Goal: Transaction & Acquisition: Purchase product/service

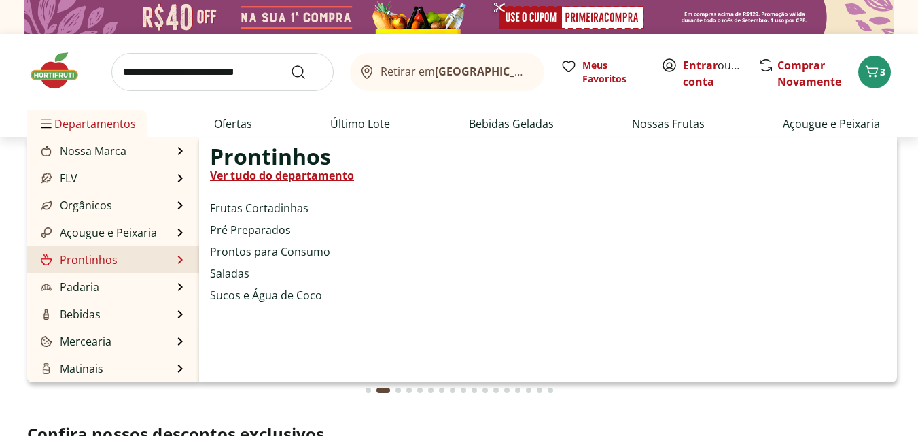
click at [292, 175] on link "Ver tudo do departamento" at bounding box center [282, 175] width 144 height 16
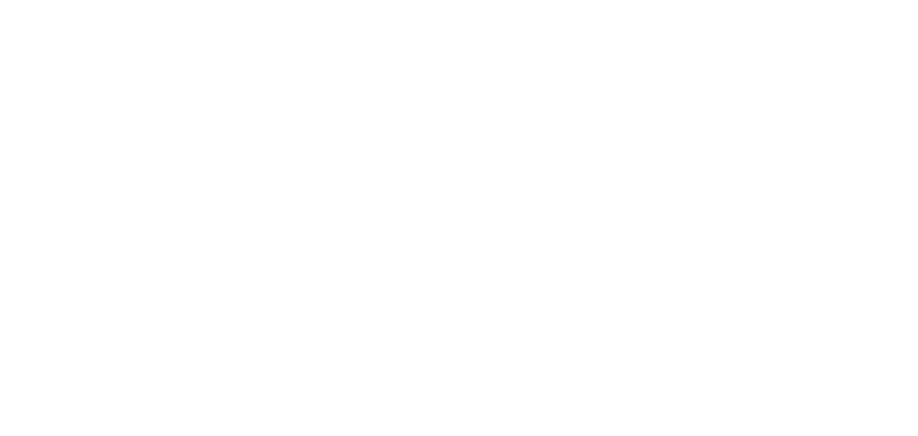
select select "**********"
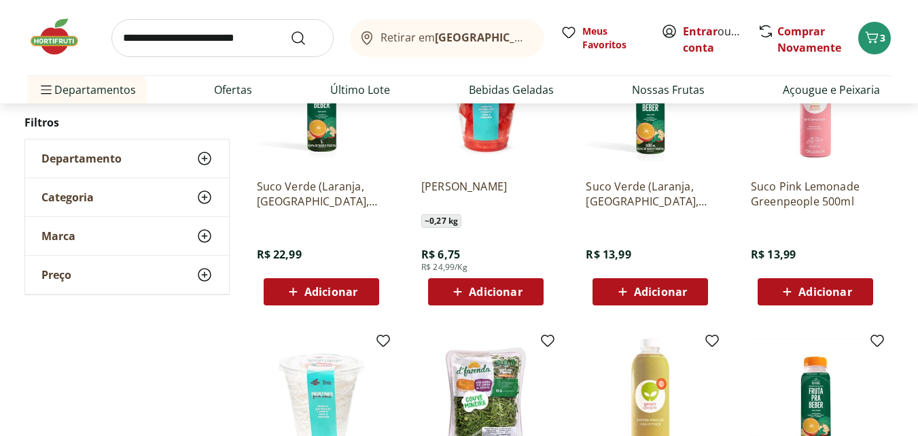
scroll to position [204, 0]
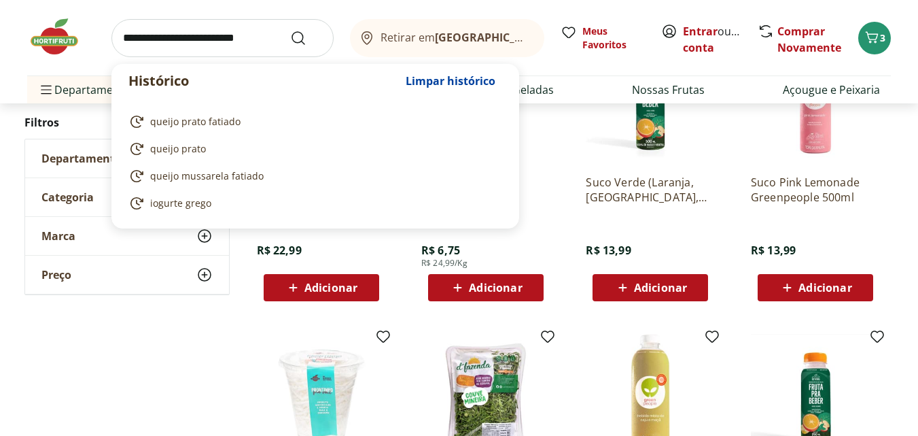
click at [179, 44] on input "search" at bounding box center [222, 38] width 222 height 38
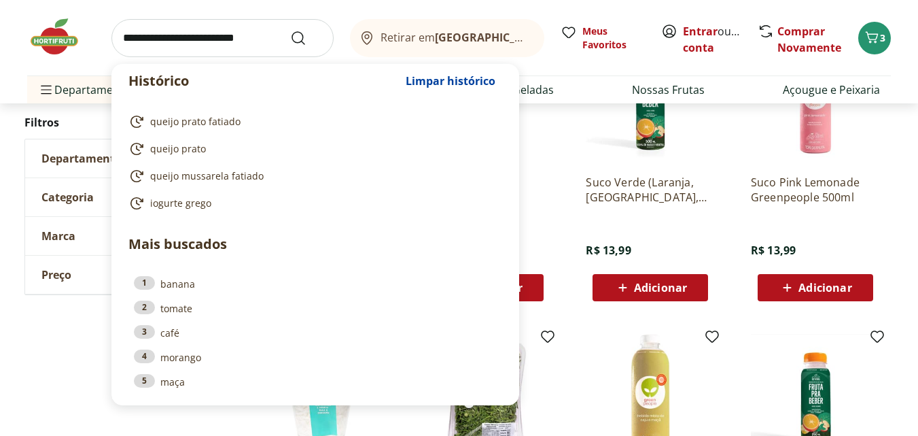
paste input "**********"
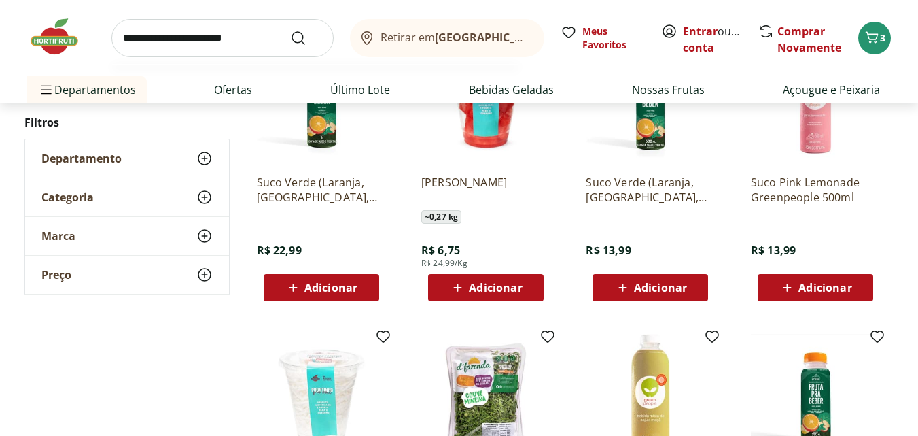
type input "**********"
click at [290, 30] on button "Submit Search" at bounding box center [306, 38] width 33 height 16
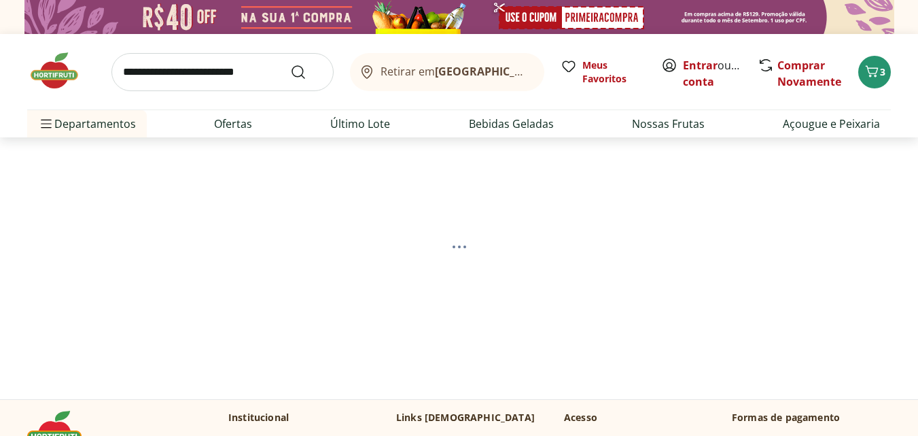
select select "**********"
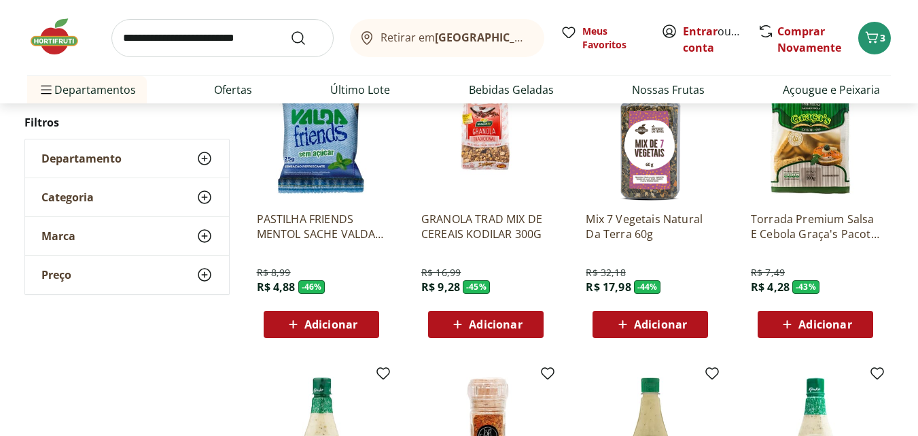
scroll to position [68, 0]
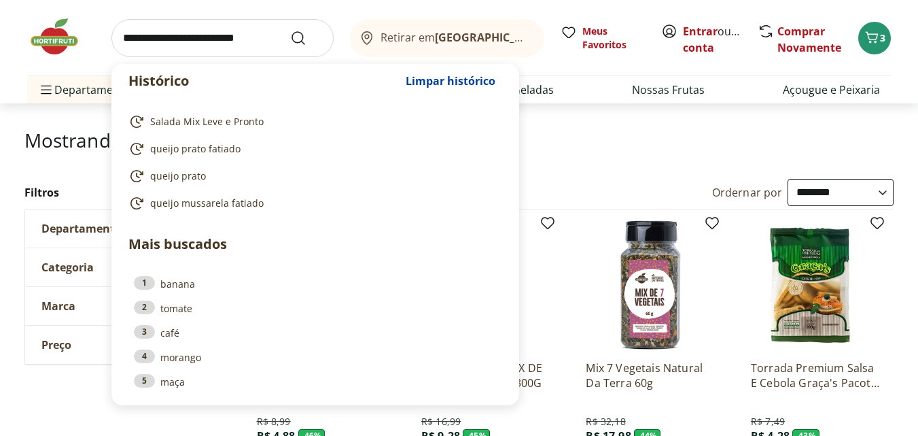
click at [215, 43] on input "search" at bounding box center [222, 38] width 222 height 38
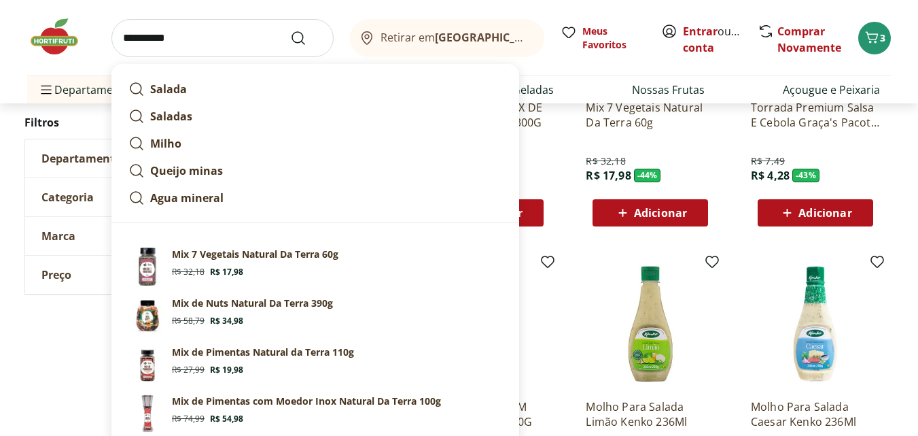
scroll to position [340, 0]
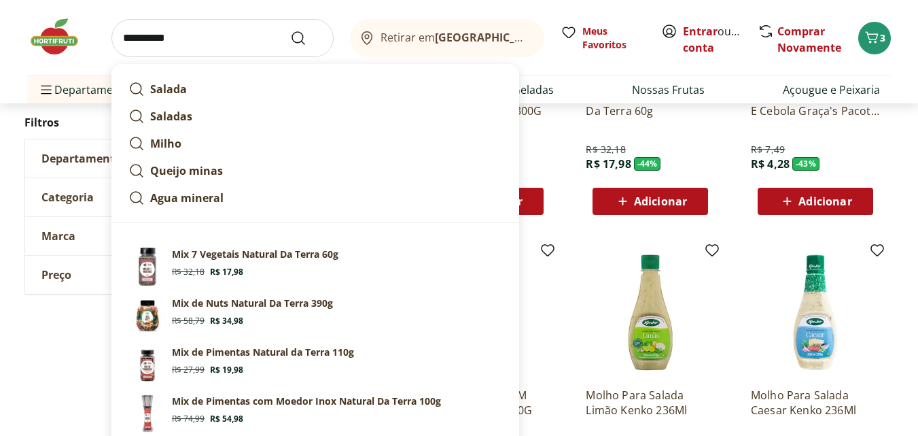
type input "**********"
click at [0, 177] on div "**********" at bounding box center [459, 400] width 918 height 987
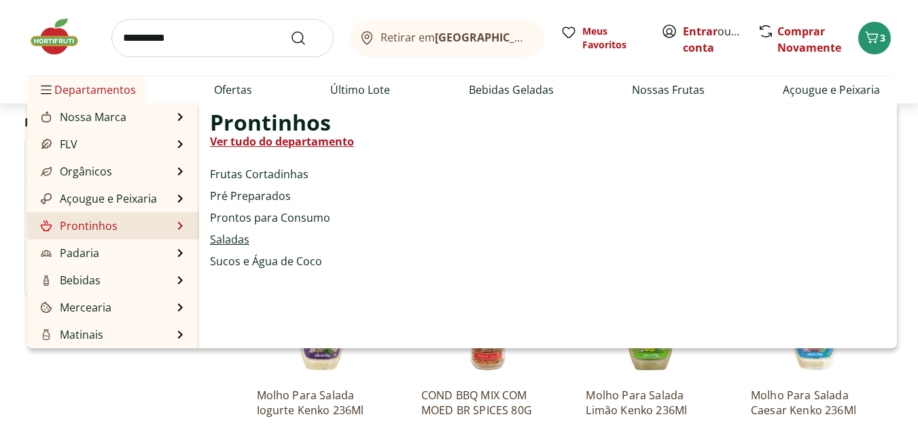
click at [217, 232] on link "Saladas" at bounding box center [229, 239] width 39 height 16
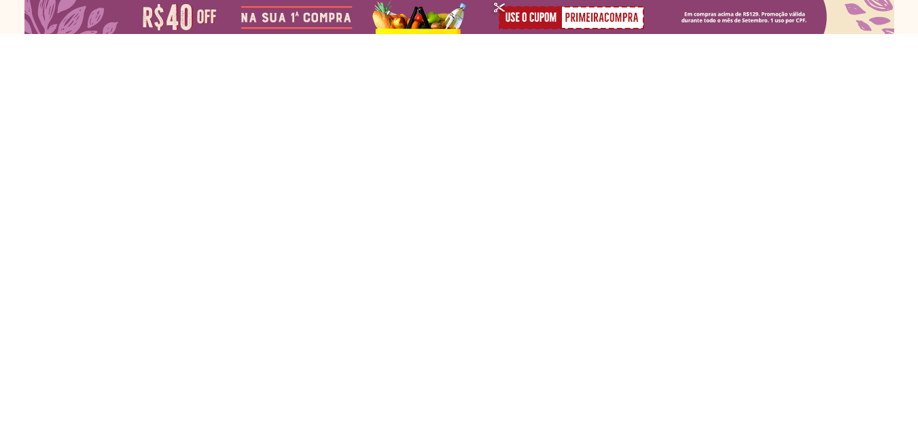
select select "**********"
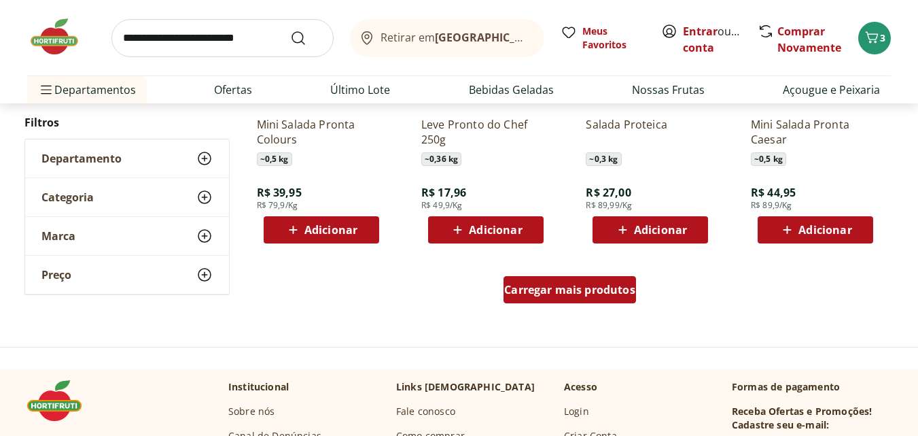
scroll to position [883, 0]
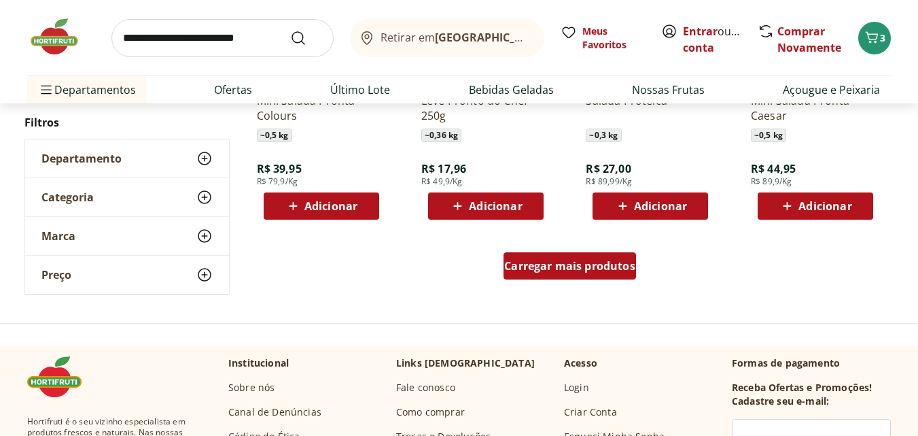
click at [574, 267] on span "Carregar mais produtos" at bounding box center [569, 265] width 131 height 11
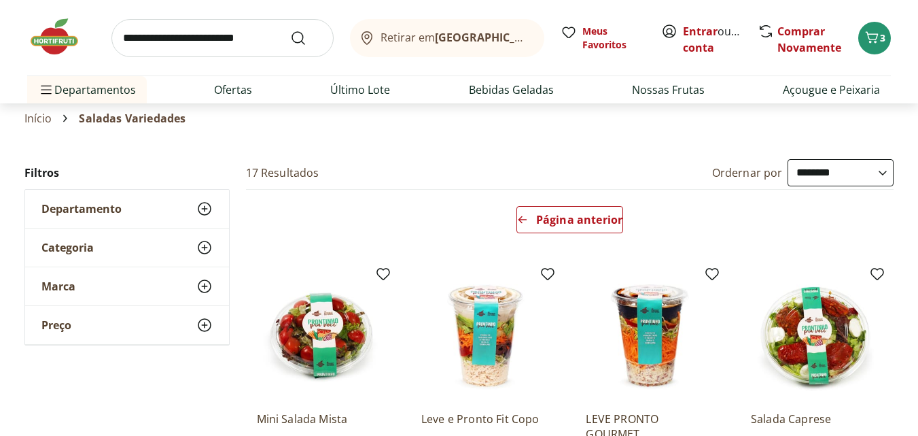
scroll to position [68, 0]
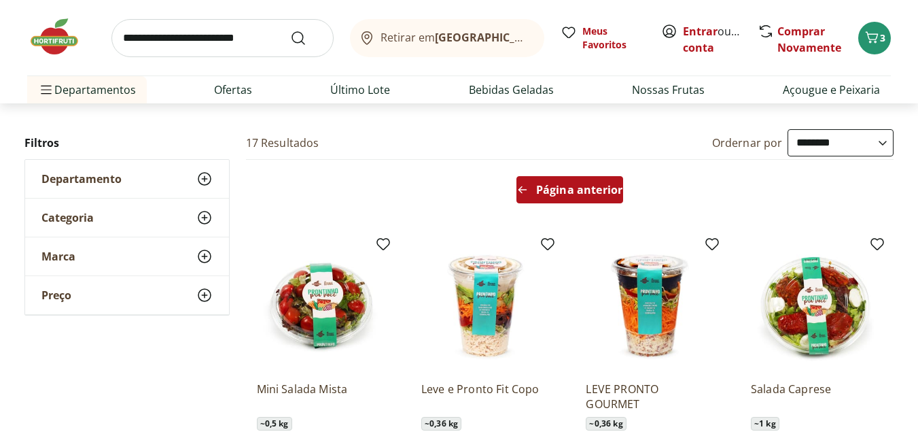
click at [547, 190] on span "Página anterior" at bounding box center [579, 189] width 86 height 11
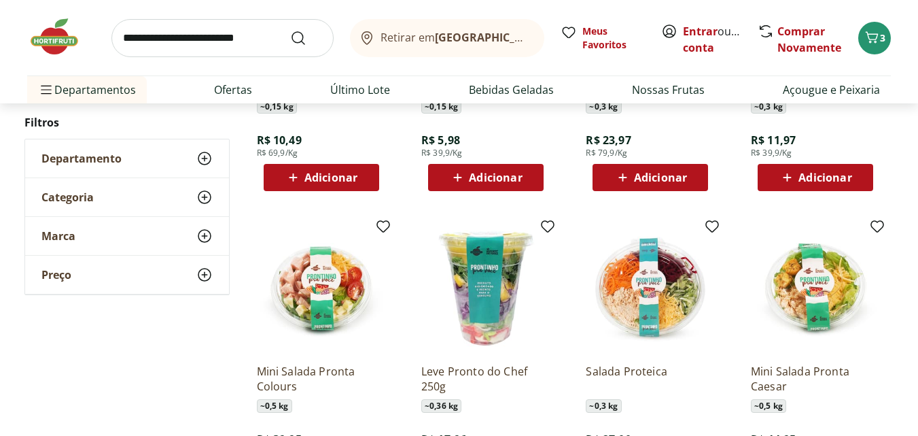
scroll to position [680, 0]
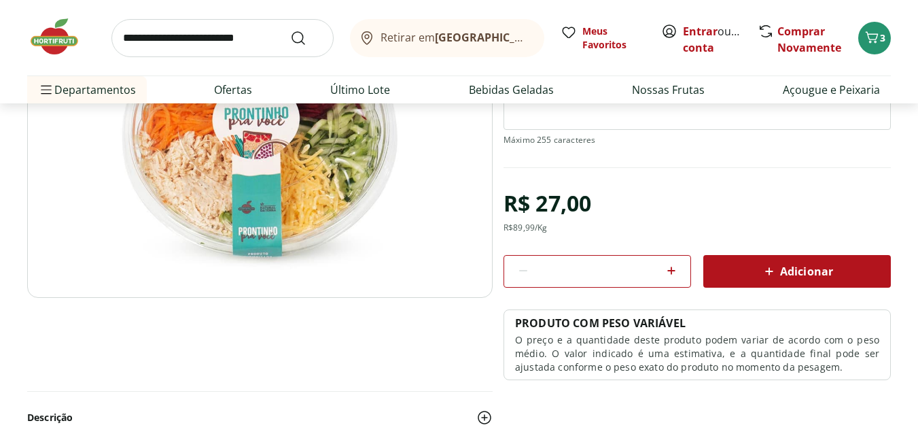
scroll to position [68, 0]
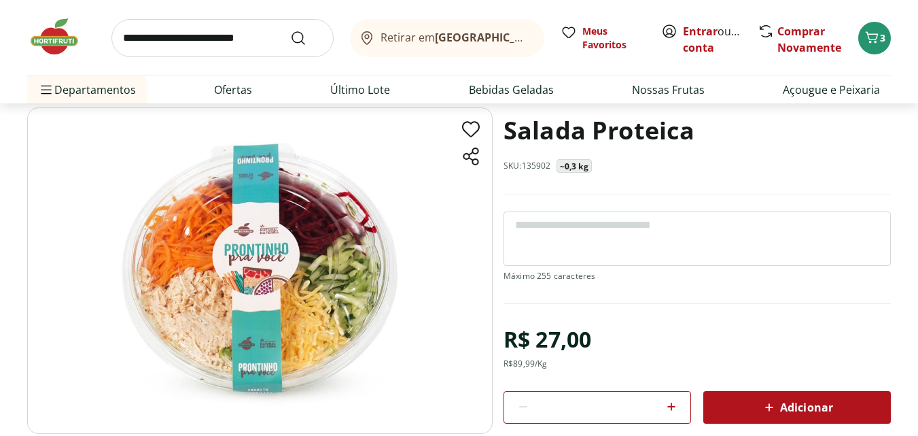
click at [593, 127] on h1 "Salada Proteica" at bounding box center [599, 130] width 191 height 46
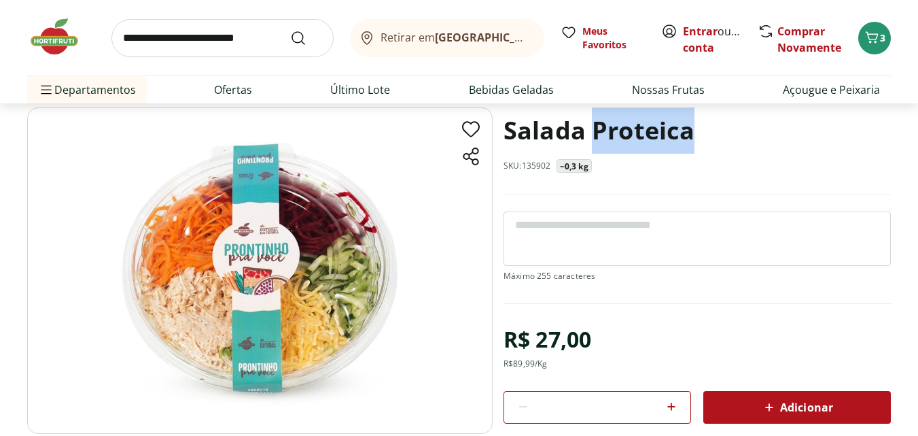
click at [593, 127] on h1 "Salada Proteica" at bounding box center [599, 130] width 191 height 46
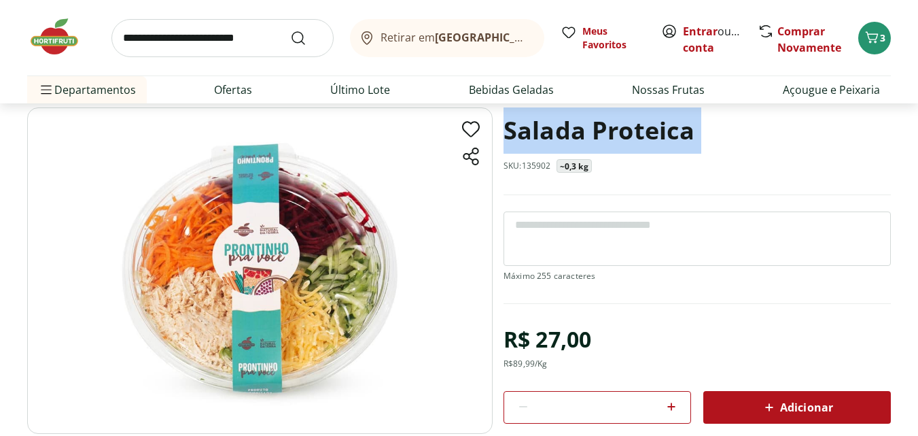
click at [593, 127] on h1 "Salada Proteica" at bounding box center [599, 130] width 191 height 46
copy h1 "Salada Proteica"
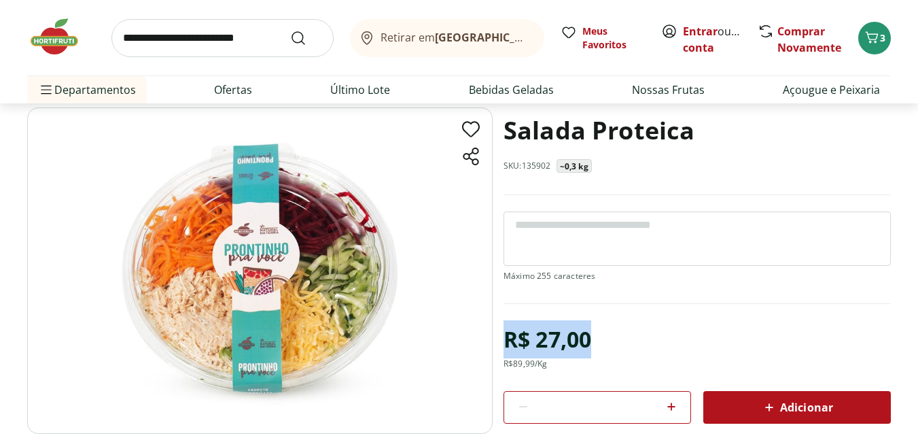
drag, startPoint x: 605, startPoint y: 339, endPoint x: 508, endPoint y: 338, distance: 97.2
click at [508, 338] on div "R$ 27,00 R$ 89,99 /Kg * Adicionar PRODUTO COM PESO VARIÁVEL O preço e a quantid…" at bounding box center [697, 418] width 387 height 196
copy div "R$ 27,00"
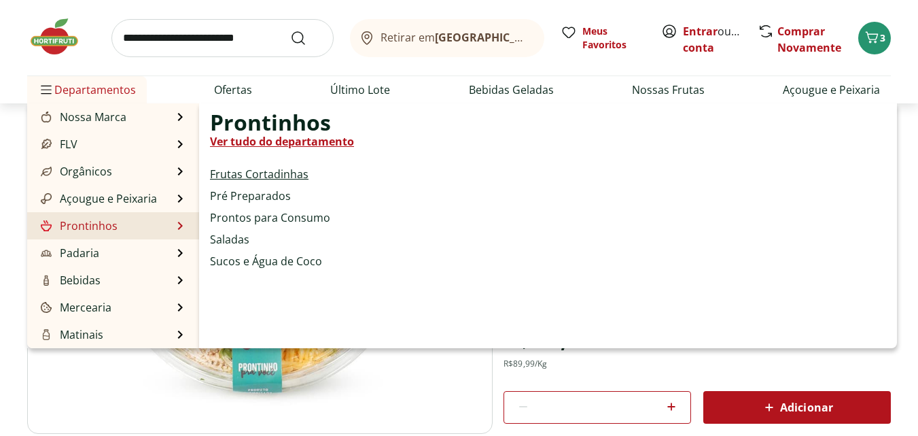
click at [288, 170] on link "Frutas Cortadinhas" at bounding box center [259, 174] width 99 height 16
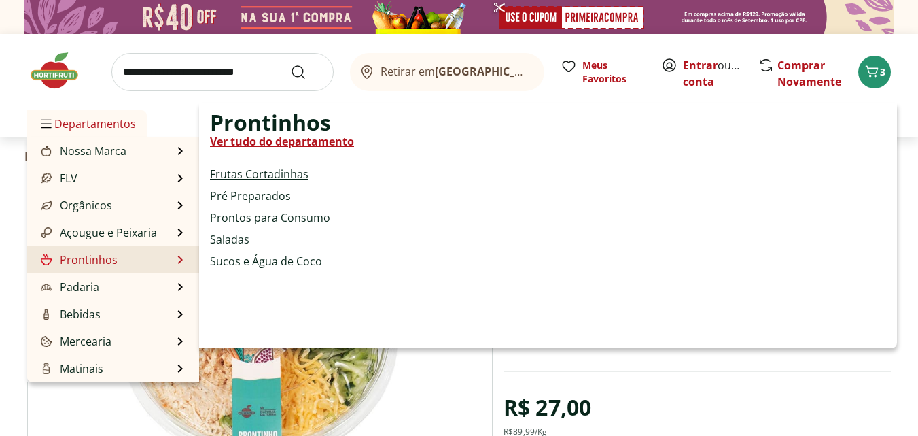
select select "**********"
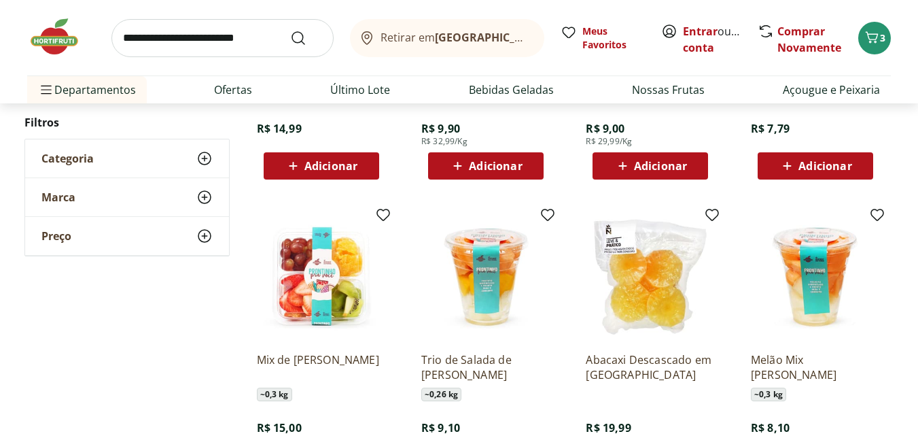
scroll to position [748, 0]
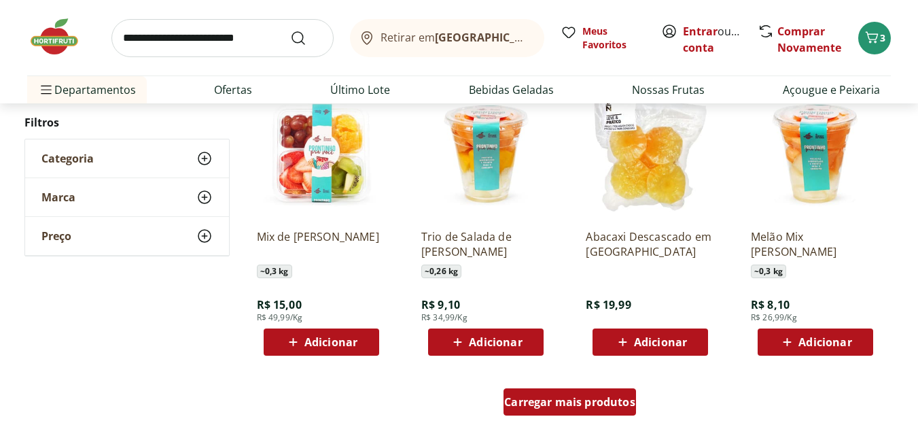
click at [597, 396] on span "Carregar mais produtos" at bounding box center [569, 401] width 131 height 11
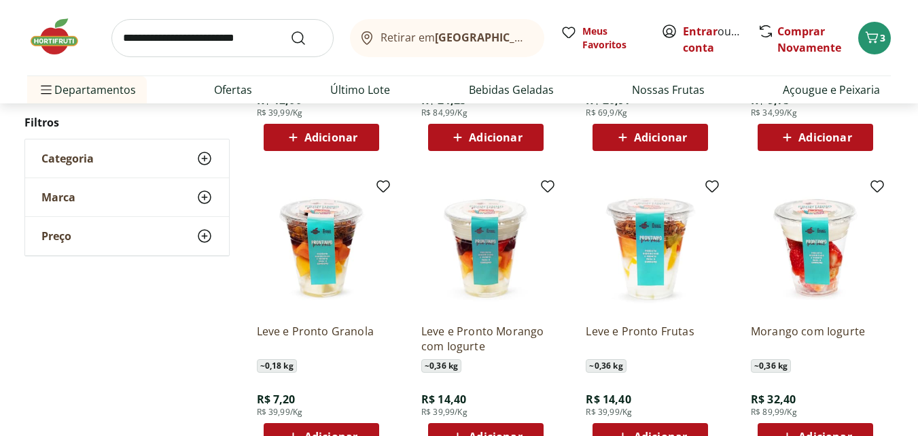
scroll to position [1563, 0]
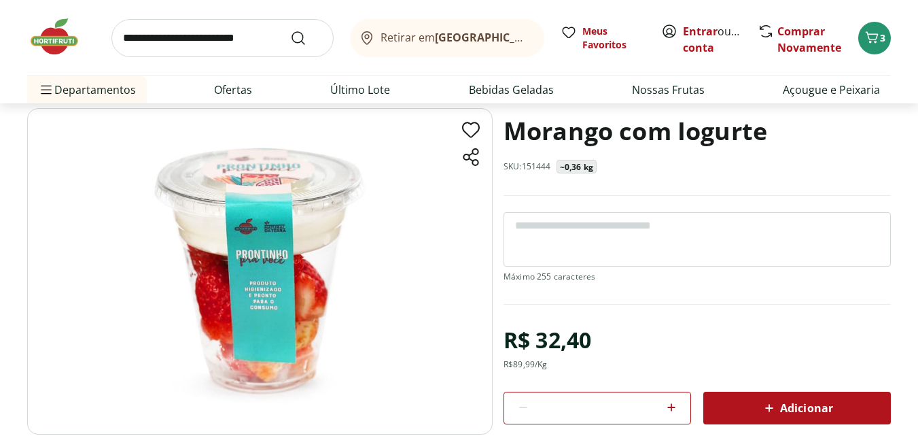
scroll to position [68, 0]
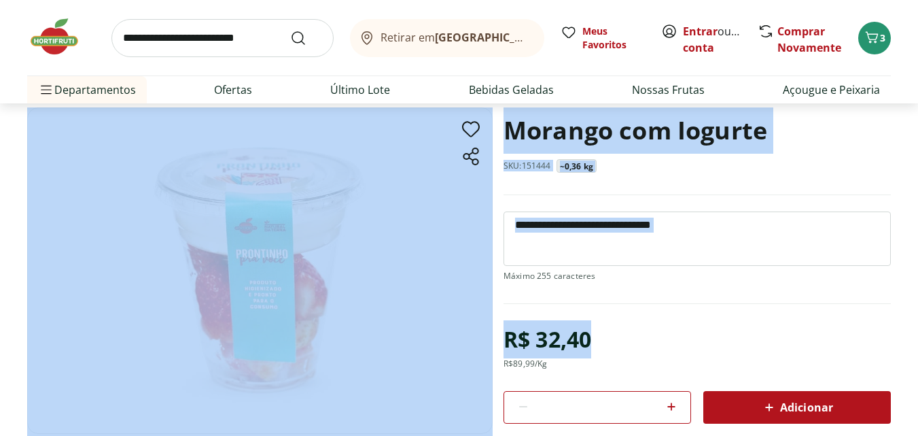
drag, startPoint x: 596, startPoint y: 339, endPoint x: 496, endPoint y: 340, distance: 99.9
click at [496, 340] on section "Morango com Iogurte SKU: 151444 ~0,36 kg R$ 32,40 R$ 89,99 /Kg * Adicionar PROD…" at bounding box center [459, 334] width 864 height 454
click at [572, 332] on div "R$ 32,40" at bounding box center [548, 339] width 88 height 38
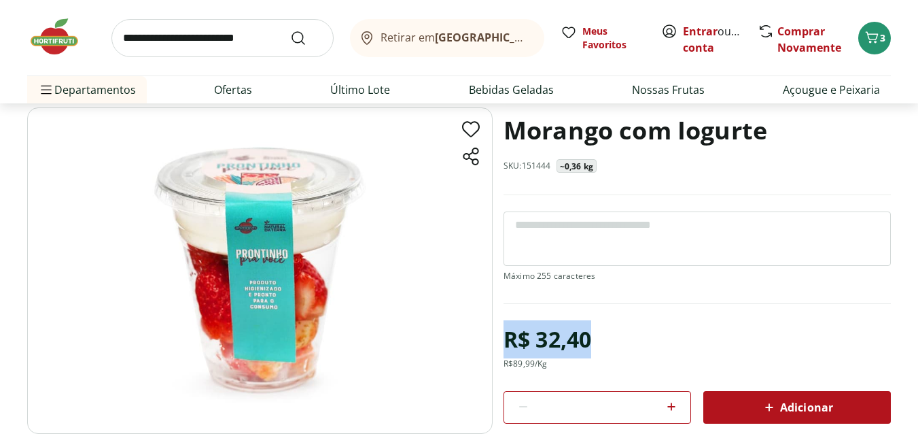
drag, startPoint x: 595, startPoint y: 338, endPoint x: 505, endPoint y: 340, distance: 89.7
click at [505, 340] on div "R$ 32,40 R$ 89,99 /Kg * Adicionar PRODUTO COM PESO VARIÁVEL O preço e a quantid…" at bounding box center [697, 418] width 387 height 196
copy div "R$ 32,40"
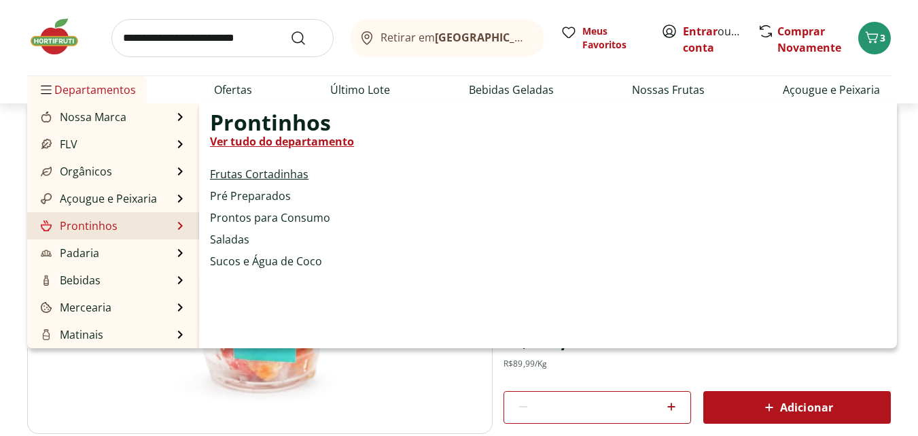
click at [247, 174] on link "Frutas Cortadinhas" at bounding box center [259, 174] width 99 height 16
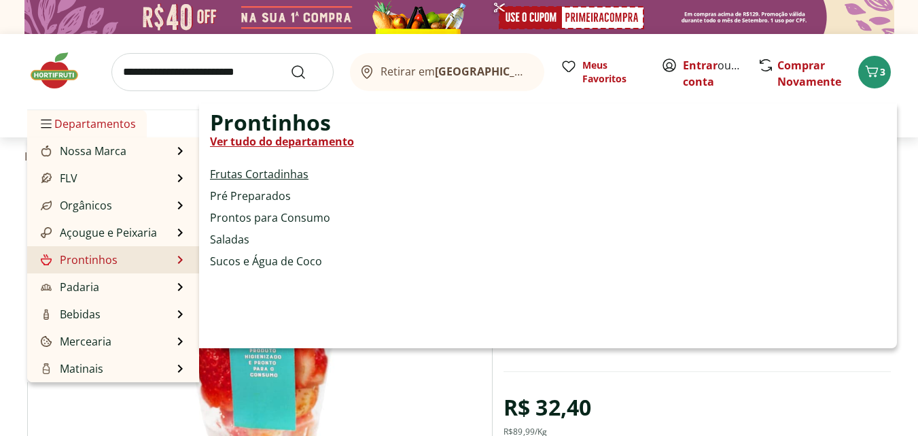
select select "**********"
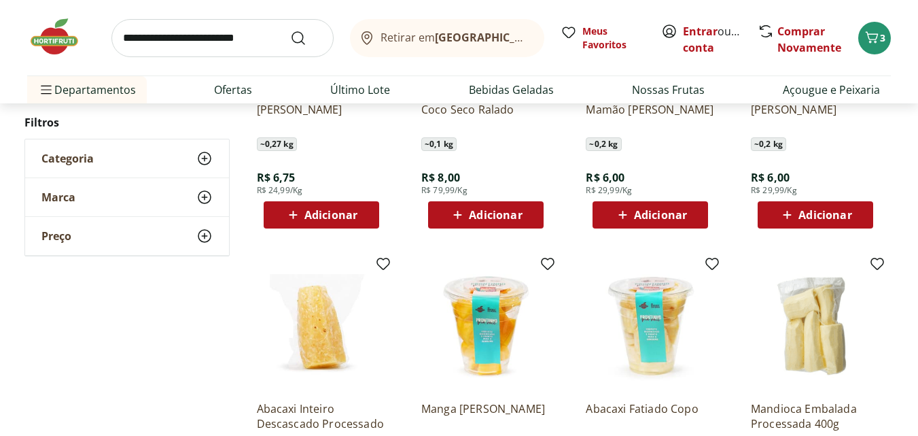
scroll to position [408, 0]
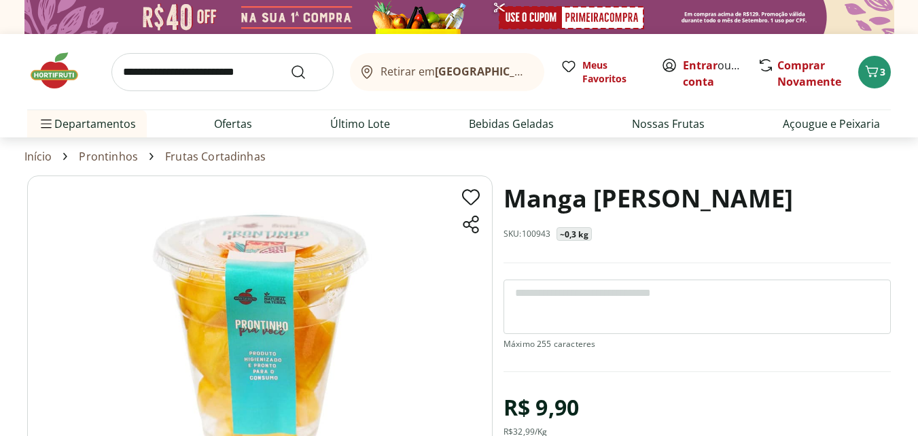
click at [532, 195] on h1 "Manga [PERSON_NAME]" at bounding box center [648, 198] width 289 height 46
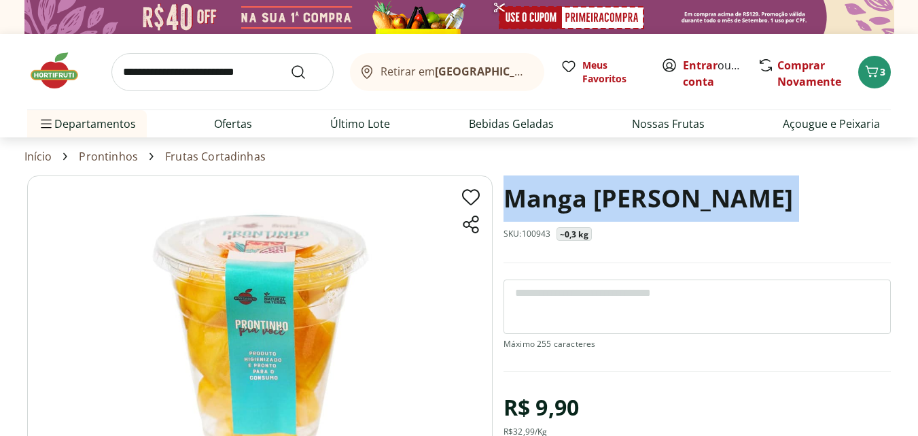
click at [532, 195] on h1 "Manga [PERSON_NAME]" at bounding box center [648, 198] width 289 height 46
copy h1 "Manga [PERSON_NAME]"
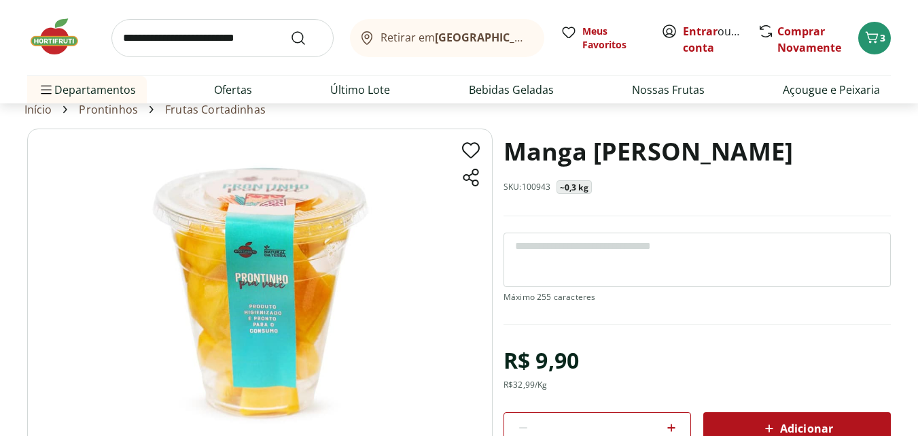
scroll to position [68, 0]
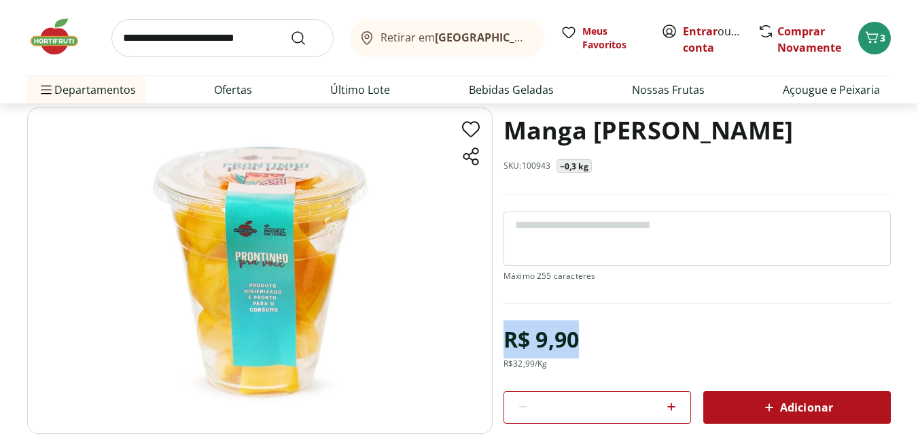
drag, startPoint x: 600, startPoint y: 341, endPoint x: 502, endPoint y: 340, distance: 97.9
click at [502, 340] on section "Manga [PERSON_NAME] SKU: 100943 ~0,3 kg R$ 9,90 R$ 32,99 /Kg * Adicionar PRODUT…" at bounding box center [459, 334] width 864 height 454
copy div "R$ 9,90"
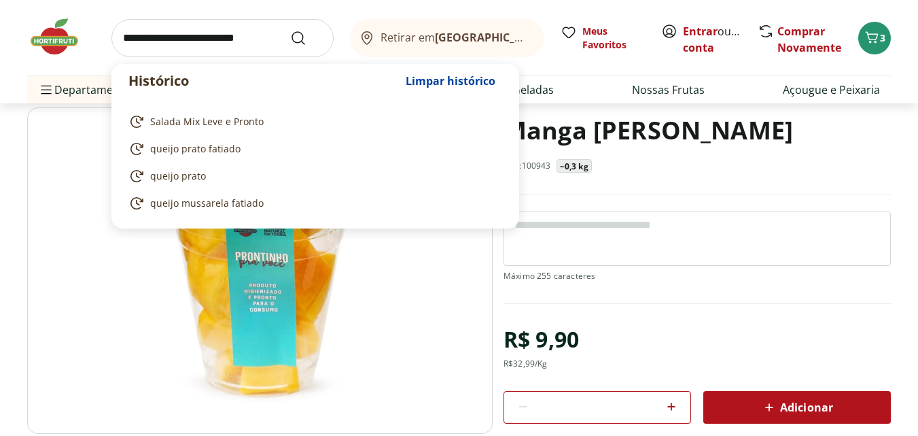
click at [205, 44] on input "search" at bounding box center [222, 38] width 222 height 38
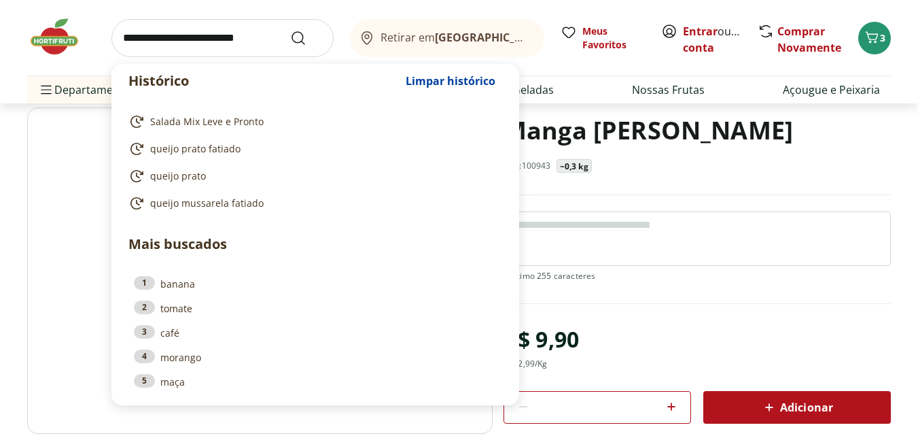
click at [148, 35] on input "search" at bounding box center [222, 38] width 222 height 38
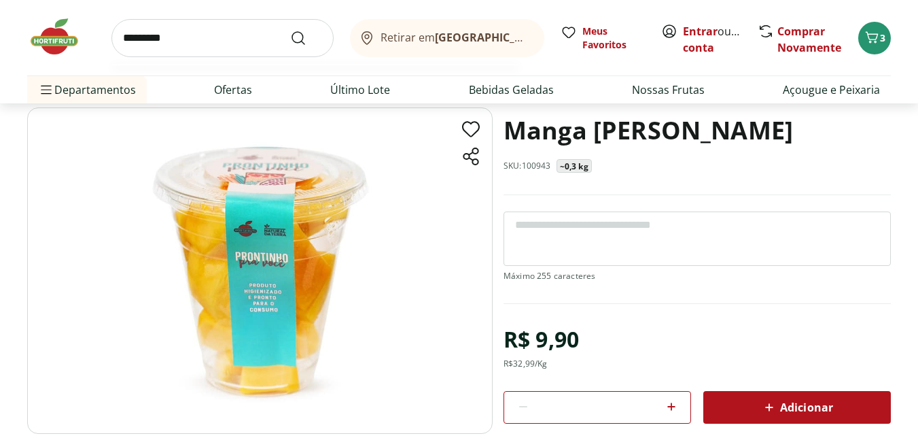
type input "*********"
click at [290, 30] on button "Submit Search" at bounding box center [306, 38] width 33 height 16
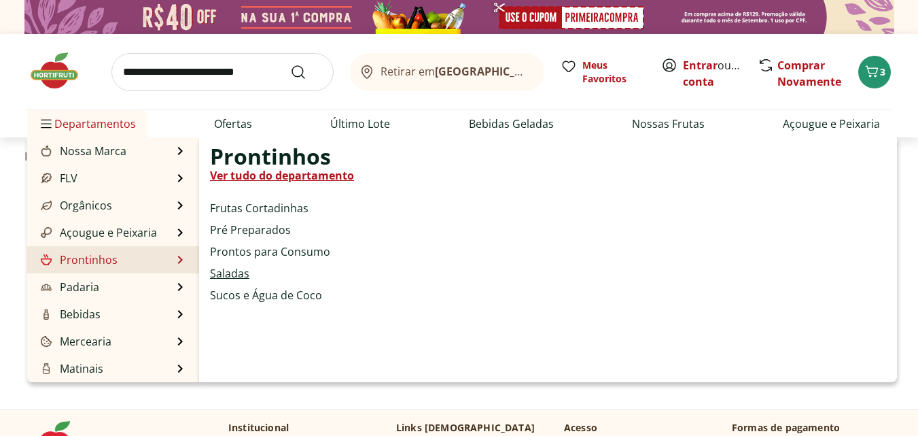
click at [237, 273] on link "Saladas" at bounding box center [229, 273] width 39 height 16
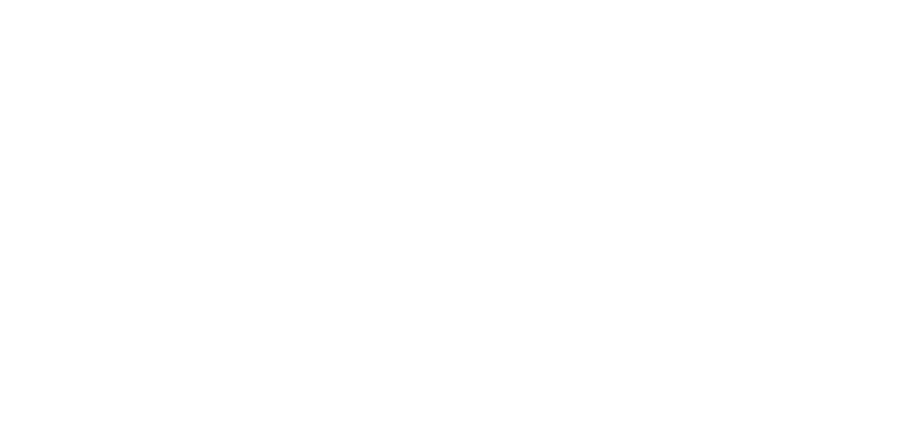
select select "**********"
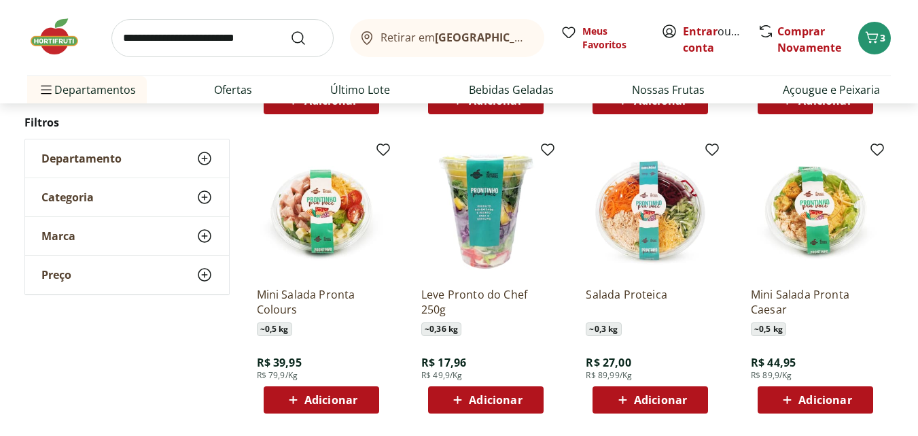
scroll to position [815, 0]
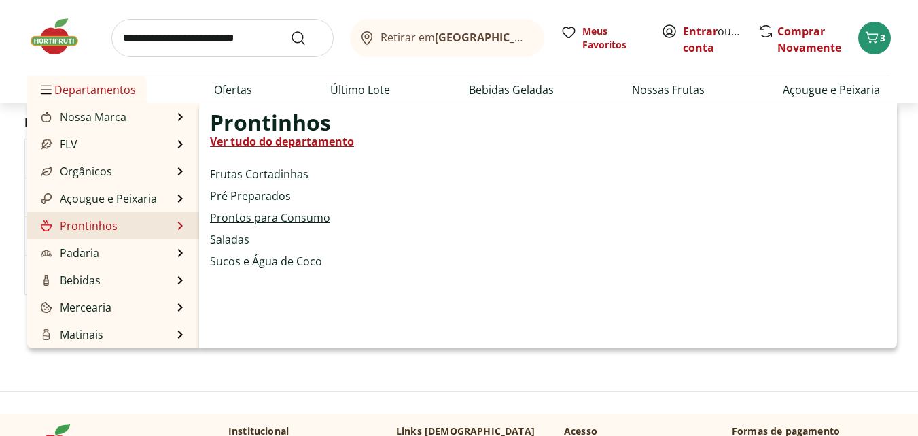
click at [243, 215] on link "Prontos para Consumo" at bounding box center [270, 217] width 120 height 16
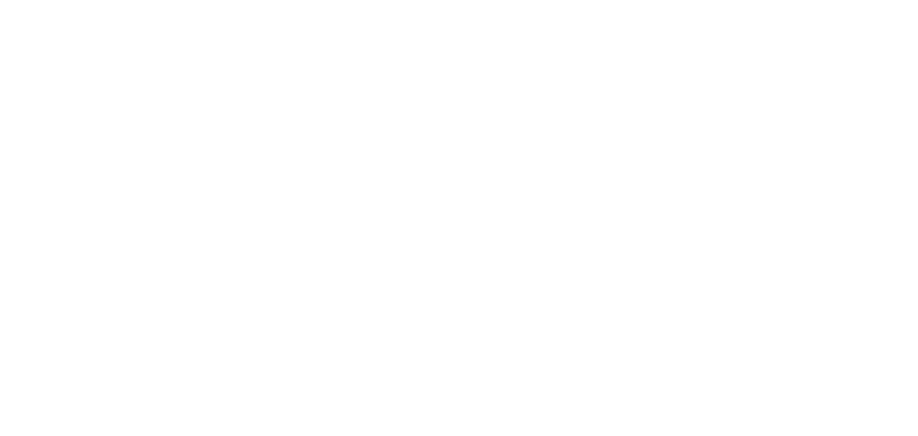
select select "**********"
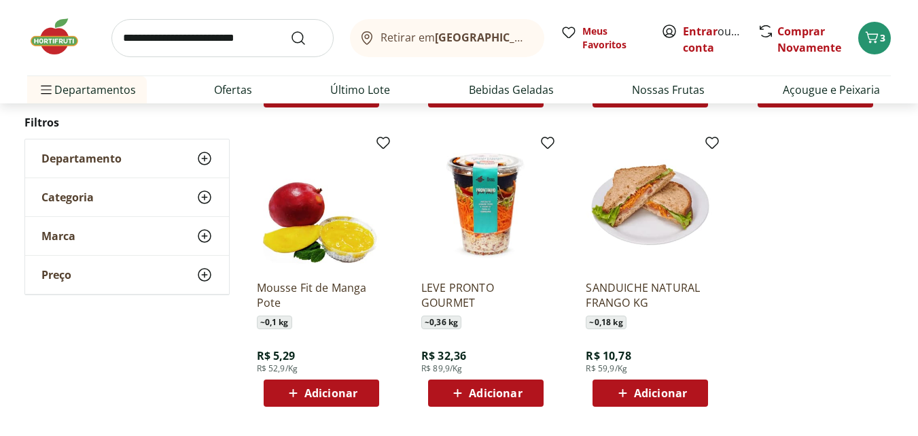
scroll to position [748, 0]
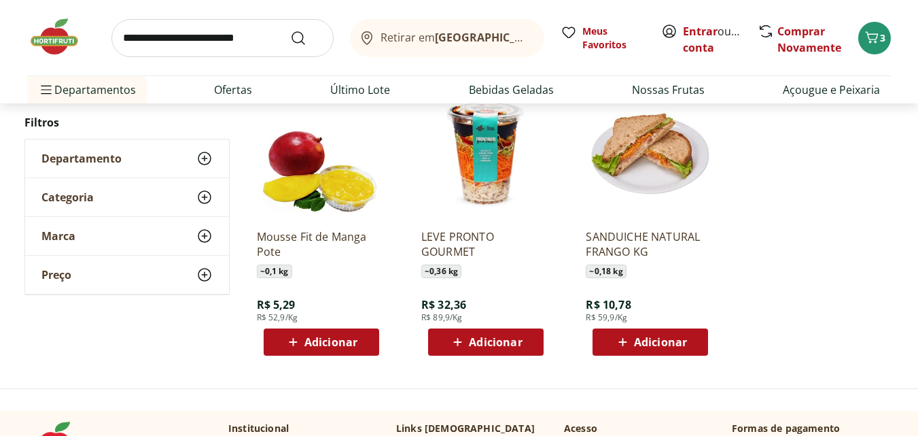
click at [302, 193] on img at bounding box center [321, 153] width 129 height 129
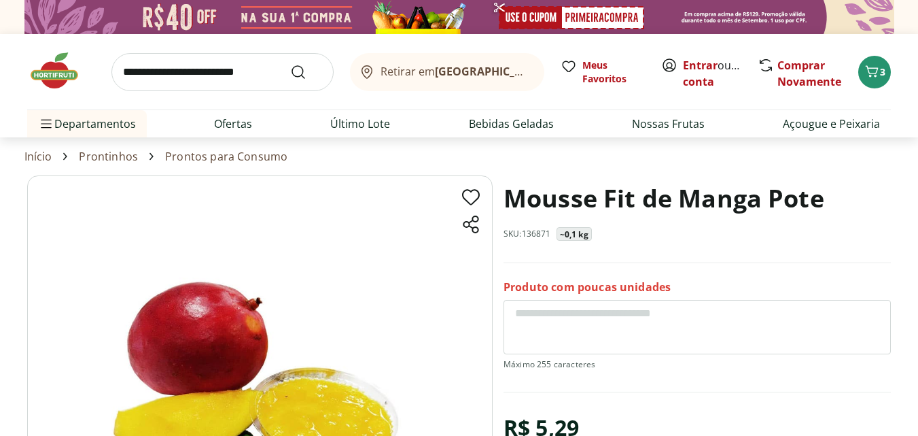
click at [603, 192] on h1 "Mousse Fit de Manga Pote" at bounding box center [664, 198] width 321 height 46
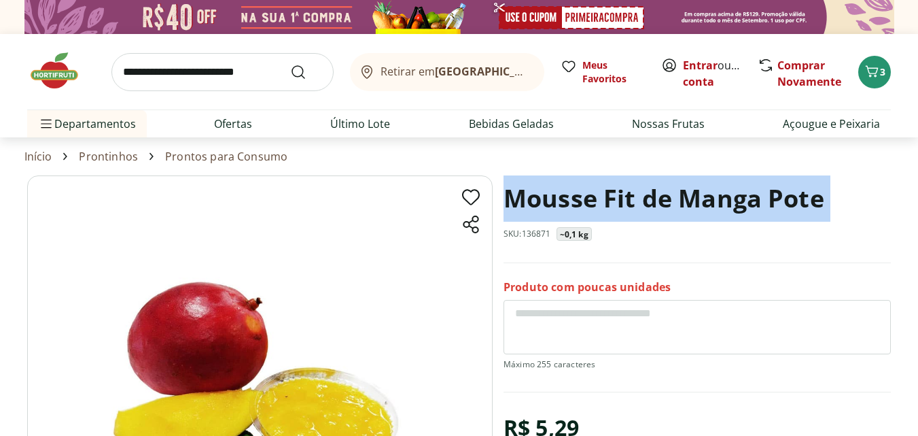
click at [603, 192] on h1 "Mousse Fit de Manga Pote" at bounding box center [664, 198] width 321 height 46
copy h1 "Mousse Fit de Manga Pote"
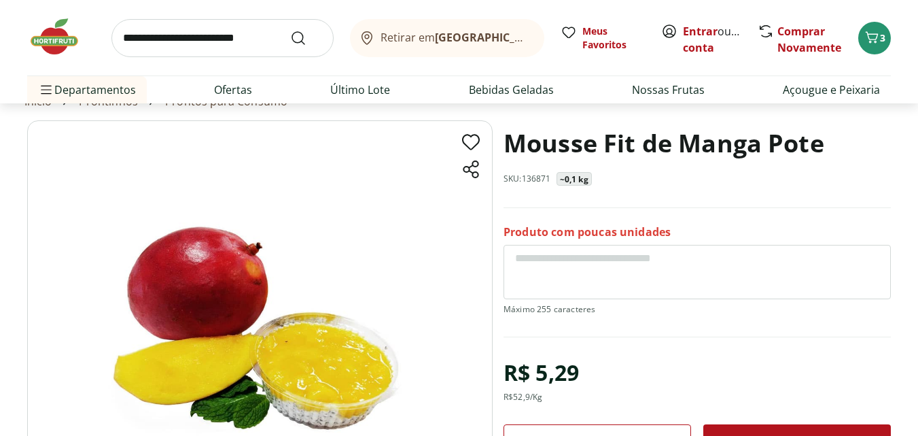
scroll to position [136, 0]
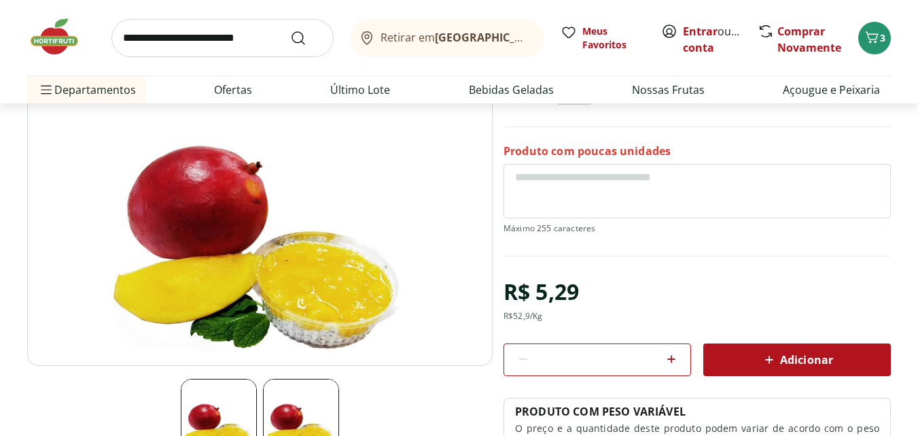
click at [548, 293] on div "R$ 5,29" at bounding box center [541, 292] width 75 height 38
copy div "R$ 5,29"
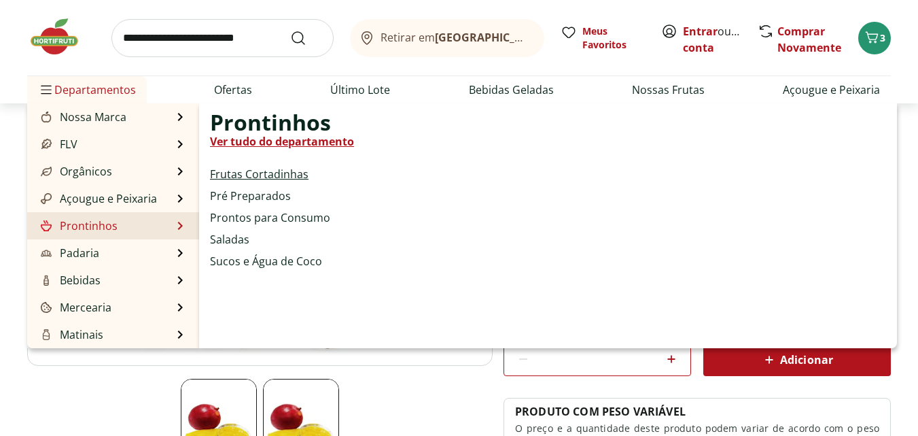
click at [275, 177] on link "Frutas Cortadinhas" at bounding box center [259, 174] width 99 height 16
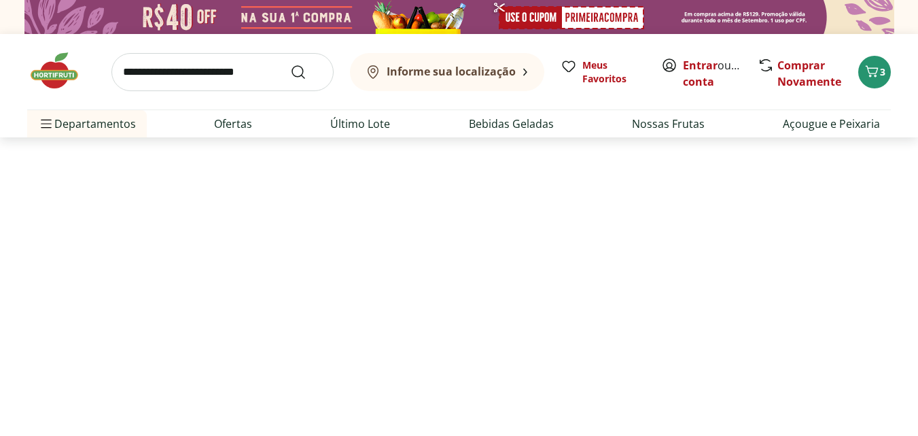
select select "**********"
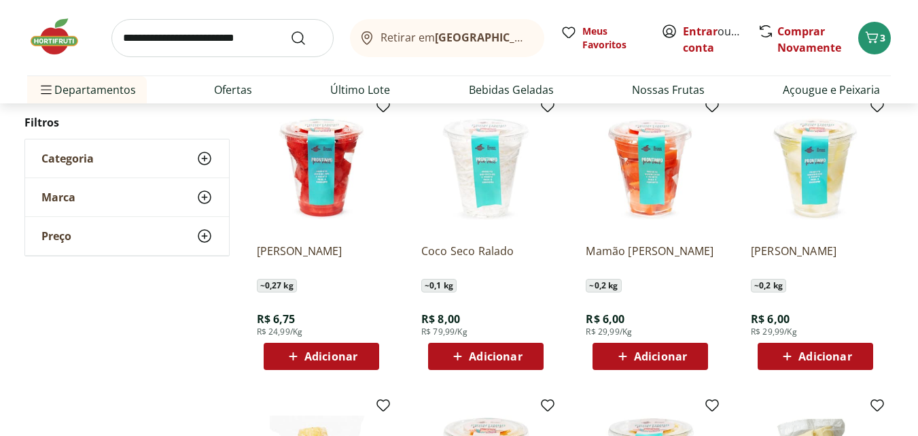
scroll to position [136, 0]
click at [811, 183] on img at bounding box center [815, 167] width 129 height 129
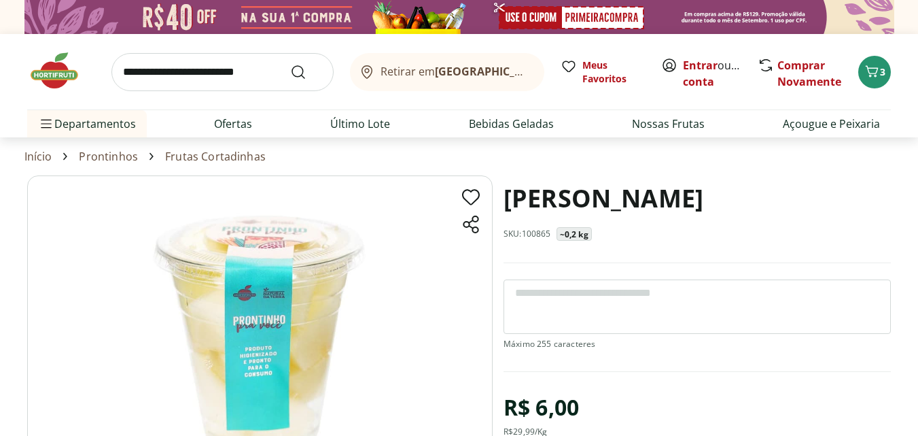
click at [611, 213] on h1 "Melão Amarelo Cortadinho" at bounding box center [604, 198] width 200 height 46
click at [588, 194] on h1 "Melão Amarelo Cortadinho" at bounding box center [604, 198] width 200 height 46
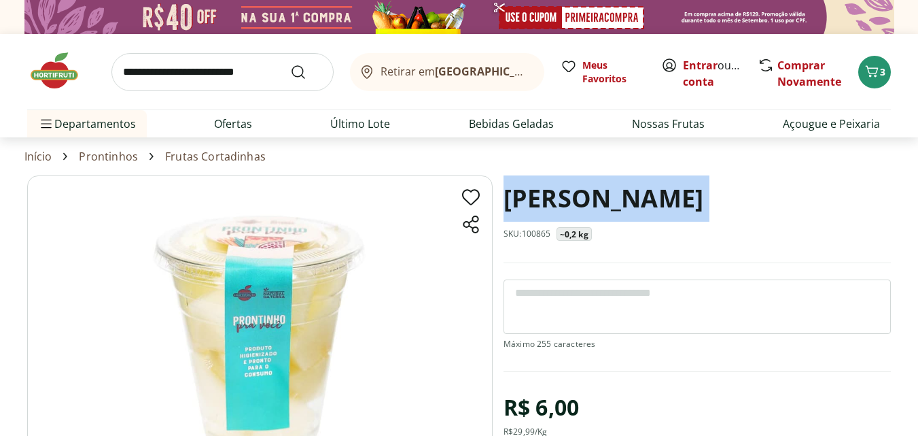
click at [588, 194] on h1 "Melão Amarelo Cortadinho" at bounding box center [604, 198] width 200 height 46
copy h1 "Melão Amarelo Cortadinho"
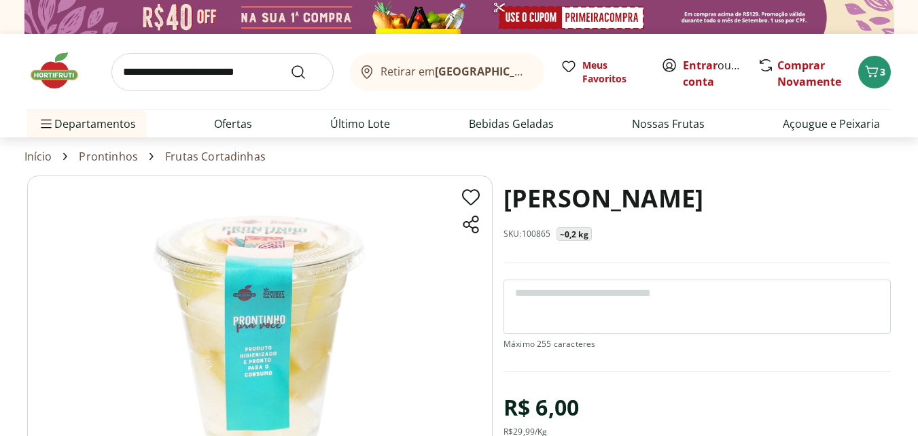
click at [536, 414] on div "R$ 6,00" at bounding box center [541, 407] width 75 height 38
click at [234, 80] on input "search" at bounding box center [222, 72] width 222 height 38
type input "*******"
click at [290, 64] on button "Submit Search" at bounding box center [306, 72] width 33 height 16
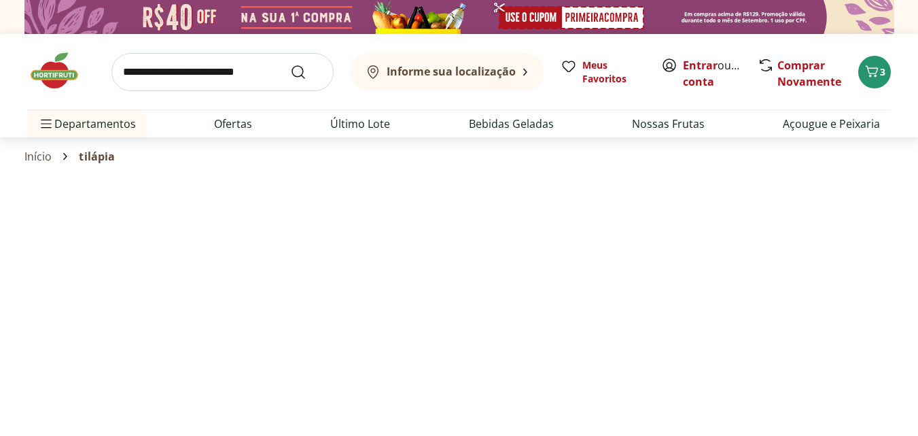
select select "**********"
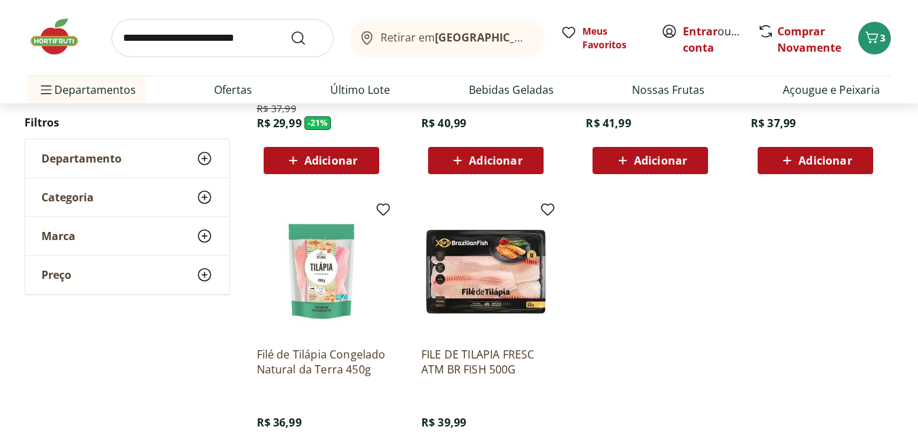
scroll to position [408, 0]
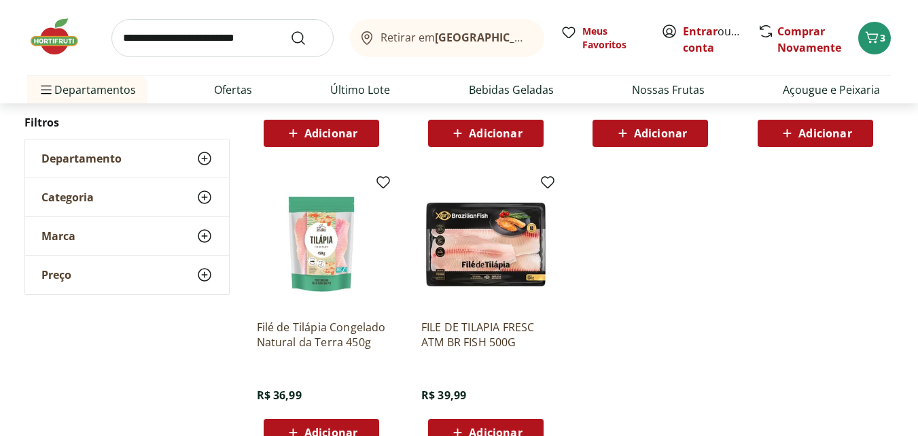
click at [227, 38] on input "search" at bounding box center [222, 38] width 222 height 38
type input "********"
click at [290, 30] on button "Submit Search" at bounding box center [306, 38] width 33 height 16
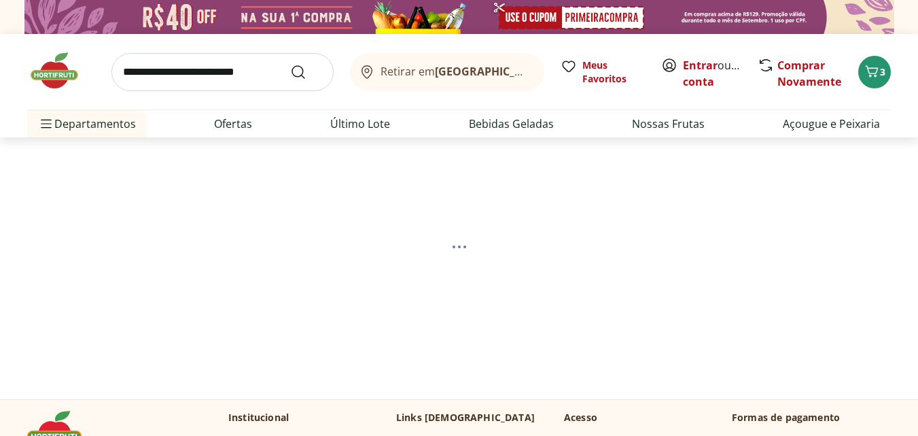
select select "**********"
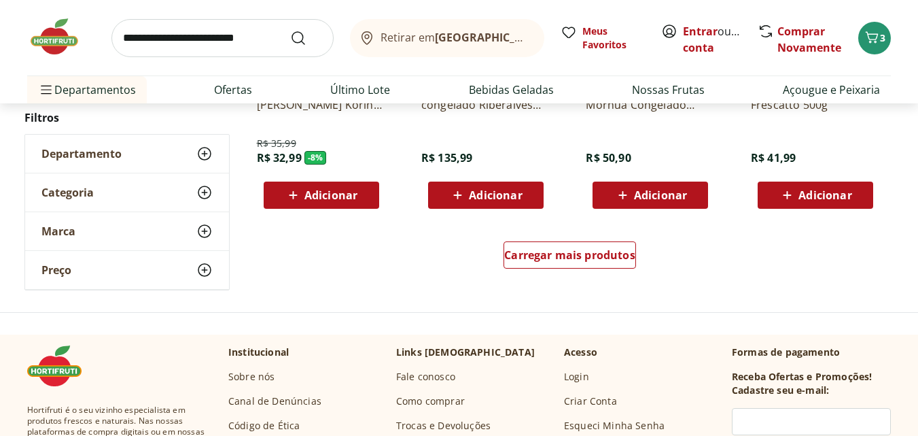
scroll to position [951, 0]
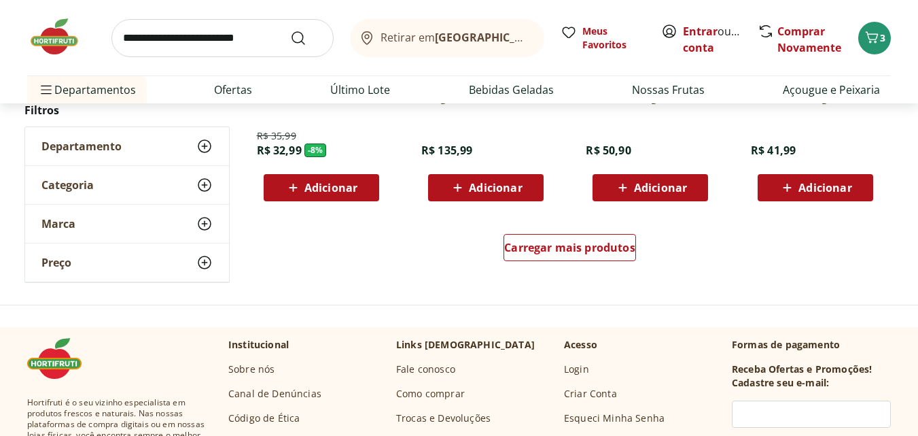
click at [523, 232] on div "Carregar mais produtos" at bounding box center [570, 249] width 659 height 65
click at [540, 242] on span "Carregar mais produtos" at bounding box center [569, 247] width 131 height 11
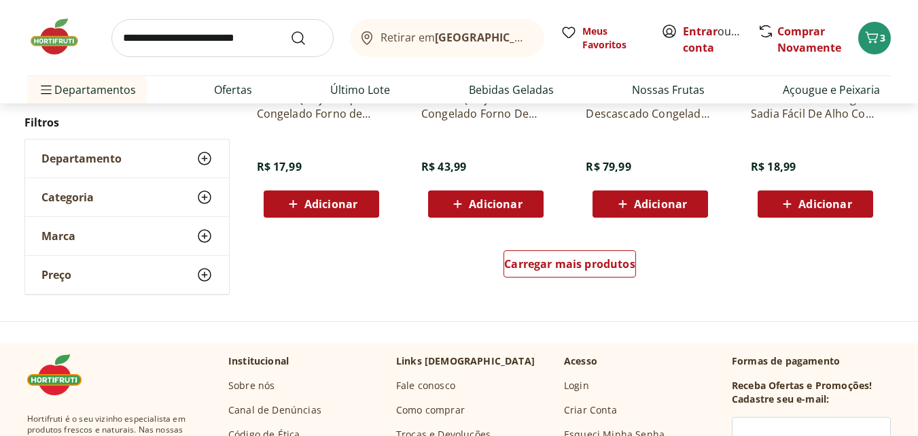
scroll to position [1835, 0]
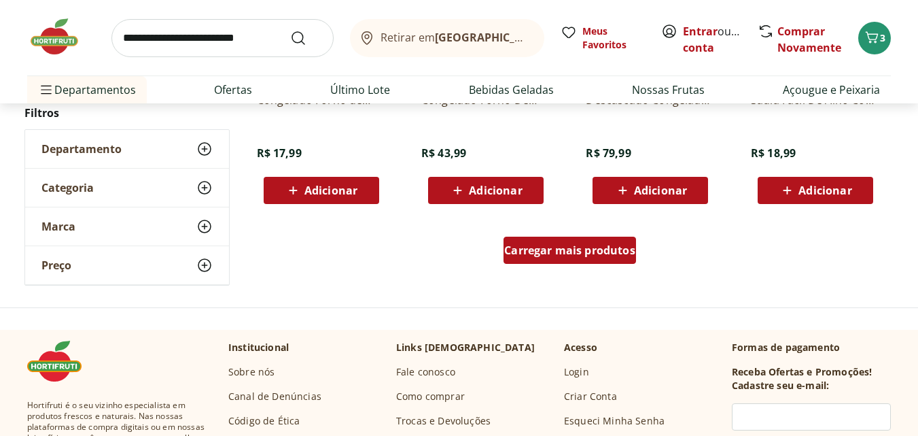
click at [554, 262] on div "Carregar mais produtos" at bounding box center [570, 249] width 133 height 27
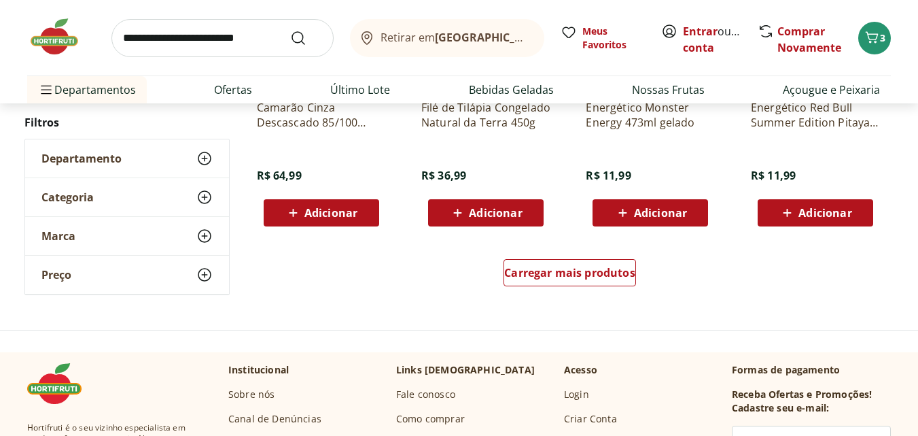
scroll to position [2718, 0]
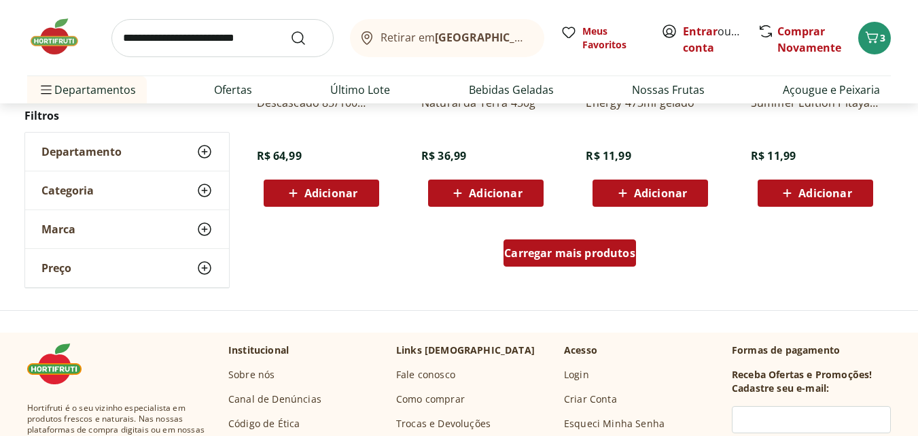
click at [573, 270] on link "Carregar mais produtos" at bounding box center [570, 255] width 133 height 33
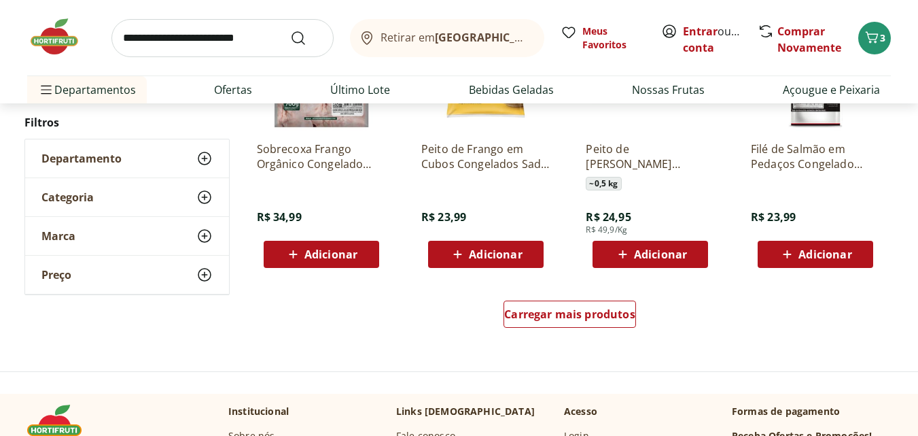
scroll to position [3602, 0]
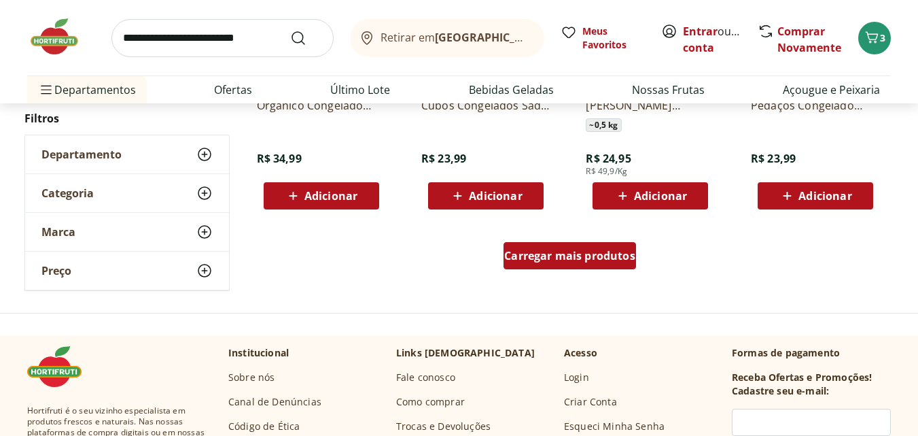
click at [566, 257] on span "Carregar mais produtos" at bounding box center [569, 255] width 131 height 11
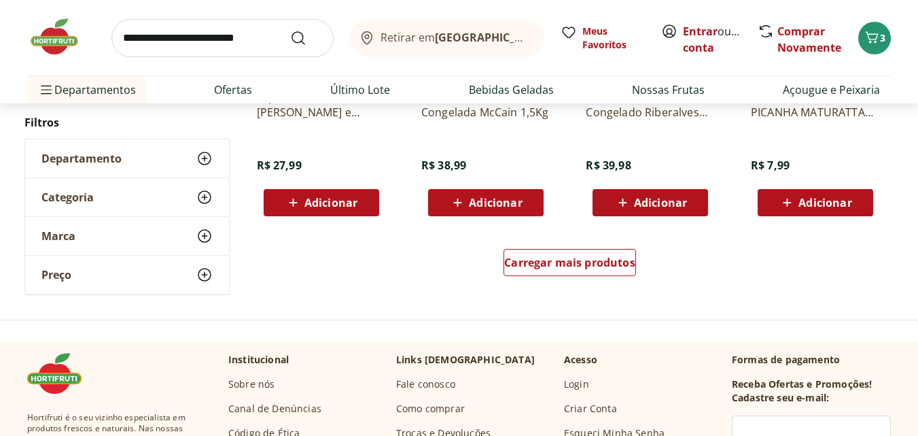
scroll to position [4485, 0]
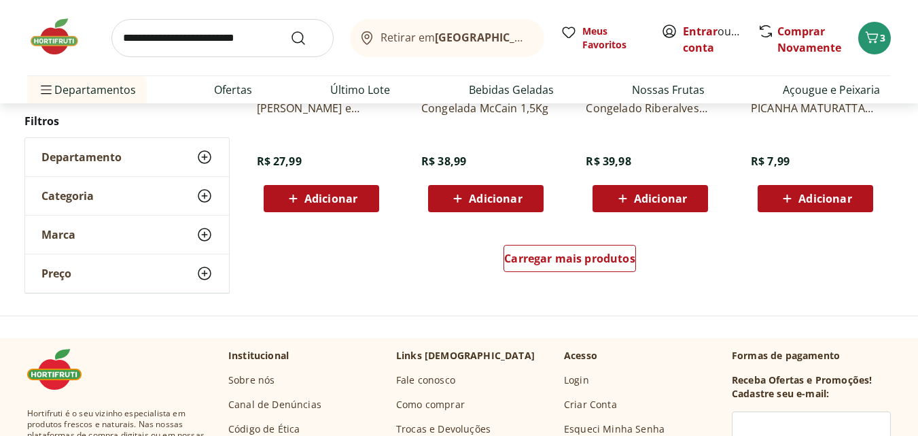
click at [589, 279] on div "Carregar mais produtos" at bounding box center [570, 260] width 659 height 65
click at [576, 262] on span "Carregar mais produtos" at bounding box center [569, 258] width 131 height 11
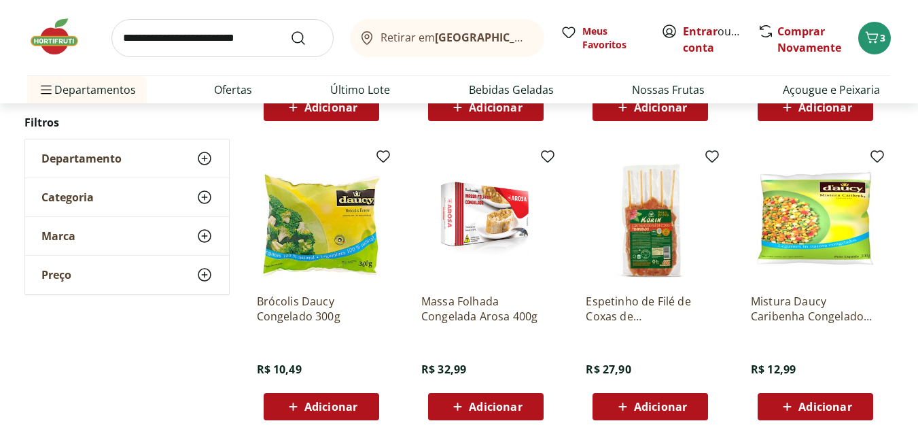
scroll to position [5165, 0]
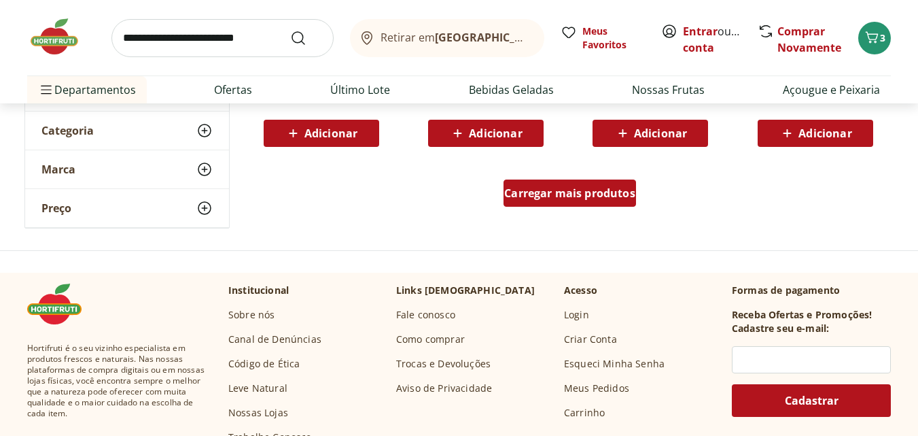
click at [608, 188] on span "Carregar mais produtos" at bounding box center [569, 193] width 131 height 11
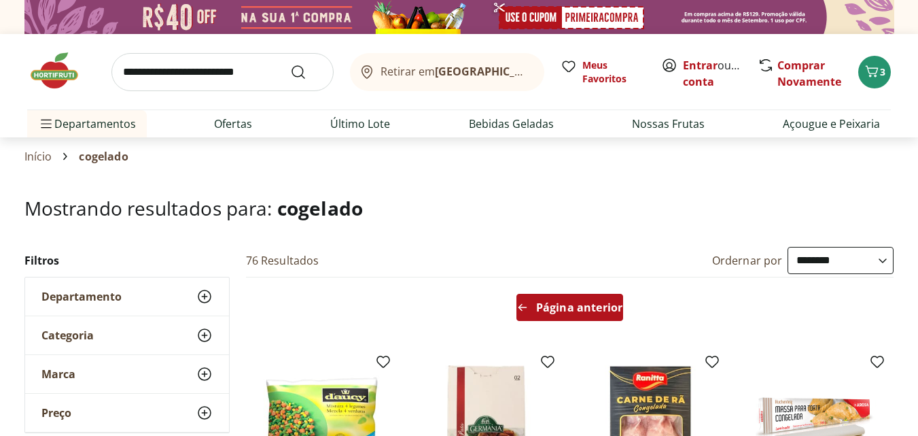
click at [591, 306] on span "Página anterior" at bounding box center [579, 307] width 86 height 11
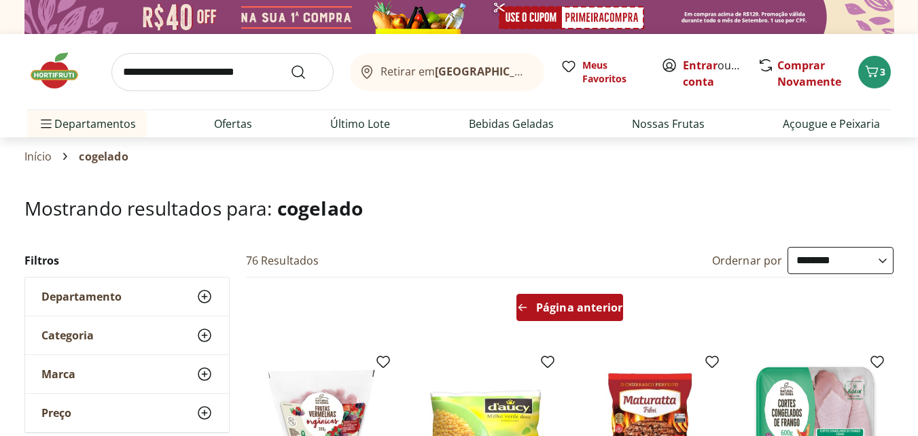
click at [541, 302] on span "Página anterior" at bounding box center [579, 307] width 86 height 11
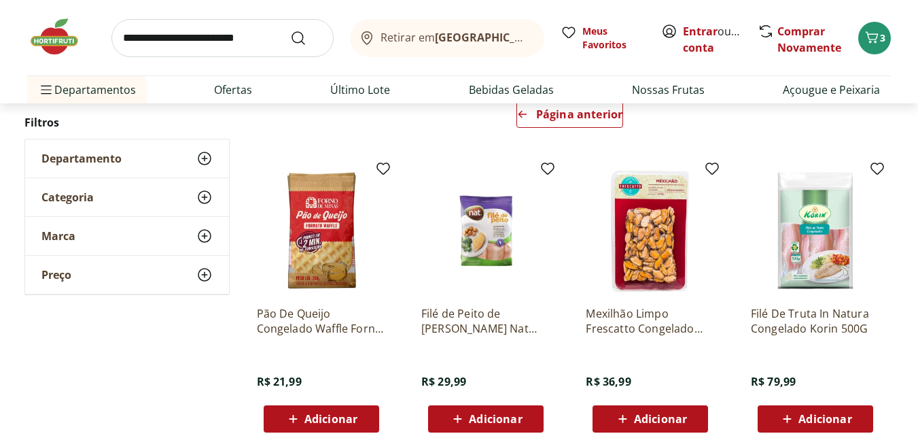
scroll to position [272, 0]
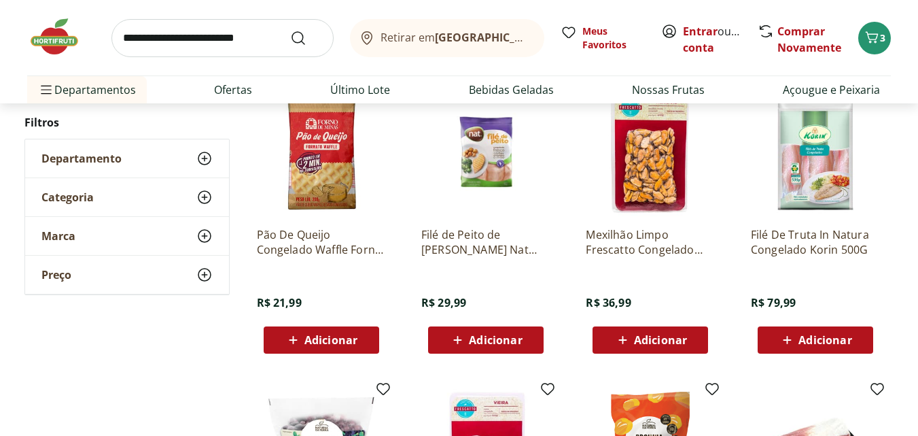
drag, startPoint x: 501, startPoint y: 172, endPoint x: 194, endPoint y: 355, distance: 357.8
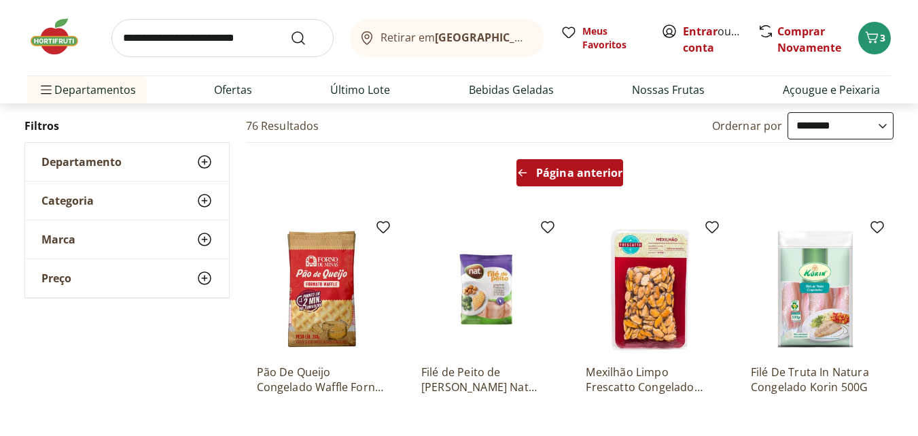
scroll to position [68, 0]
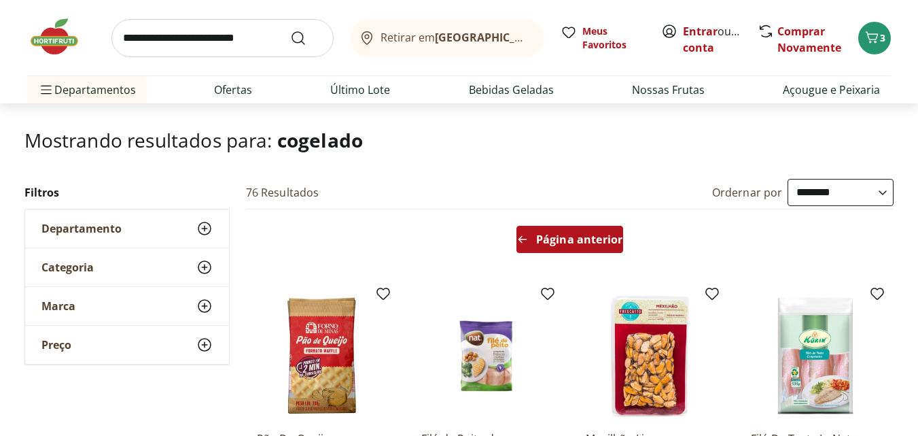
click at [550, 247] on div "Página anterior" at bounding box center [569, 239] width 107 height 27
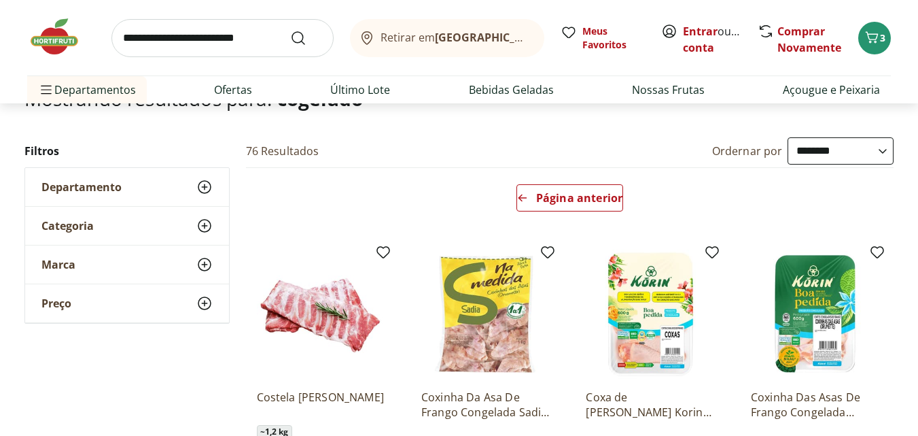
scroll to position [204, 0]
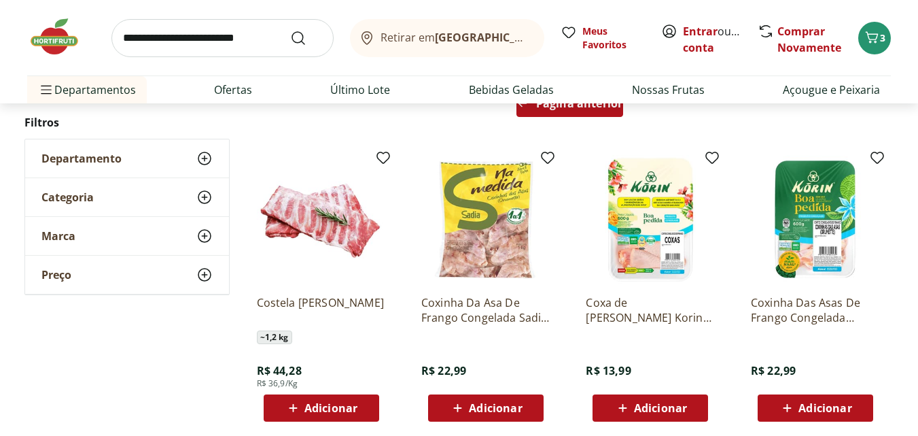
drag, startPoint x: 653, startPoint y: 247, endPoint x: 540, endPoint y: 109, distance: 178.2
click at [540, 109] on span "Página anterior" at bounding box center [579, 103] width 86 height 11
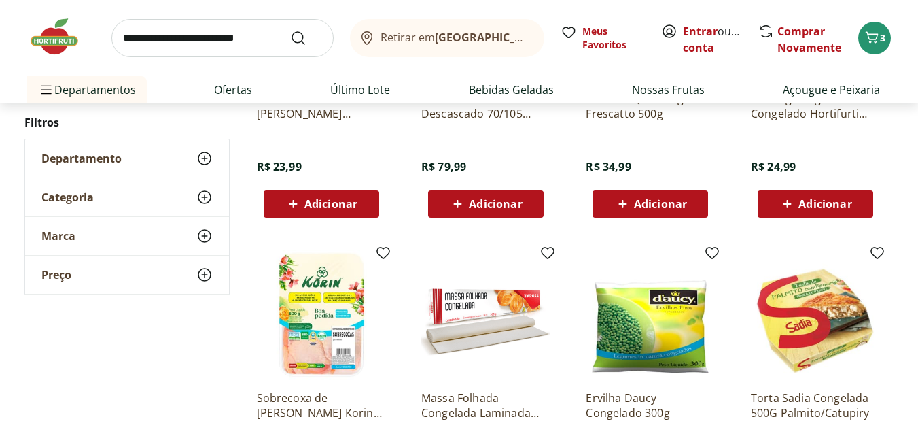
scroll to position [476, 0]
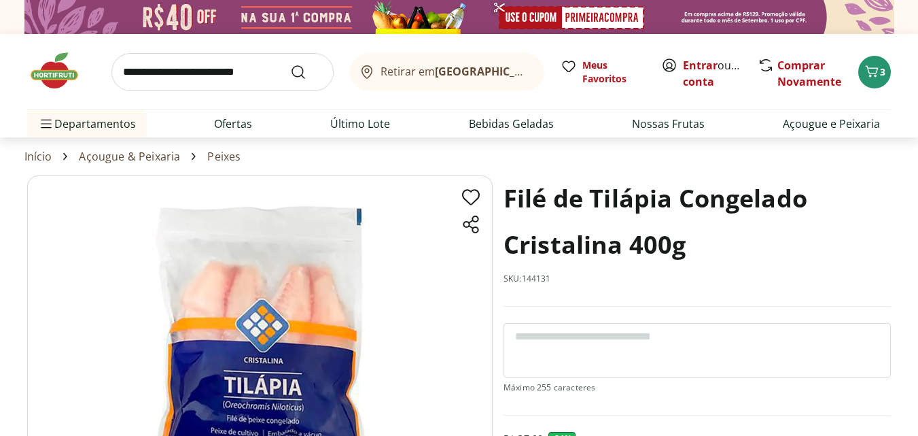
click at [535, 200] on h1 "Filé de Tilápia Congelado Cristalina 400g" at bounding box center [697, 221] width 387 height 92
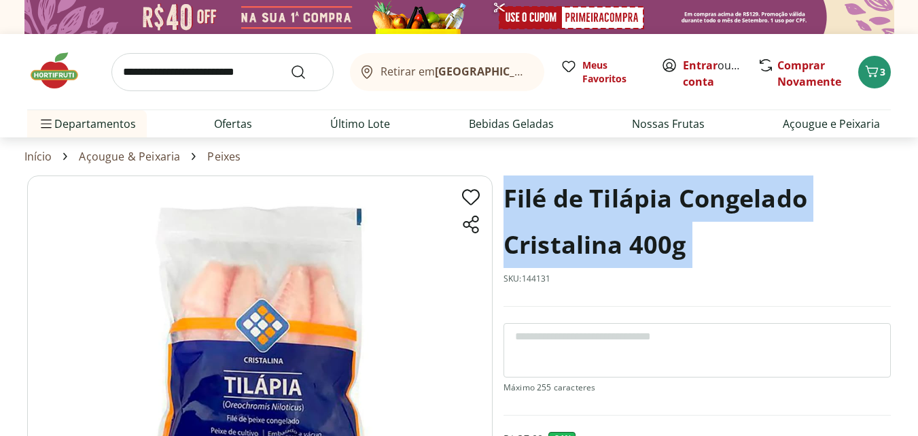
click at [535, 200] on h1 "Filé de Tilápia Congelado Cristalina 400g" at bounding box center [697, 221] width 387 height 92
copy h1 "Filé de Tilápia Congelado Cristalina 400g"
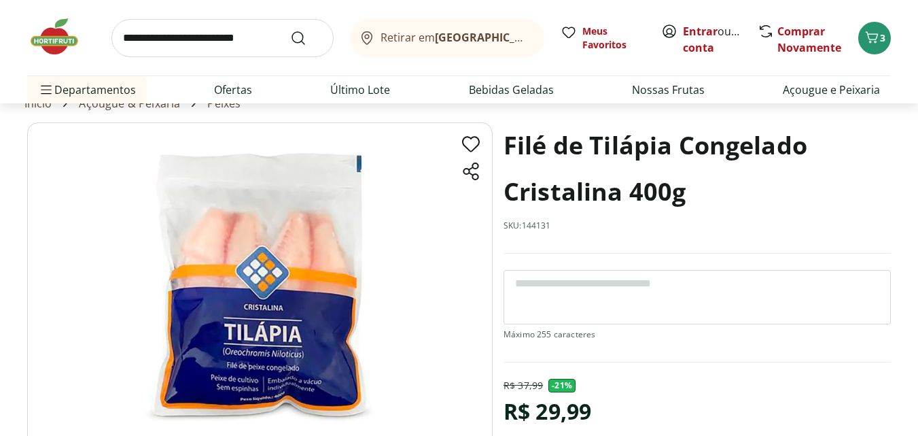
scroll to position [68, 0]
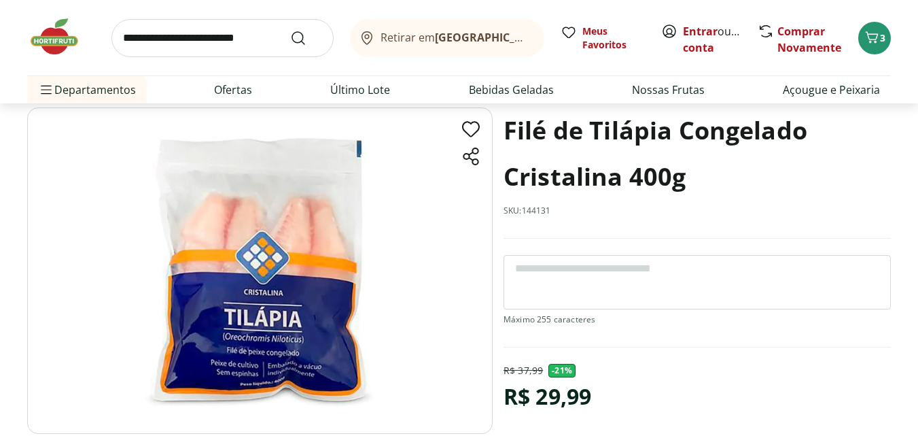
click at [544, 387] on div "R$ 29,99" at bounding box center [548, 396] width 88 height 38
copy div "R$ 29,99"
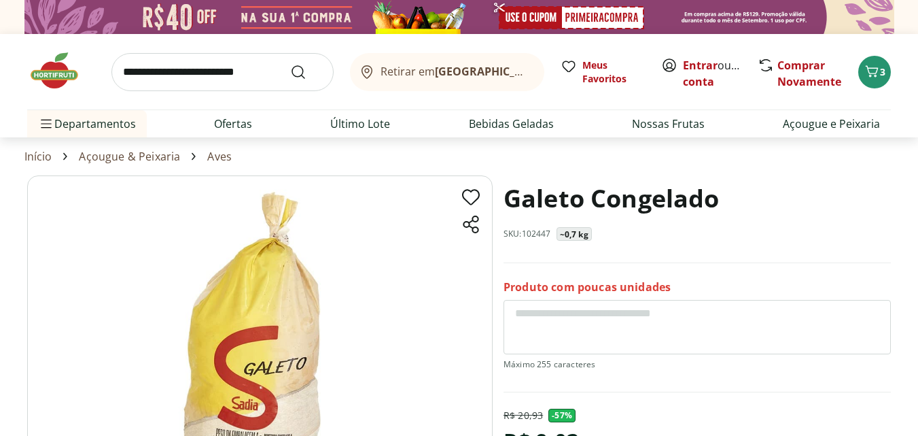
click at [559, 187] on h1 "Galeto Congelado" at bounding box center [612, 198] width 216 height 46
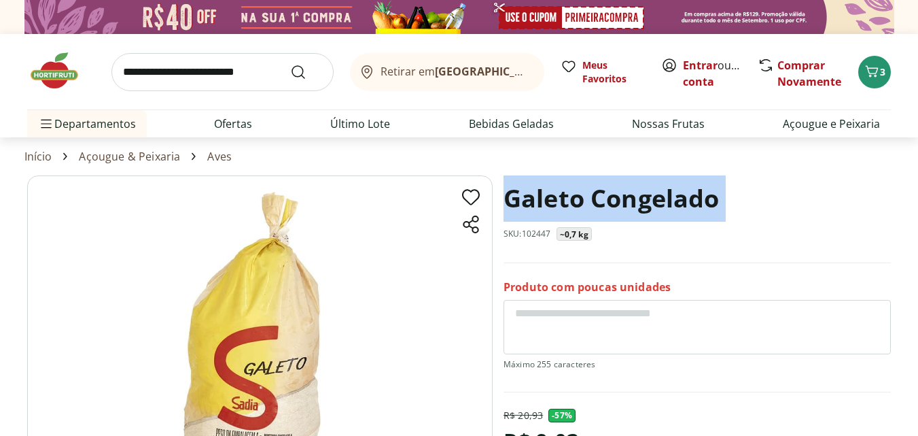
click at [559, 187] on h1 "Galeto Congelado" at bounding box center [612, 198] width 216 height 46
copy h1 "Galeto Congelado"
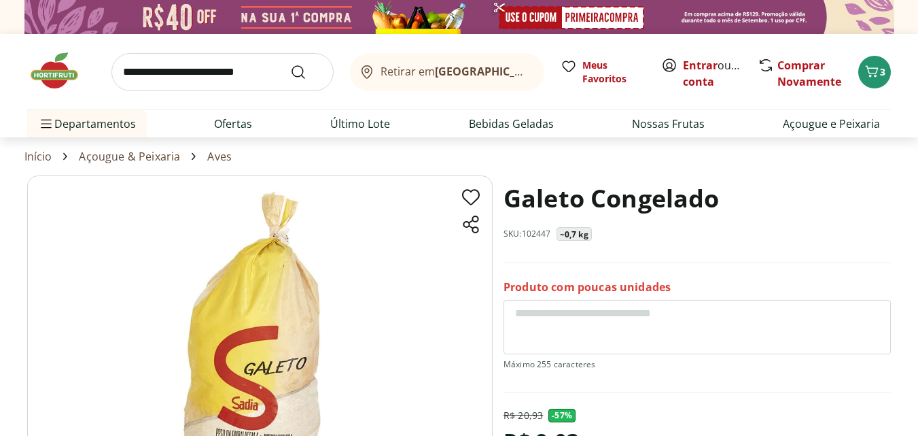
scroll to position [68, 0]
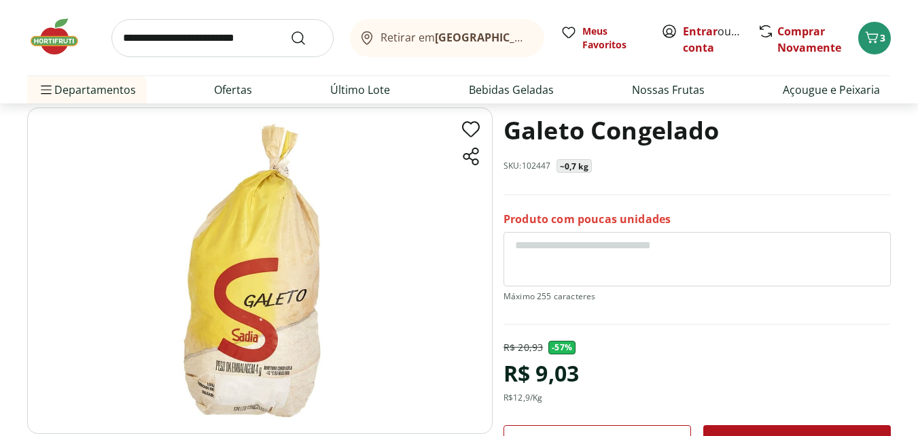
click at [536, 378] on div "R$ 9,03" at bounding box center [541, 373] width 75 height 38
copy div "R$ 9,03"
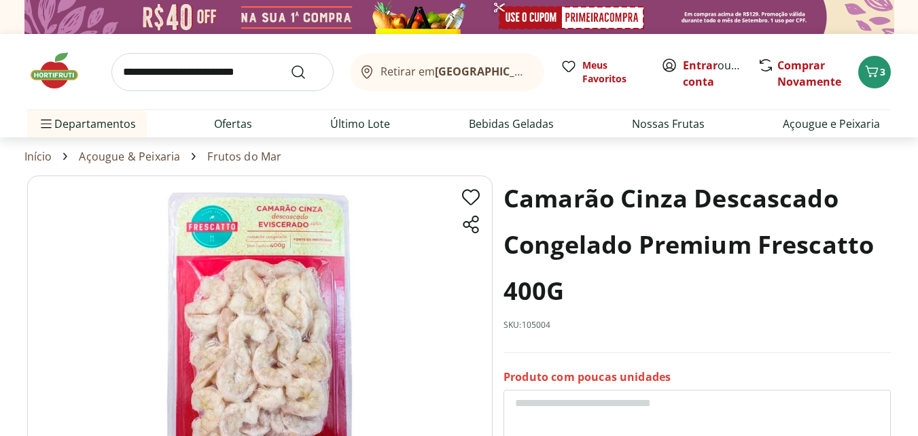
click at [524, 207] on h1 "Camarão Cinza Descascado Congelado Premium Frescatto 400G" at bounding box center [697, 244] width 387 height 139
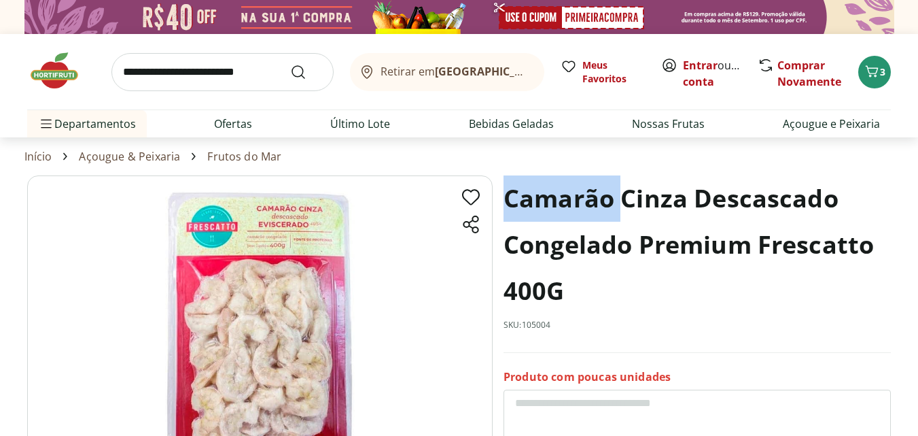
click at [524, 207] on h1 "Camarão Cinza Descascado Congelado Premium Frescatto 400G" at bounding box center [697, 244] width 387 height 139
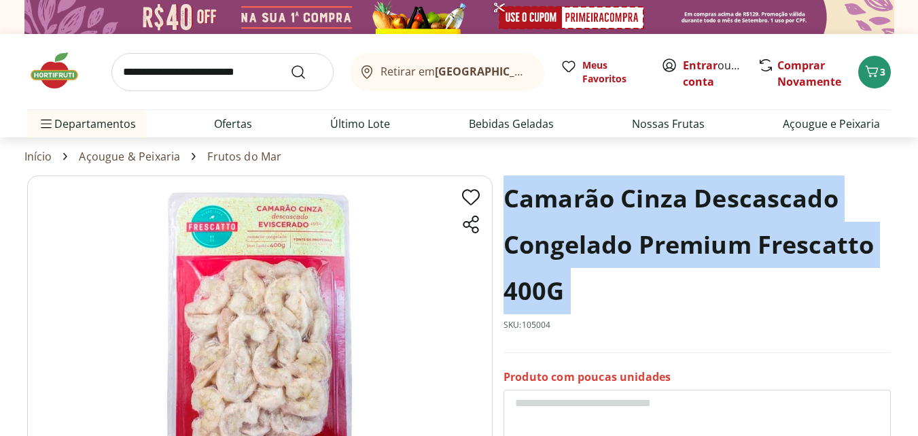
click at [524, 207] on h1 "Camarão Cinza Descascado Congelado Premium Frescatto 400G" at bounding box center [697, 244] width 387 height 139
copy h1 "Camarão Cinza Descascado Congelado Premium Frescatto 400G"
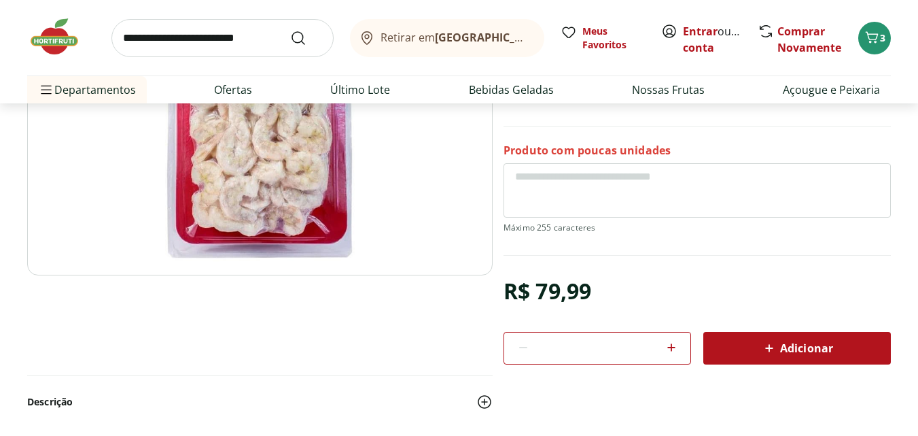
scroll to position [272, 0]
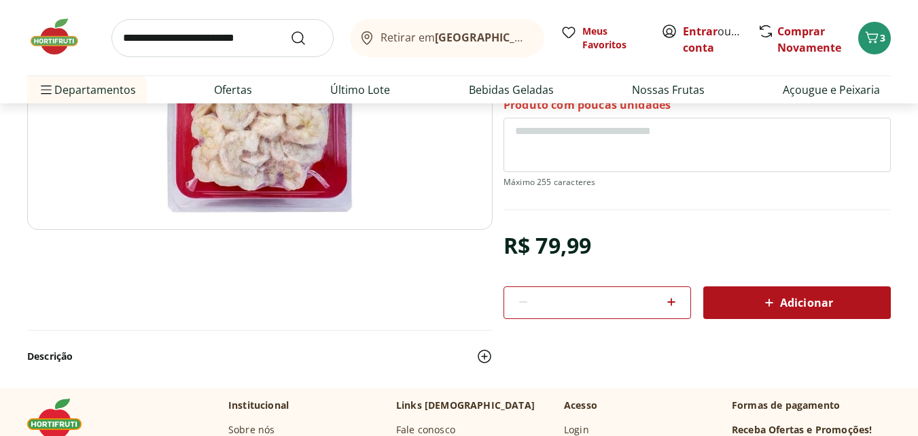
click at [548, 238] on div "R$ 79,99" at bounding box center [548, 245] width 88 height 38
copy div "R$ 79,99"
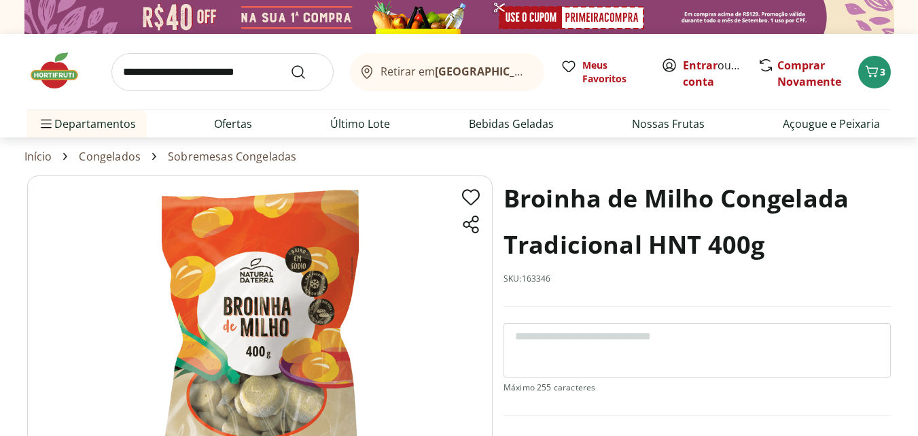
click at [606, 186] on h1 "Broinha de Milho Congelada Tradicional HNT 400g" at bounding box center [697, 221] width 387 height 92
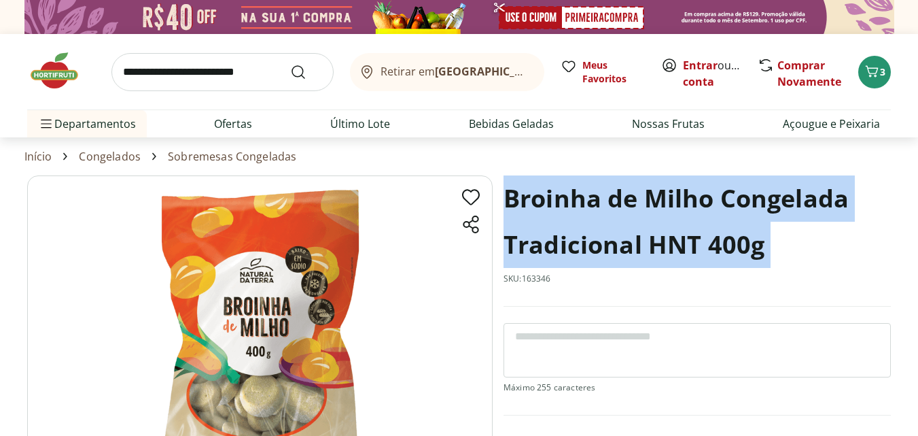
click at [606, 186] on h1 "Broinha de Milho Congelada Tradicional HNT 400g" at bounding box center [697, 221] width 387 height 92
copy h1 "Broinha de Milho Congelada Tradicional HNT 400g"
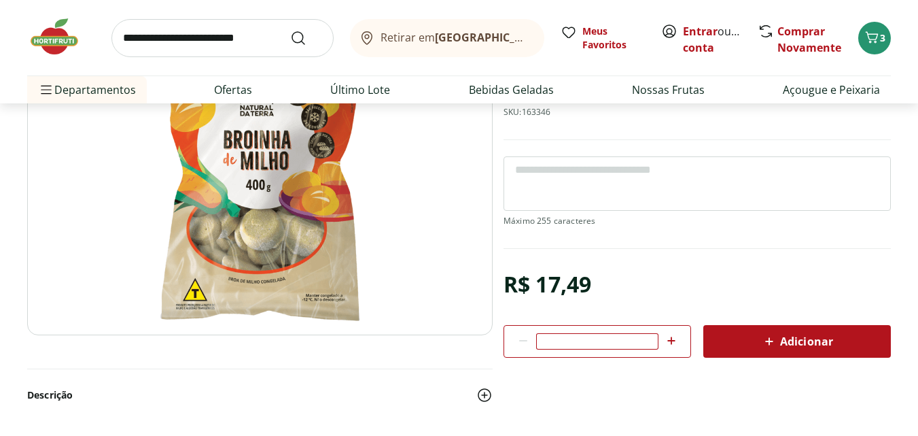
scroll to position [204, 0]
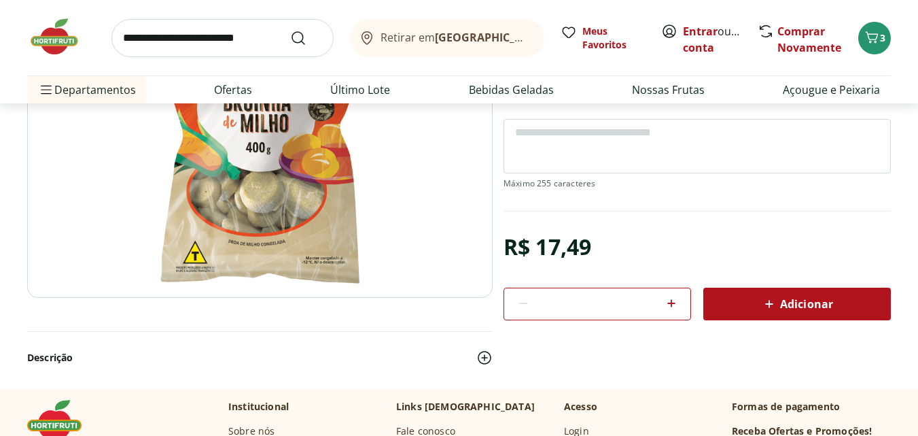
click at [540, 236] on div "R$ 17,49" at bounding box center [548, 247] width 88 height 38
copy div "R$ 17,49"
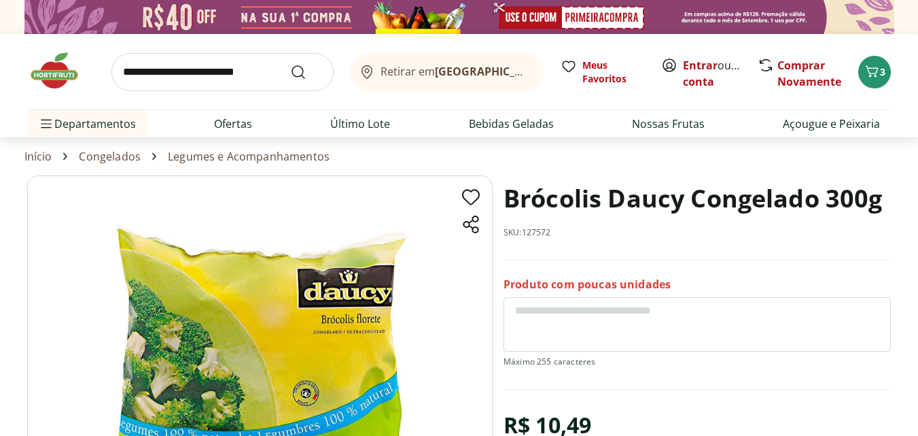
click at [553, 194] on h1 "Brócolis Daucy Congelado 300g" at bounding box center [693, 198] width 379 height 46
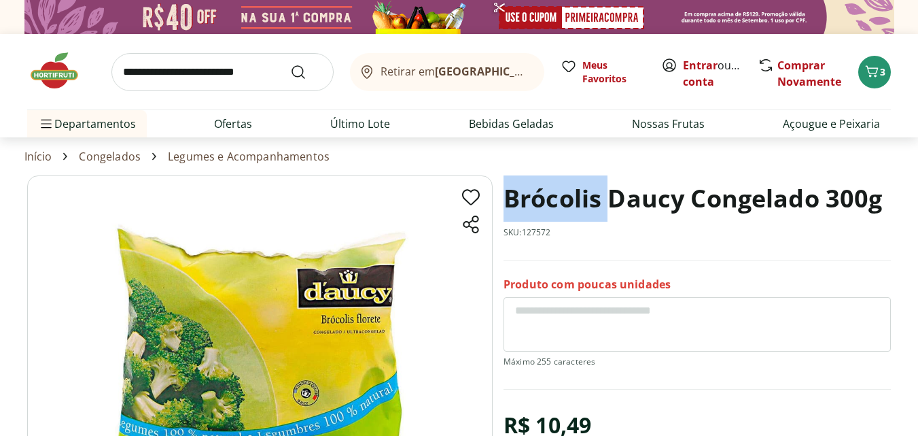
click at [553, 194] on h1 "Brócolis Daucy Congelado 300g" at bounding box center [693, 198] width 379 height 46
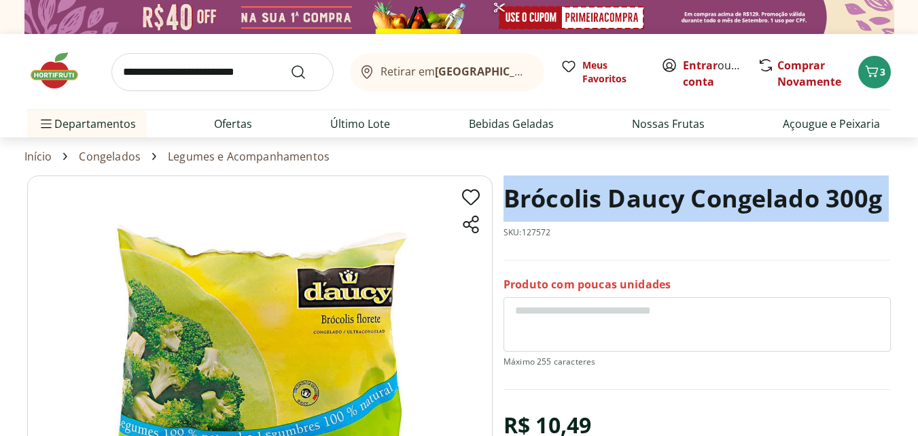
click at [553, 194] on h1 "Brócolis Daucy Congelado 300g" at bounding box center [693, 198] width 379 height 46
copy h1 "Brócolis Daucy Congelado 300g"
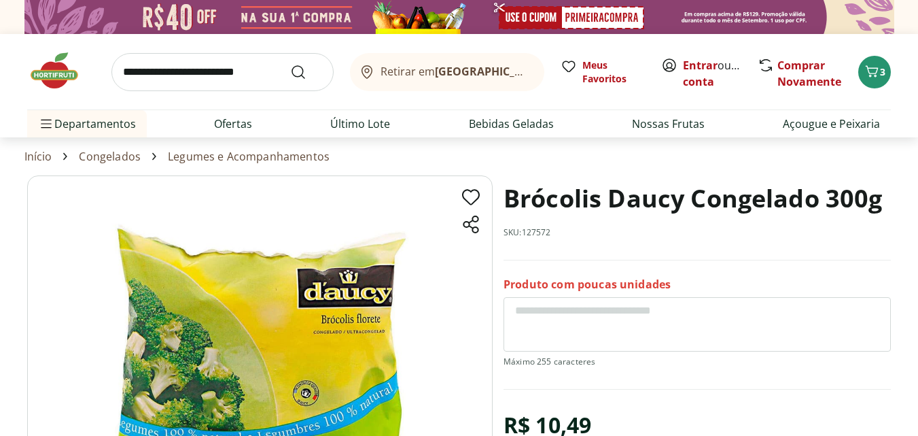
scroll to position [136, 0]
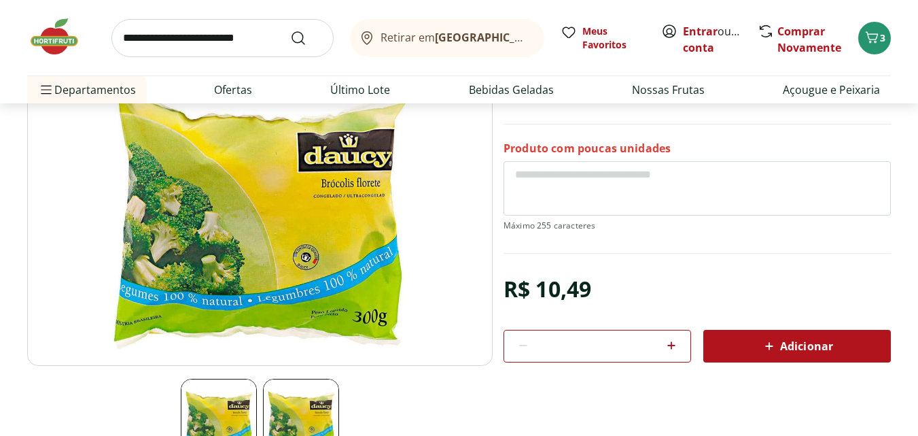
click at [520, 281] on div "R$ 10,49" at bounding box center [548, 289] width 88 height 38
copy div "R$ 10,49"
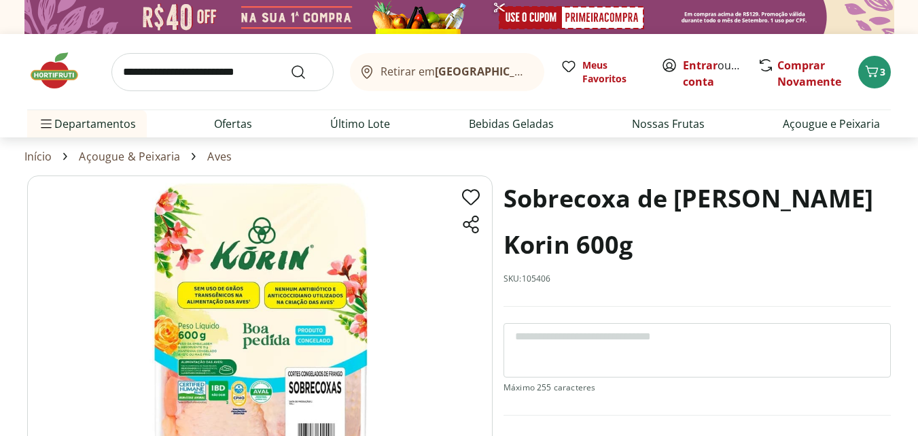
click at [567, 200] on h1 "Sobrecoxa de [PERSON_NAME] Korin 600g" at bounding box center [697, 221] width 387 height 92
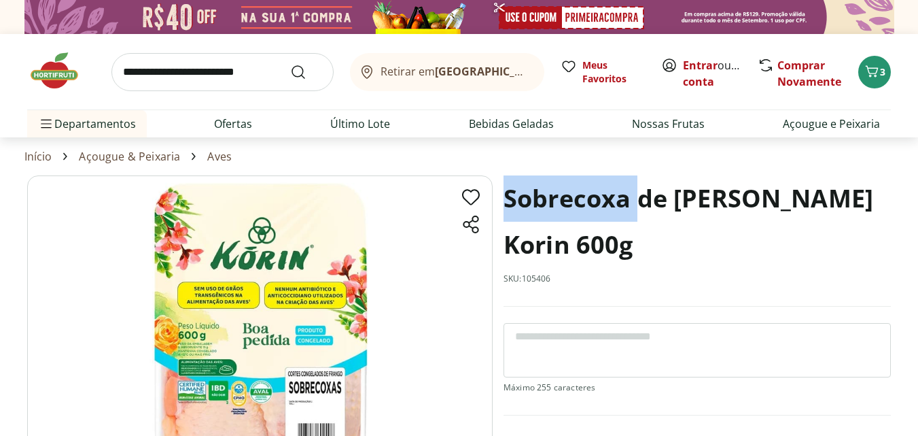
click at [566, 201] on h1 "Sobrecoxa de [PERSON_NAME] Korin 600g" at bounding box center [697, 221] width 387 height 92
click at [565, 203] on h1 "Sobrecoxa de [PERSON_NAME] Korin 600g" at bounding box center [697, 221] width 387 height 92
click at [542, 202] on h1 "Sobrecoxa de [PERSON_NAME] Korin 600g" at bounding box center [697, 221] width 387 height 92
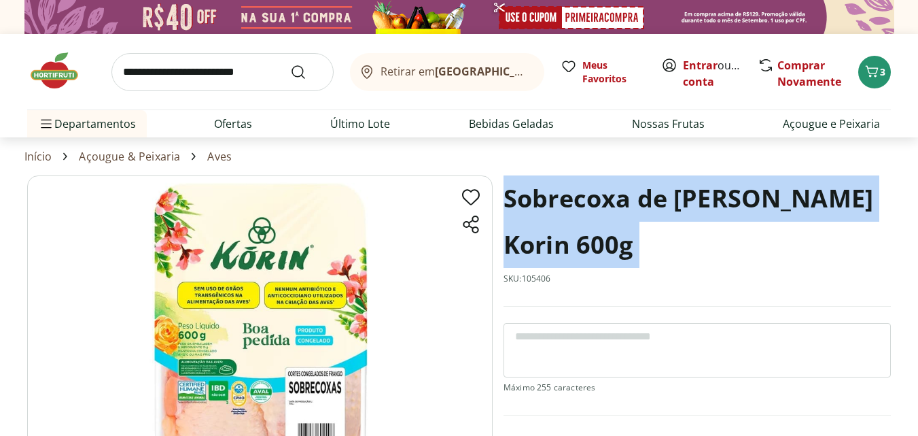
click at [542, 201] on h1 "Sobrecoxa de [PERSON_NAME] Korin 600g" at bounding box center [697, 221] width 387 height 92
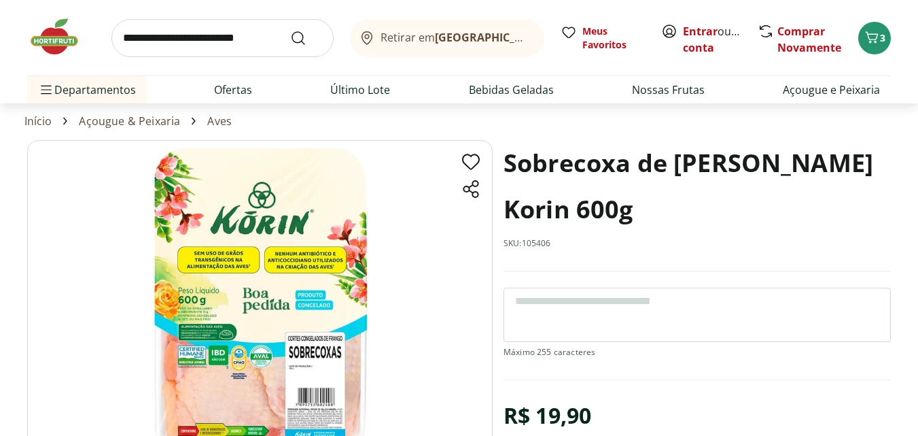
scroll to position [68, 0]
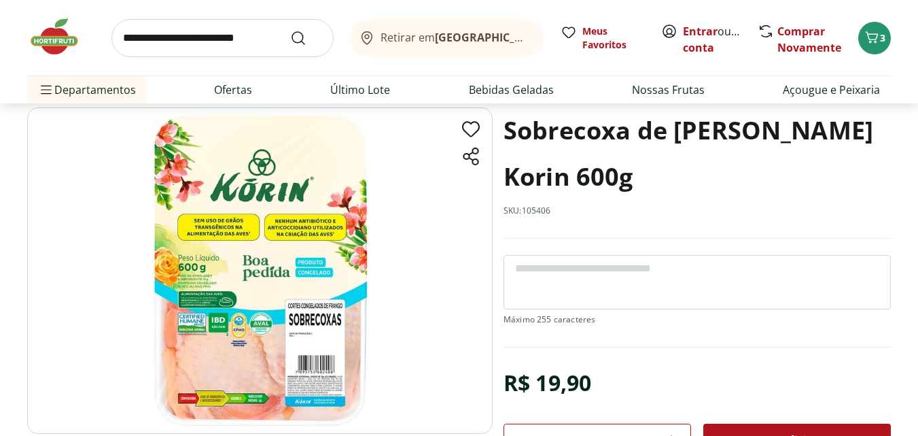
click at [555, 382] on div "R$ 19,90" at bounding box center [548, 383] width 88 height 38
click at [554, 382] on div "R$ 19,90" at bounding box center [548, 383] width 88 height 38
drag, startPoint x: 554, startPoint y: 382, endPoint x: 530, endPoint y: 379, distance: 24.0
click at [530, 379] on div "R$ 19,90" at bounding box center [548, 383] width 88 height 38
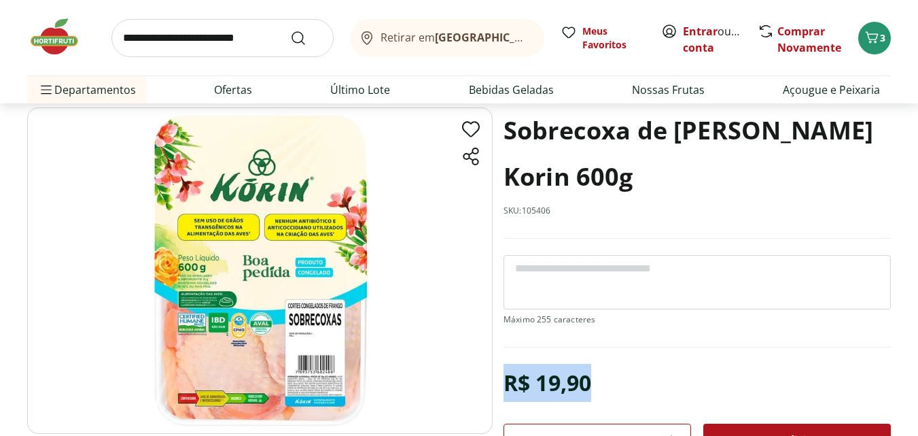
click at [530, 379] on div "R$ 19,90" at bounding box center [548, 383] width 88 height 38
copy div "R$ 19,90"
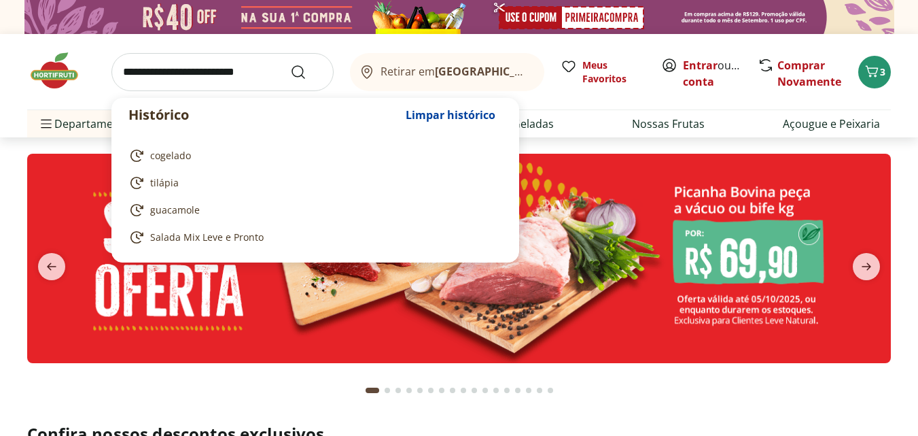
click at [192, 67] on input "search" at bounding box center [222, 72] width 222 height 38
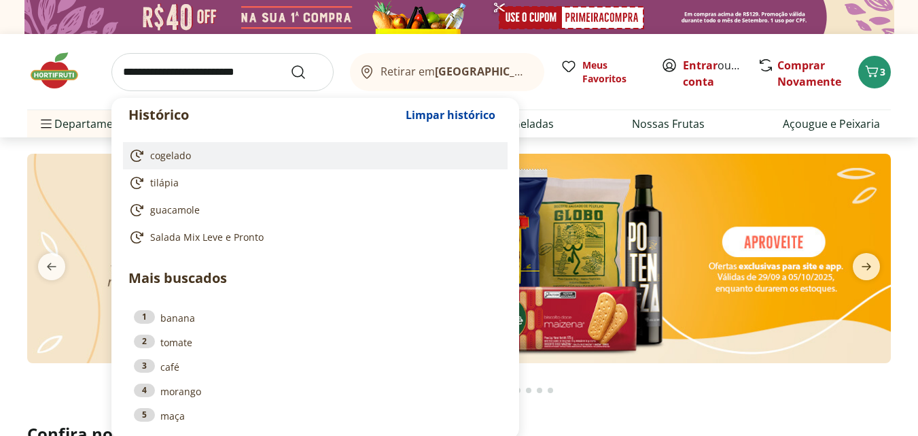
click at [187, 160] on span "cogelado" at bounding box center [170, 156] width 41 height 14
type input "********"
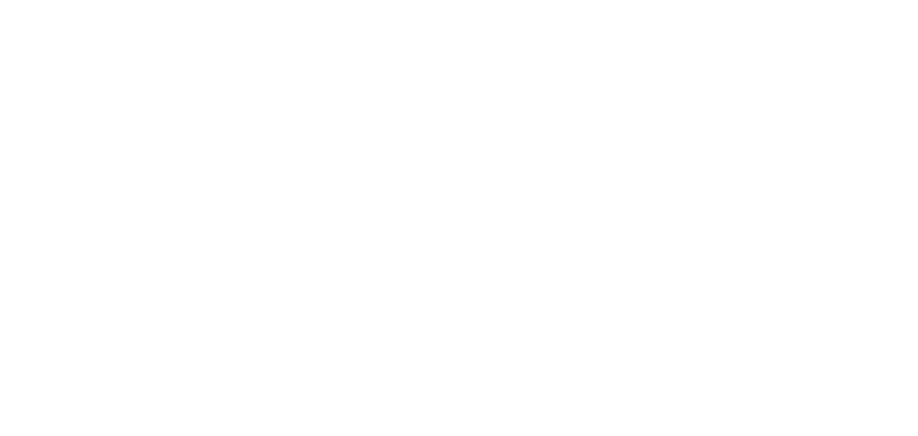
select select "**********"
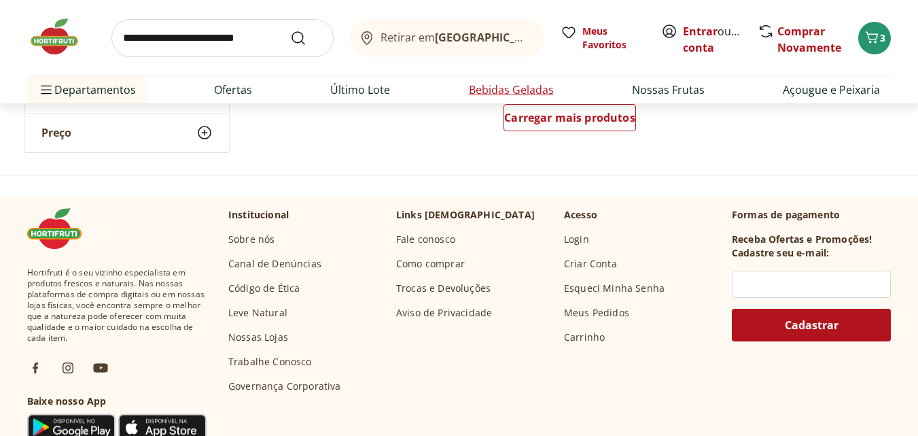
scroll to position [1087, 0]
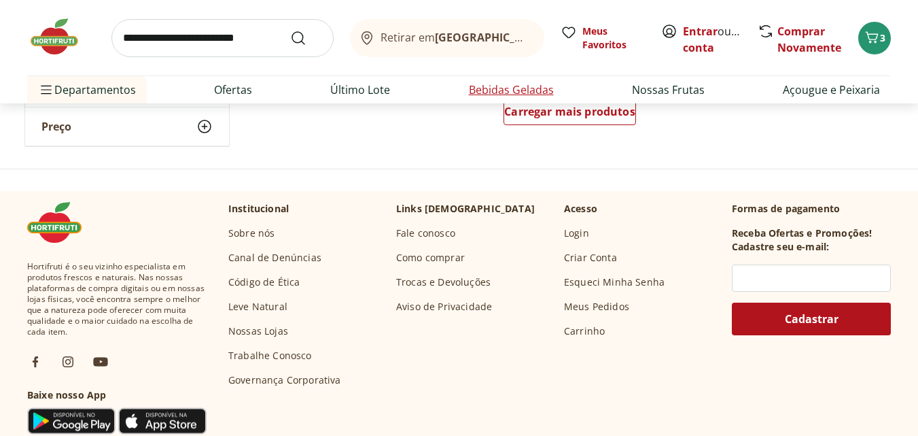
click at [541, 103] on li "Bebidas Geladas" at bounding box center [511, 89] width 107 height 27
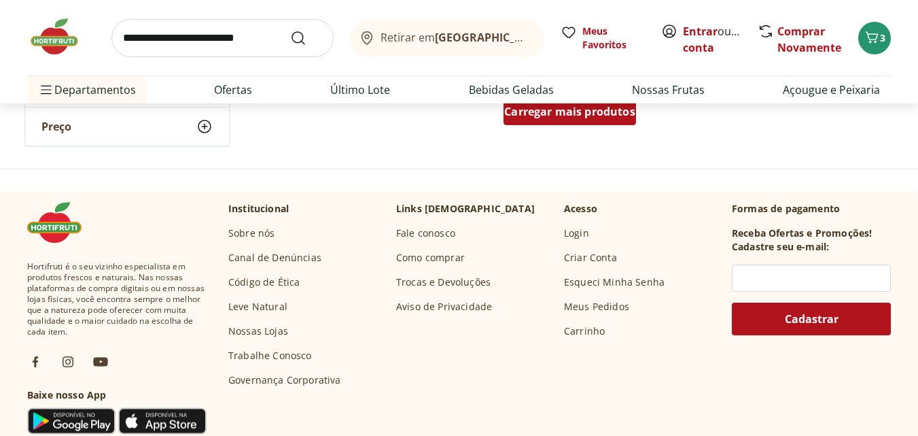
click at [552, 119] on div "Carregar mais produtos" at bounding box center [570, 111] width 133 height 27
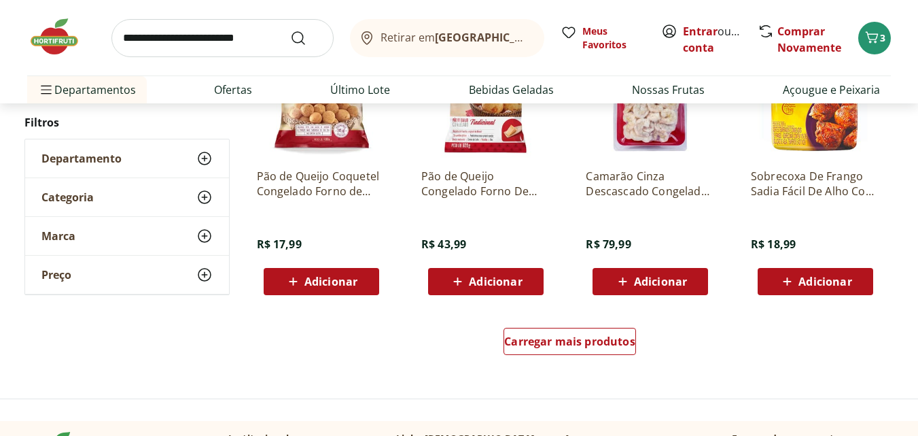
scroll to position [1835, 0]
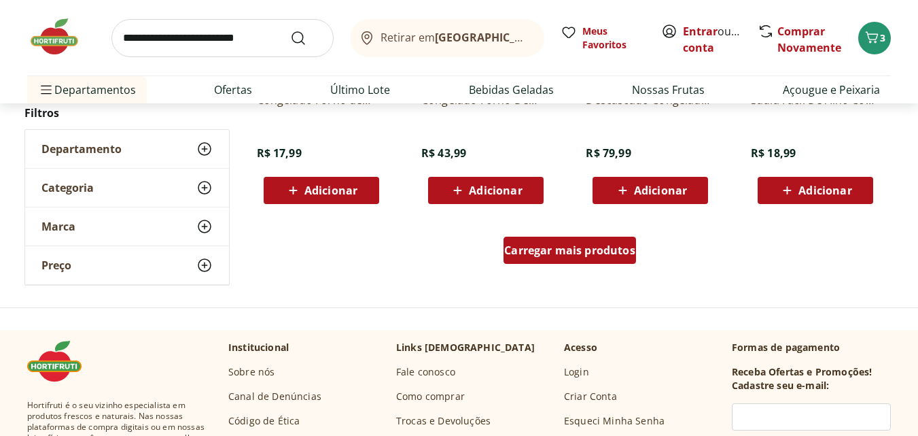
click at [600, 245] on span "Carregar mais produtos" at bounding box center [569, 250] width 131 height 11
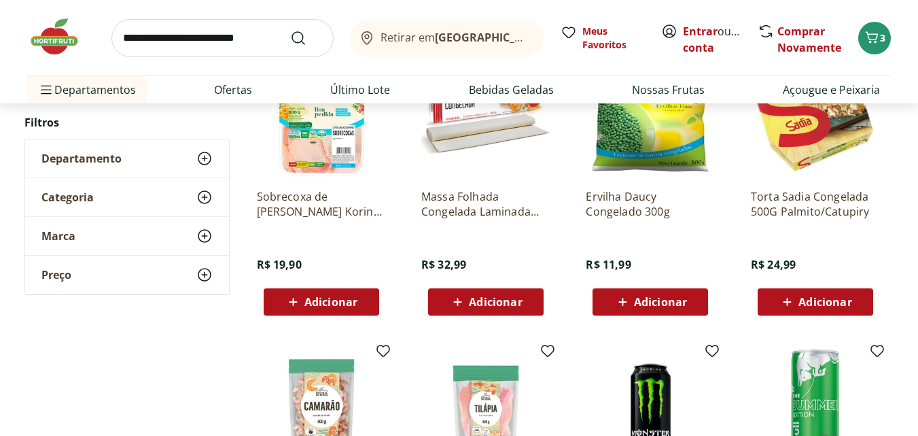
scroll to position [2650, 0]
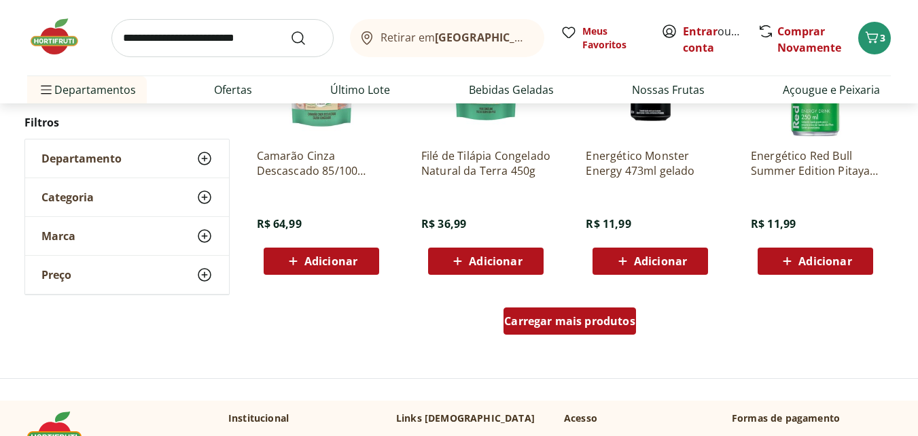
click at [556, 326] on span "Carregar mais produtos" at bounding box center [569, 320] width 131 height 11
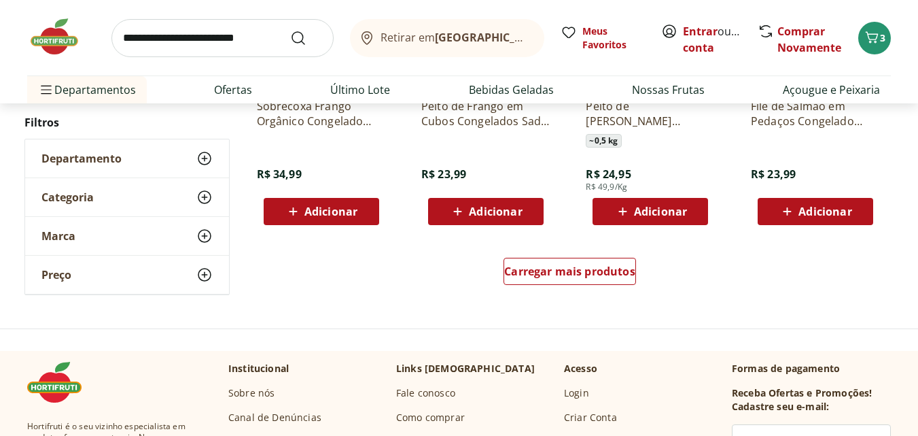
scroll to position [3602, 0]
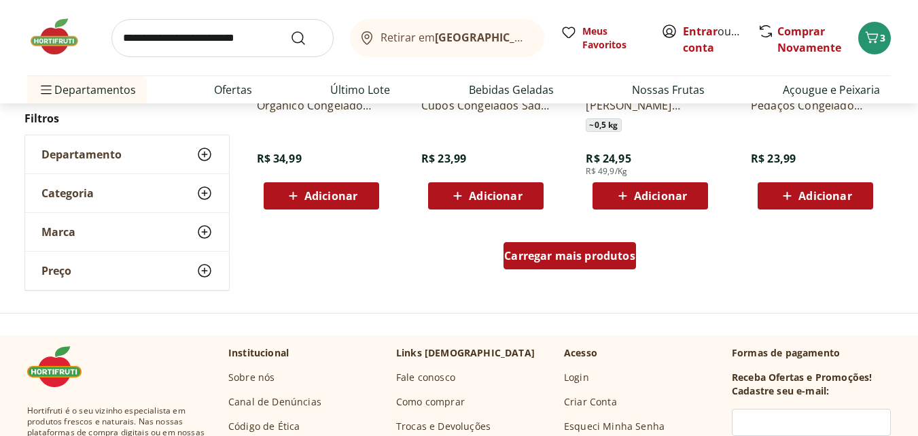
click at [555, 269] on link "Carregar mais produtos" at bounding box center [570, 258] width 133 height 33
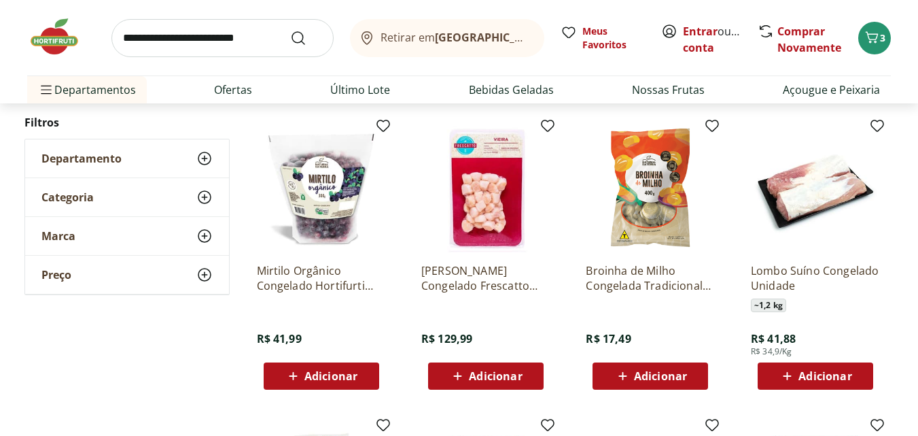
scroll to position [4009, 0]
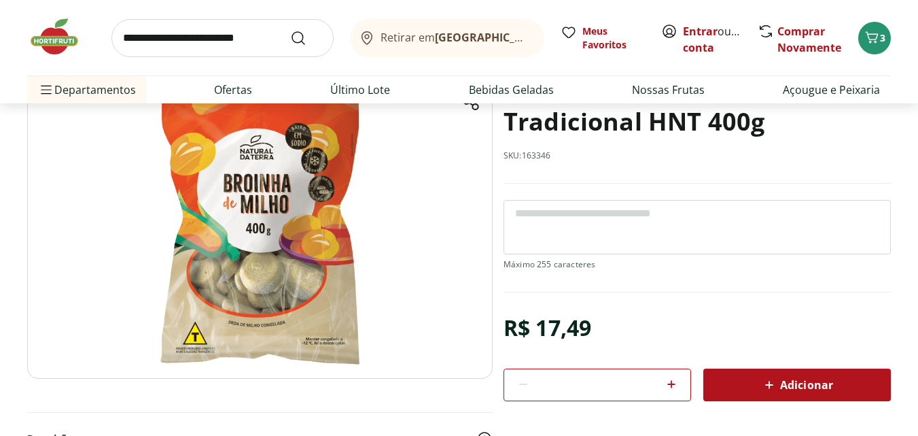
scroll to position [68, 0]
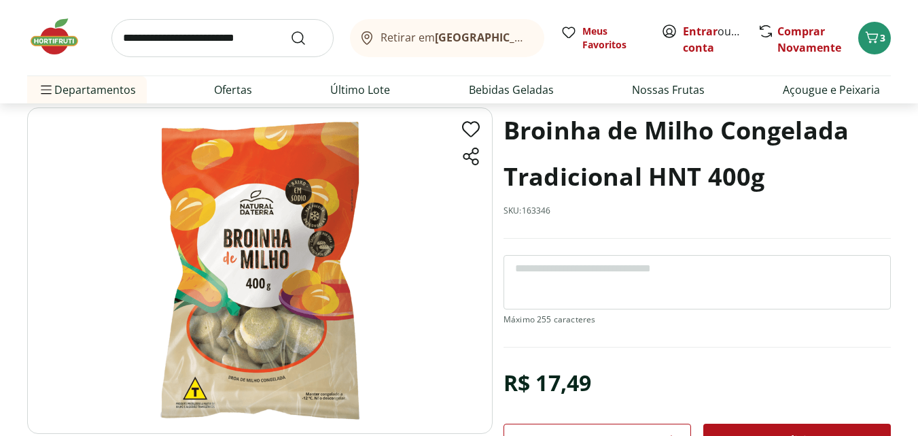
click at [525, 203] on div "Broinha de Milho Congelada Tradicional HNT 400g SKU: 163346" at bounding box center [697, 172] width 387 height 131
click at [530, 208] on p "SKU: 163346" at bounding box center [528, 210] width 48 height 11
copy p "163346"
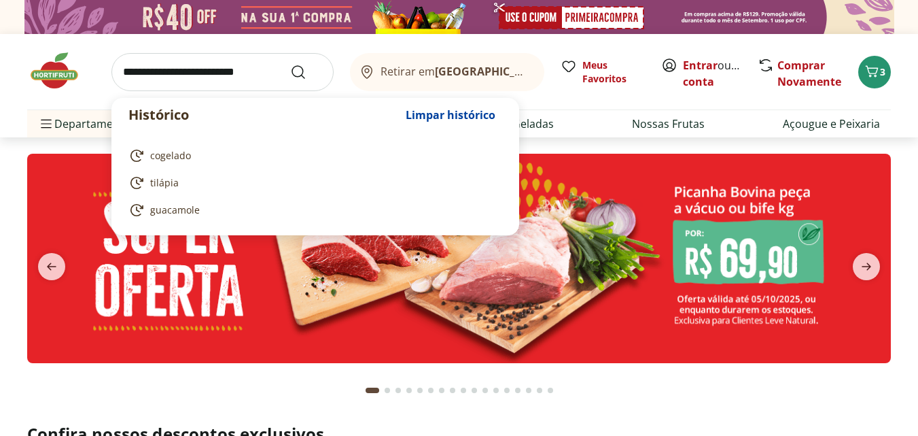
click at [221, 62] on input "search" at bounding box center [222, 72] width 222 height 38
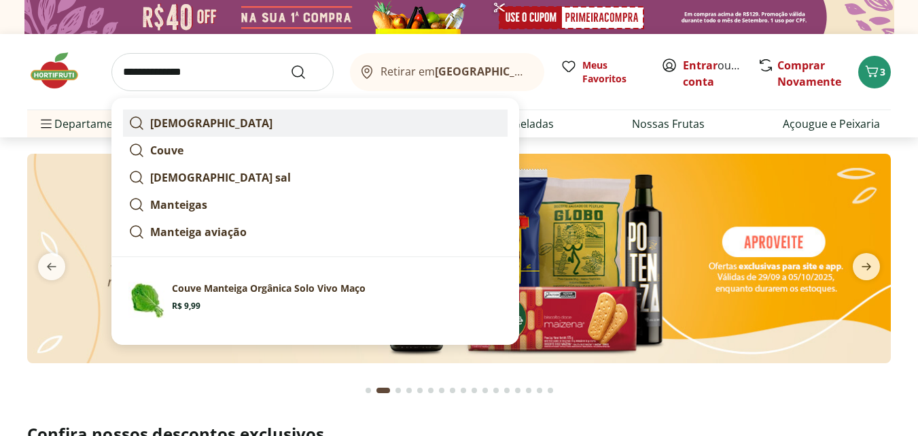
click at [195, 127] on strong "[DEMOGRAPHIC_DATA]" at bounding box center [211, 123] width 122 height 15
type input "********"
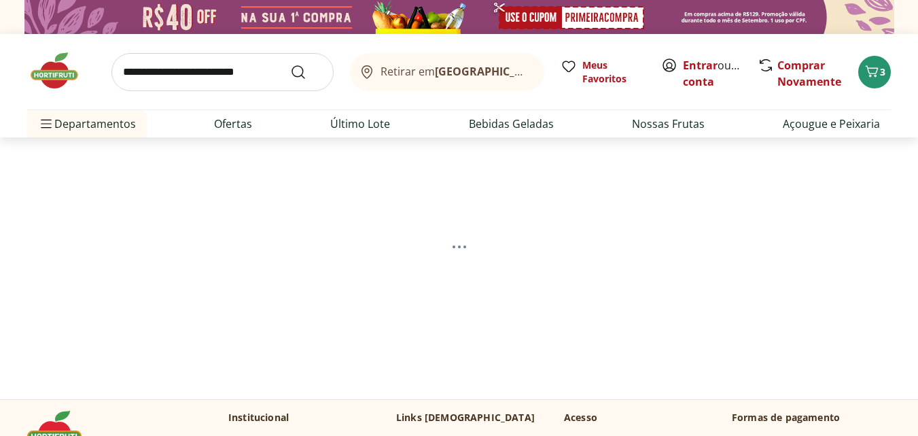
scroll to position [68, 0]
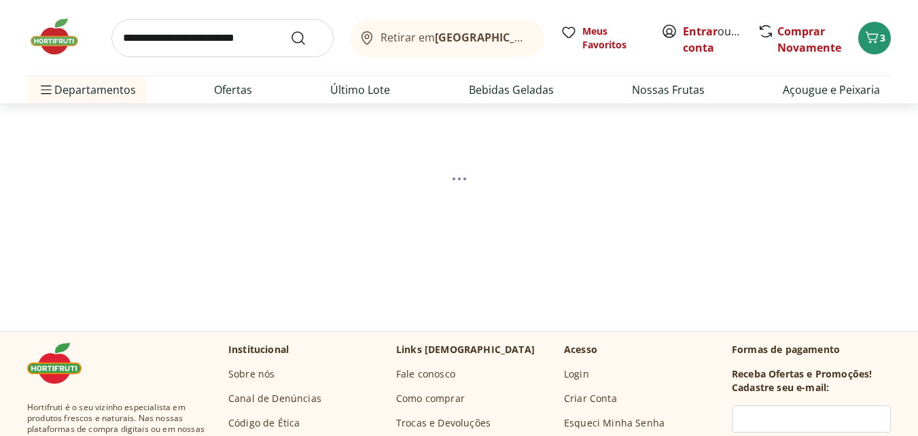
select select "**********"
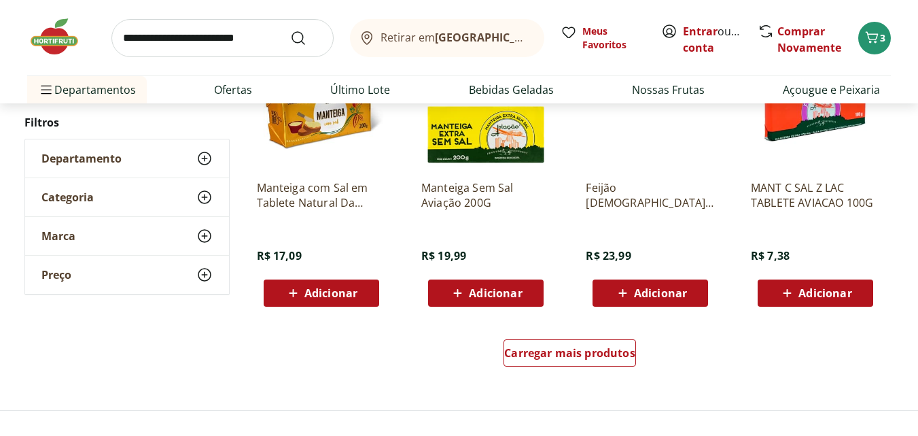
scroll to position [951, 0]
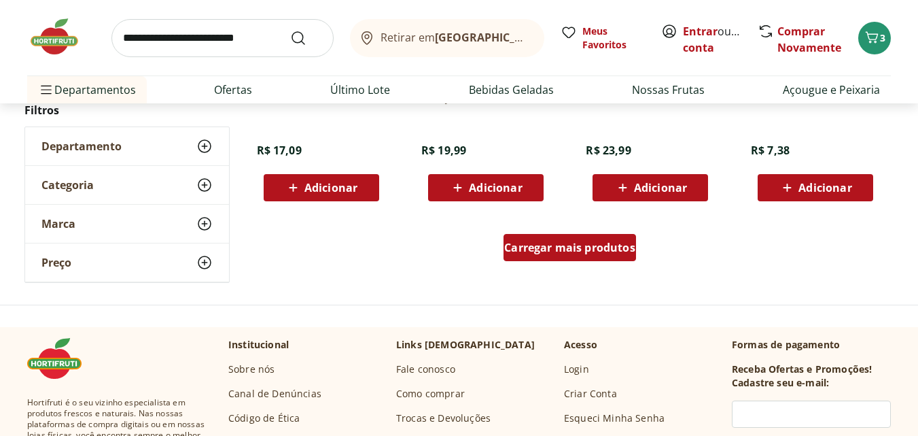
click at [597, 255] on div "Carregar mais produtos" at bounding box center [570, 247] width 133 height 27
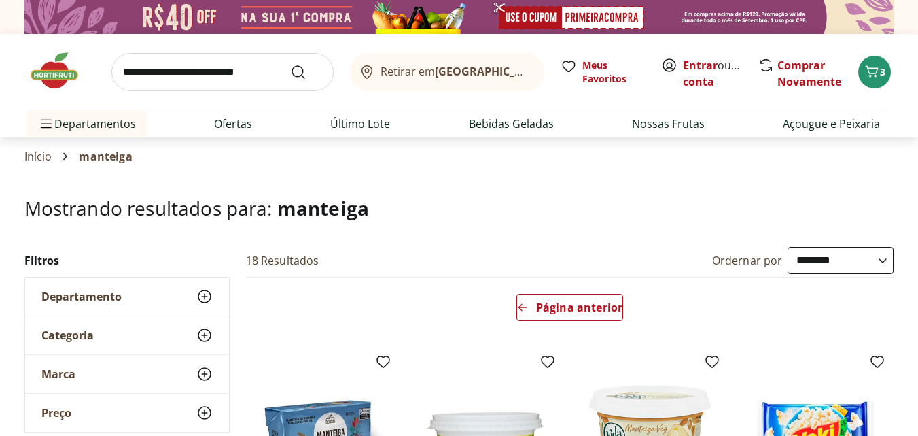
click at [183, 80] on input "search" at bounding box center [222, 72] width 222 height 38
type input "*****"
click at [290, 64] on button "Submit Search" at bounding box center [306, 72] width 33 height 16
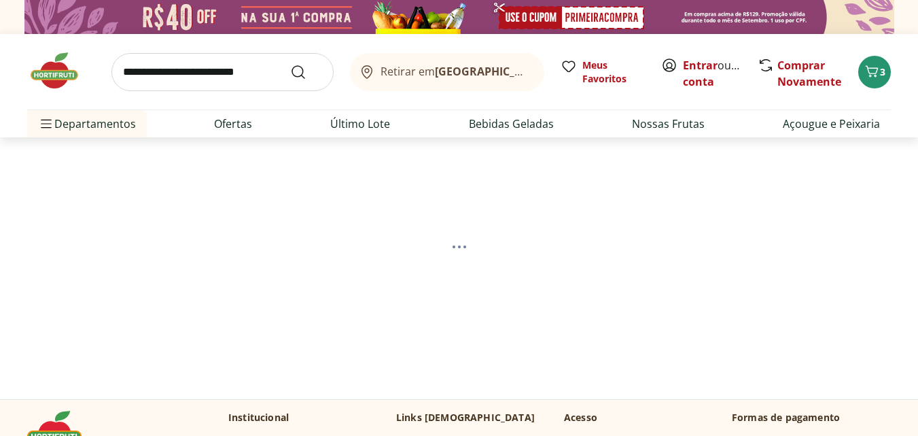
select select "**********"
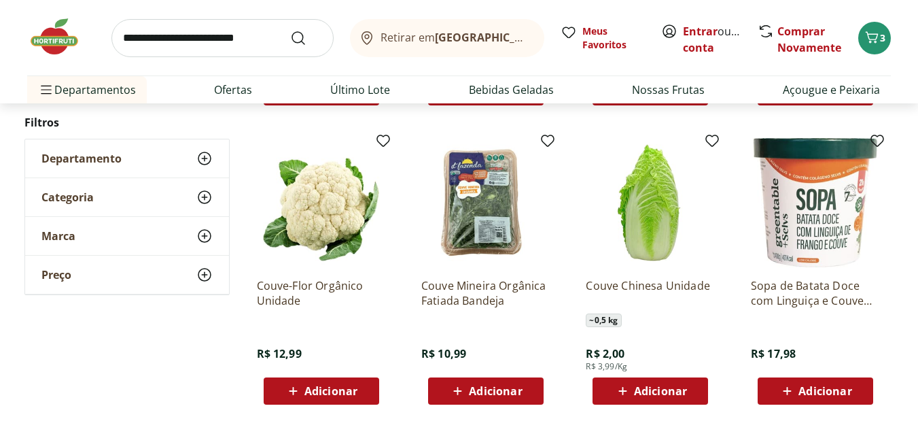
scroll to position [748, 0]
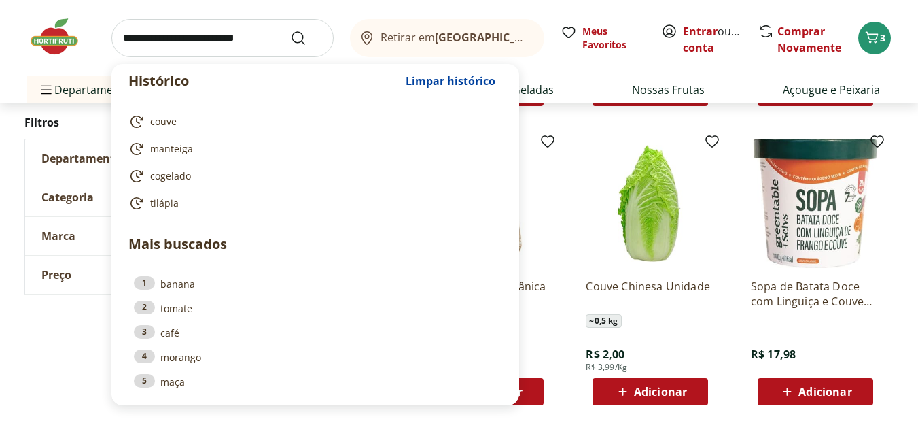
click at [251, 38] on input "search" at bounding box center [222, 38] width 222 height 38
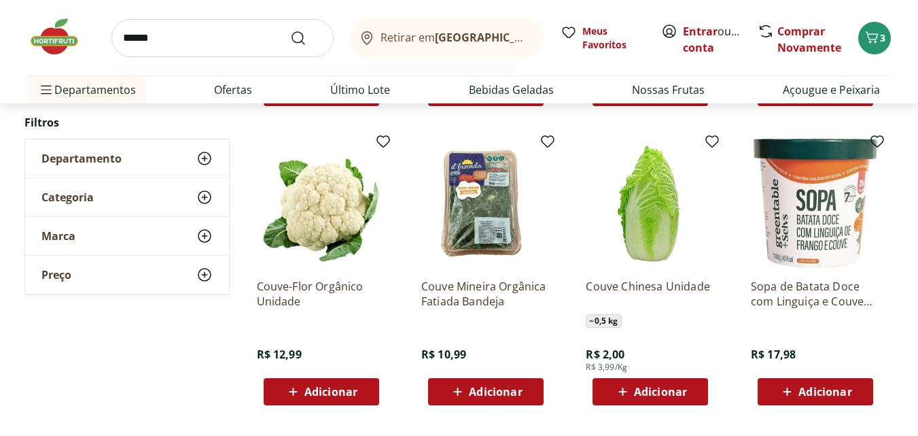
type input "******"
click at [290, 30] on button "Submit Search" at bounding box center [306, 38] width 33 height 16
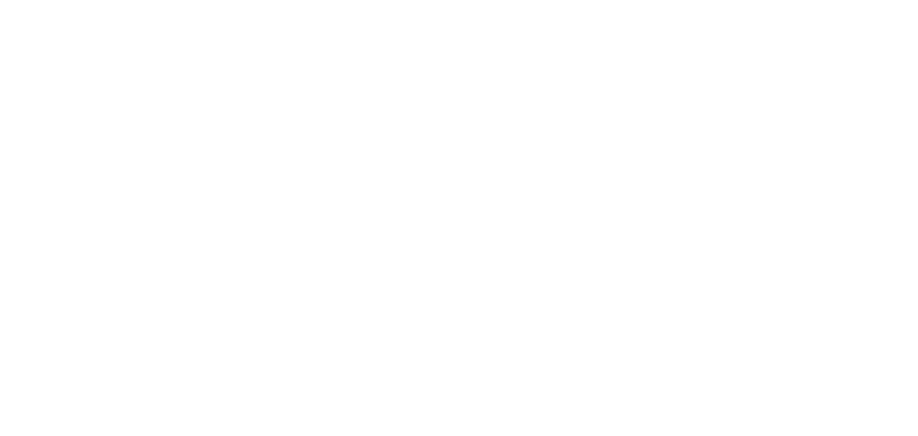
select select "**********"
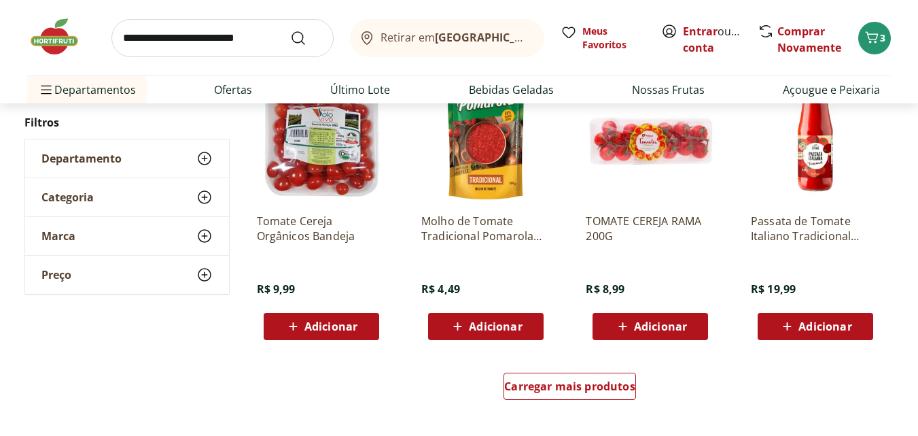
scroll to position [815, 0]
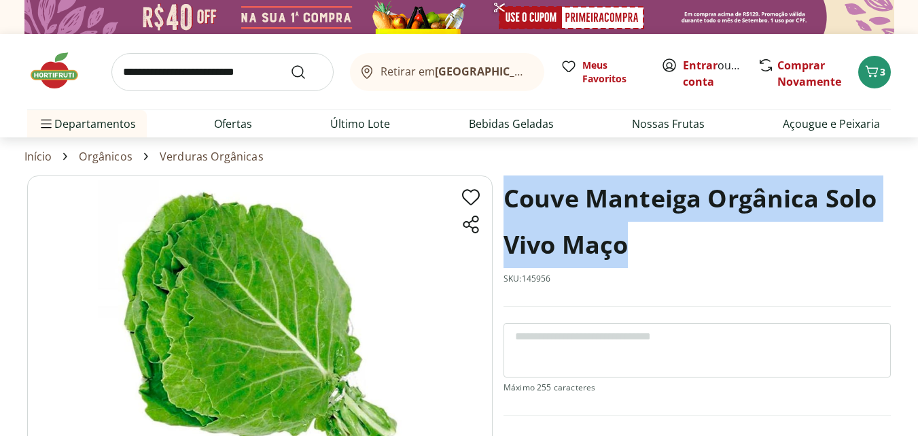
drag, startPoint x: 622, startPoint y: 247, endPoint x: 506, endPoint y: 203, distance: 124.6
click at [506, 203] on h1 "Couve Manteiga Orgânica Solo Vivo Maço" at bounding box center [697, 221] width 387 height 92
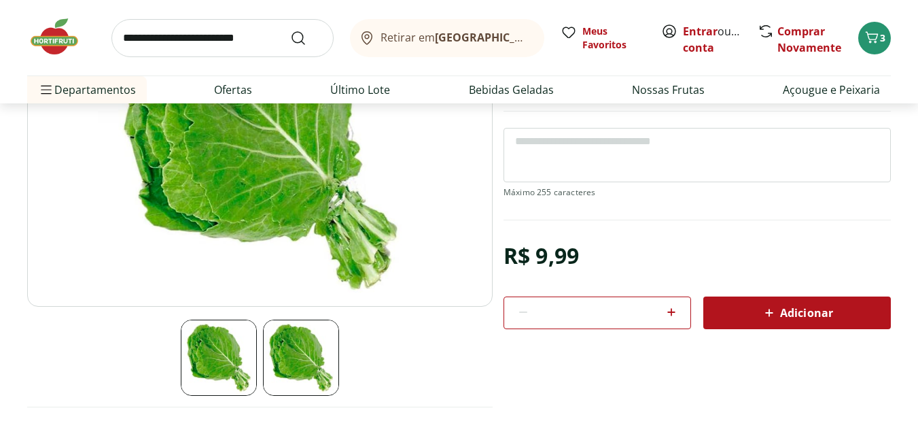
scroll to position [204, 0]
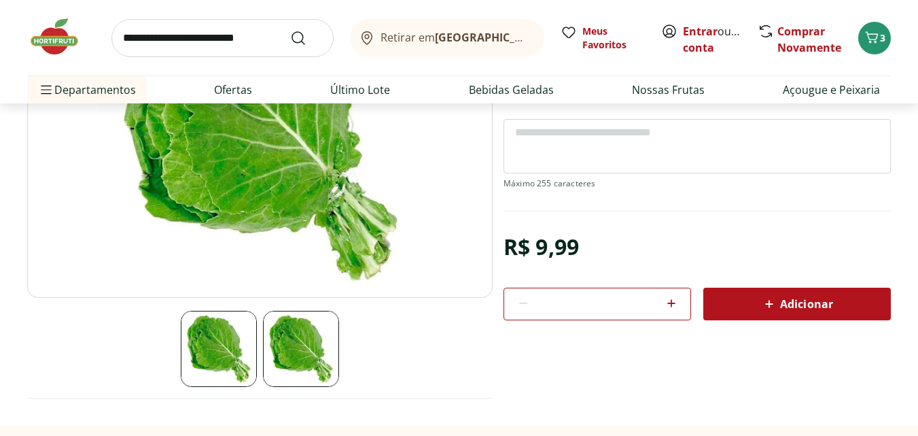
click at [555, 254] on div "R$ 9,99" at bounding box center [541, 247] width 75 height 38
copy div "R$ 9,99"
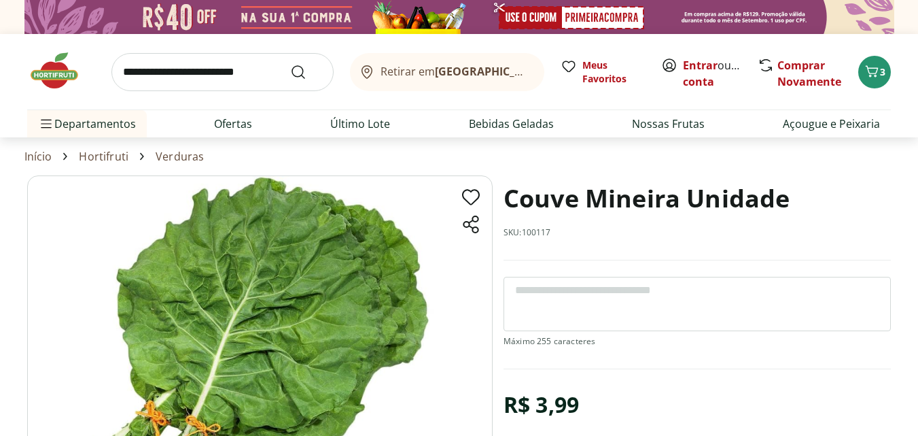
click at [591, 216] on h1 "Couve Mineira Unidade" at bounding box center [647, 198] width 286 height 46
click at [575, 201] on h1 "Couve Mineira Unidade" at bounding box center [647, 198] width 286 height 46
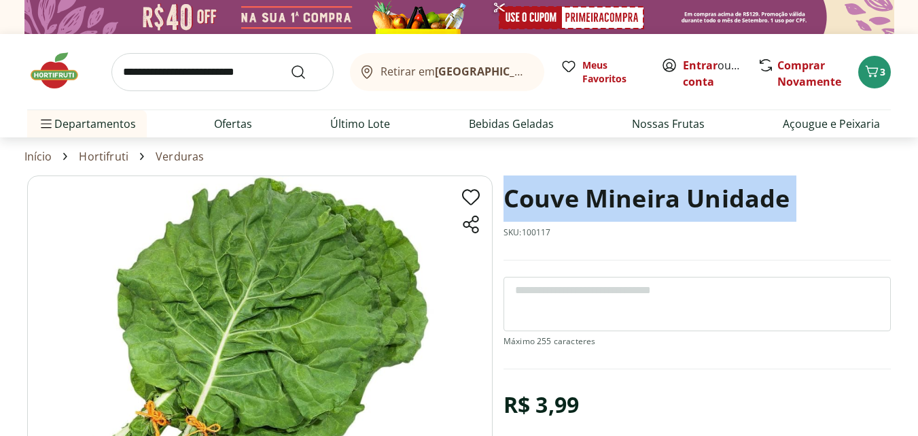
click at [575, 201] on h1 "Couve Mineira Unidade" at bounding box center [647, 198] width 286 height 46
click at [555, 200] on h1 "Couve Mineira Unidade" at bounding box center [647, 198] width 286 height 46
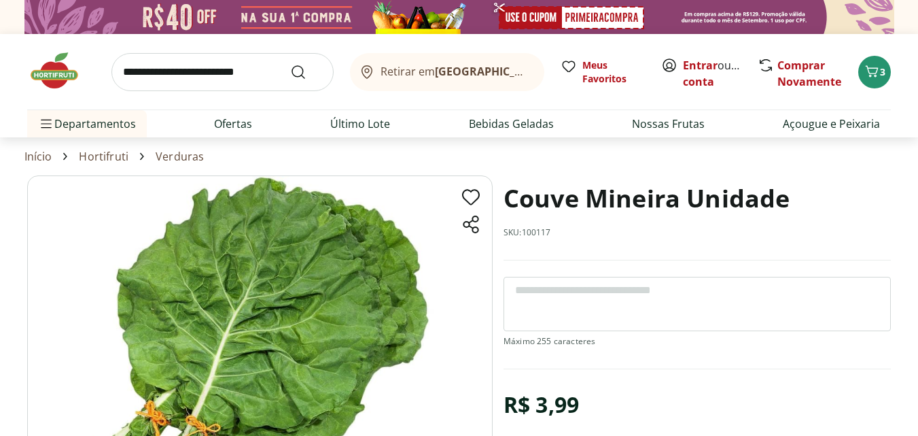
drag, startPoint x: 502, startPoint y: 192, endPoint x: 510, endPoint y: 198, distance: 9.8
click at [504, 194] on section "Couve Mineira Unidade SKU: 100117 R$ 3,99 * Adicionar Couve Mineira Unidade R$ …" at bounding box center [459, 379] width 864 height 408
click at [511, 198] on h1 "Couve Mineira Unidade" at bounding box center [647, 198] width 286 height 46
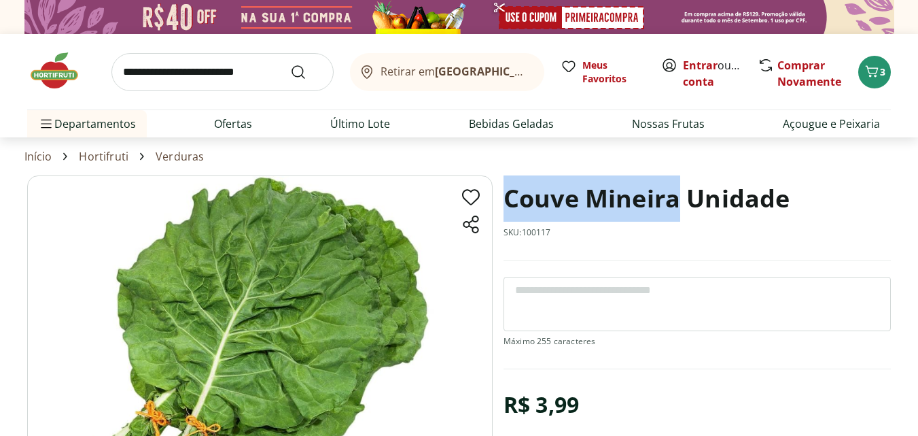
drag, startPoint x: 508, startPoint y: 198, endPoint x: 681, endPoint y: 200, distance: 172.6
click at [681, 200] on h1 "Couve Mineira Unidade" at bounding box center [647, 198] width 286 height 46
copy h1 "Couve Mineira"
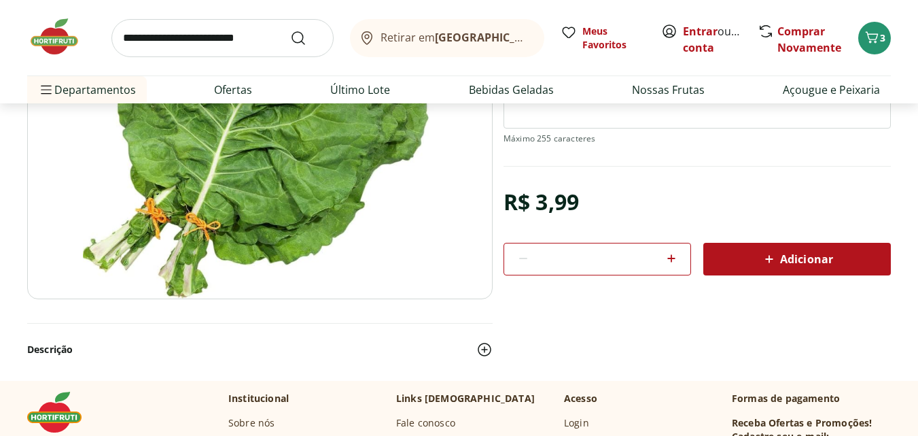
scroll to position [204, 0]
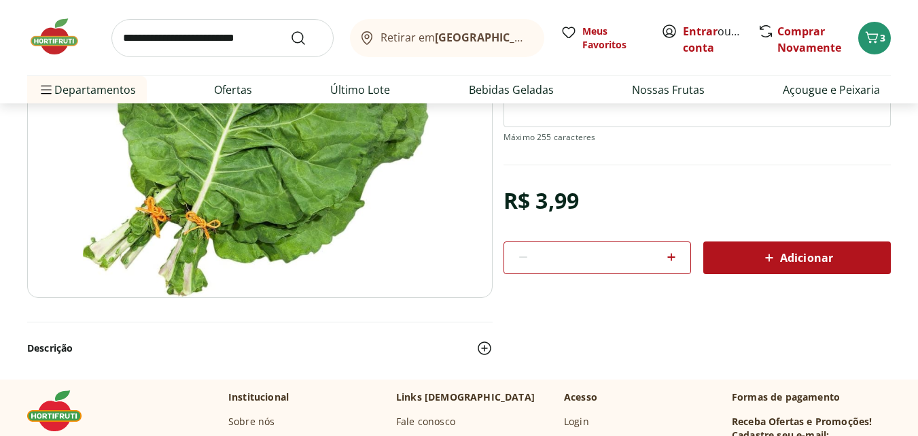
click at [547, 200] on div "R$ 3,99" at bounding box center [541, 200] width 75 height 38
copy div "R$ 3,99"
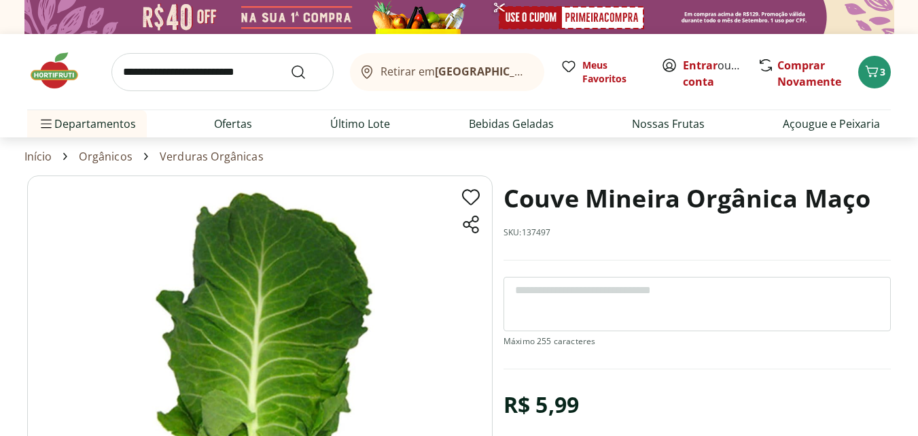
click at [566, 197] on h1 "Couve Mineira Orgânica Maço" at bounding box center [687, 198] width 367 height 46
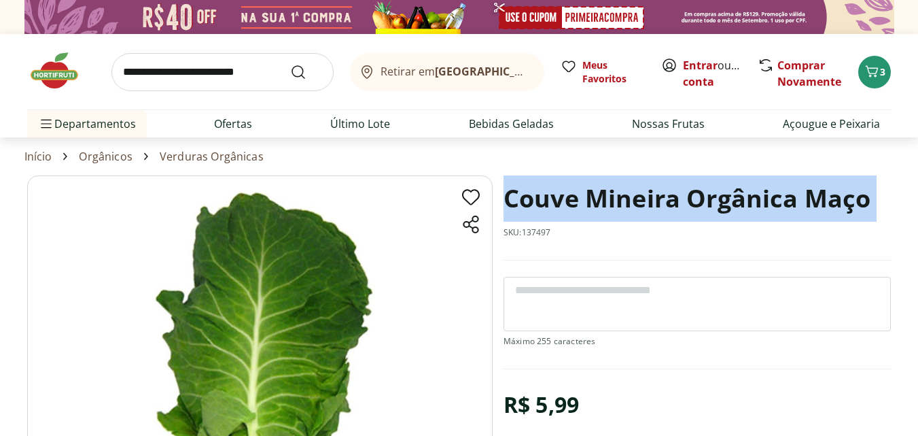
click at [566, 197] on h1 "Couve Mineira Orgânica Maço" at bounding box center [687, 198] width 367 height 46
copy h1 "Couve Mineira Orgânica Maço"
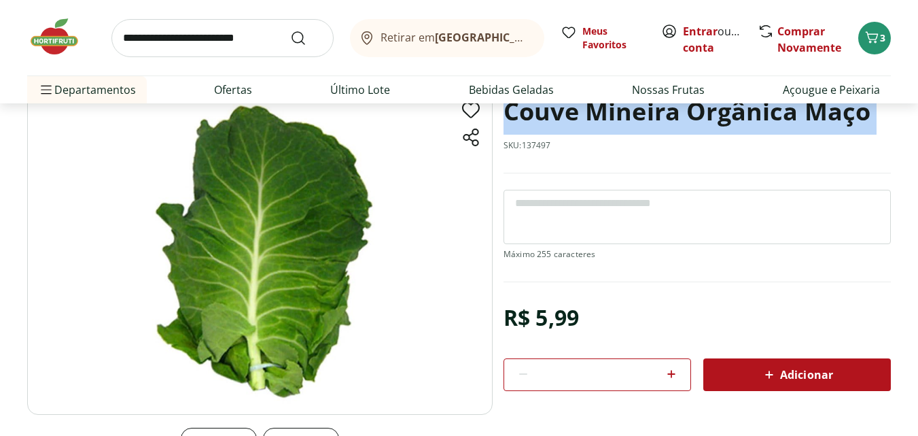
scroll to position [136, 0]
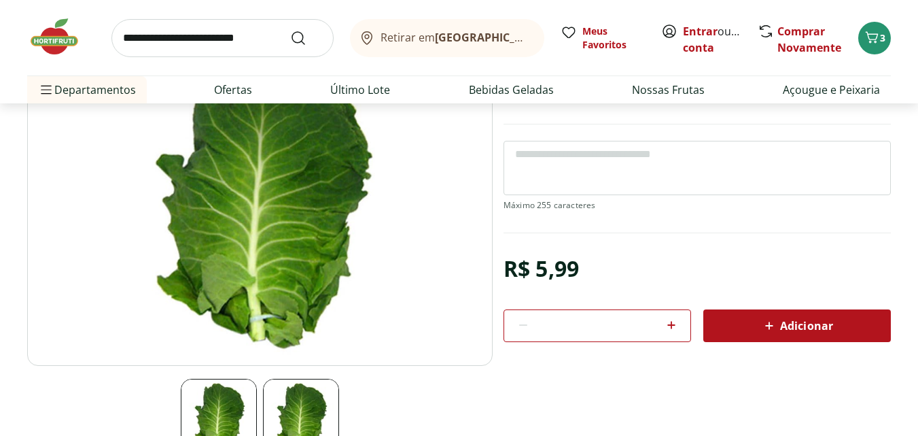
click at [531, 237] on section "Couve Mineira Orgânica Maço SKU: 137497 R$ 5,99 * Adicionar Couve Mineira Orgân…" at bounding box center [697, 190] width 387 height 302
click at [525, 275] on div "R$ 5,99" at bounding box center [541, 268] width 75 height 38
copy div "R$ 5,99"
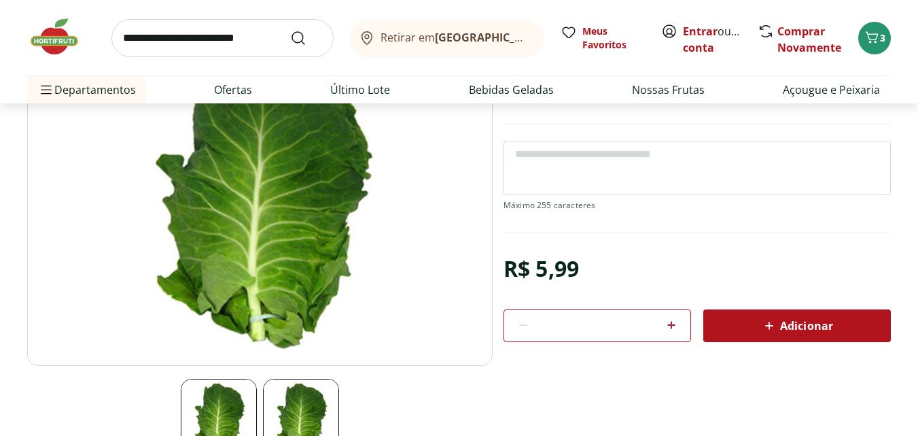
click at [186, 38] on input "search" at bounding box center [222, 38] width 222 height 38
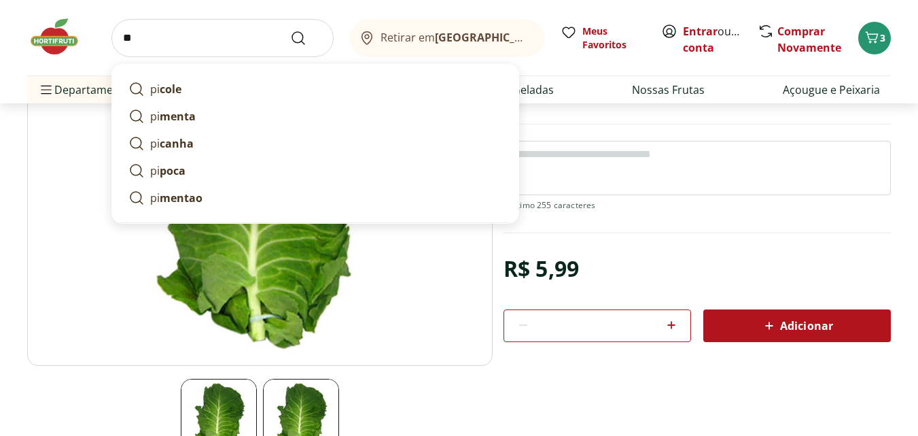
type input "*"
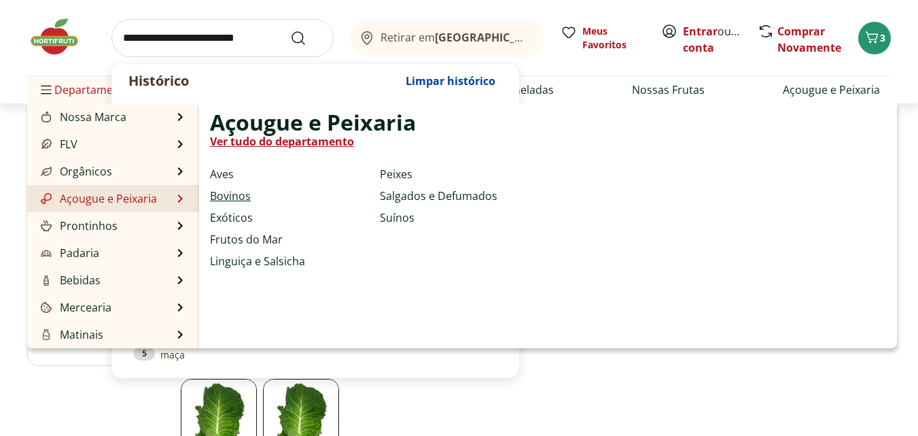
click at [239, 198] on link "Bovinos" at bounding box center [230, 196] width 41 height 16
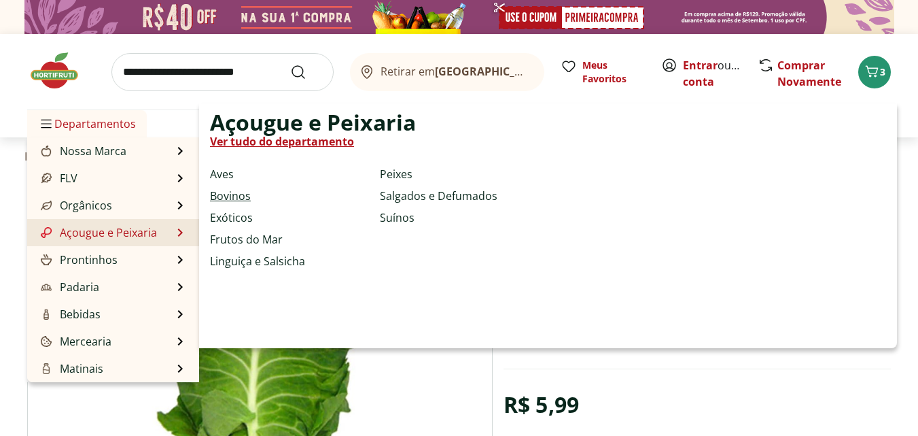
select select "**********"
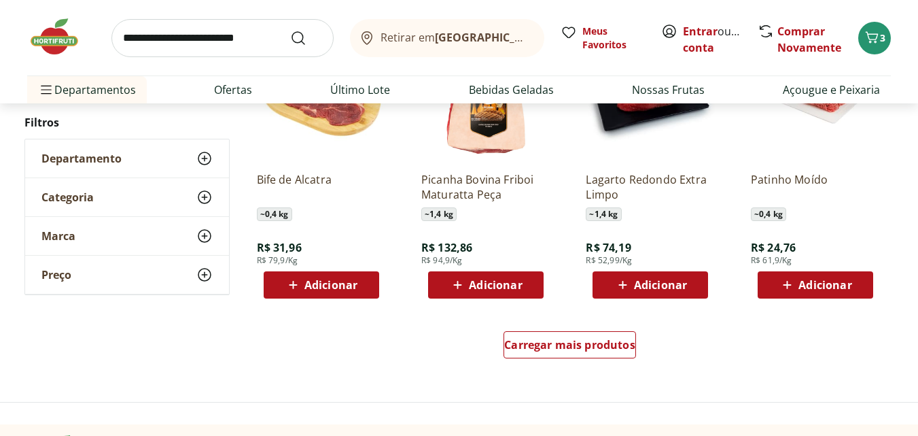
scroll to position [815, 0]
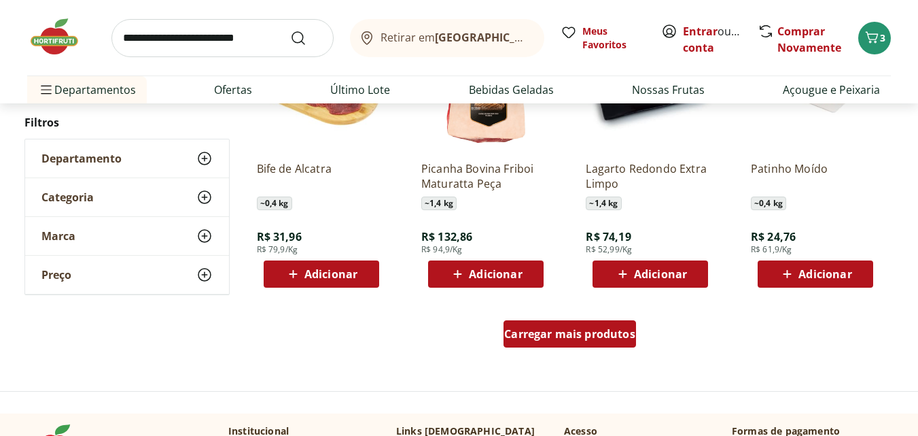
click at [610, 322] on div "Carregar mais produtos" at bounding box center [570, 333] width 133 height 27
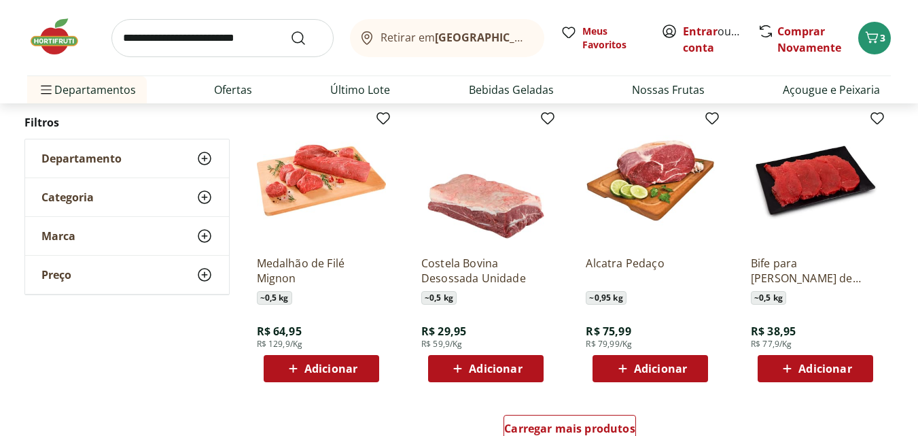
scroll to position [1631, 0]
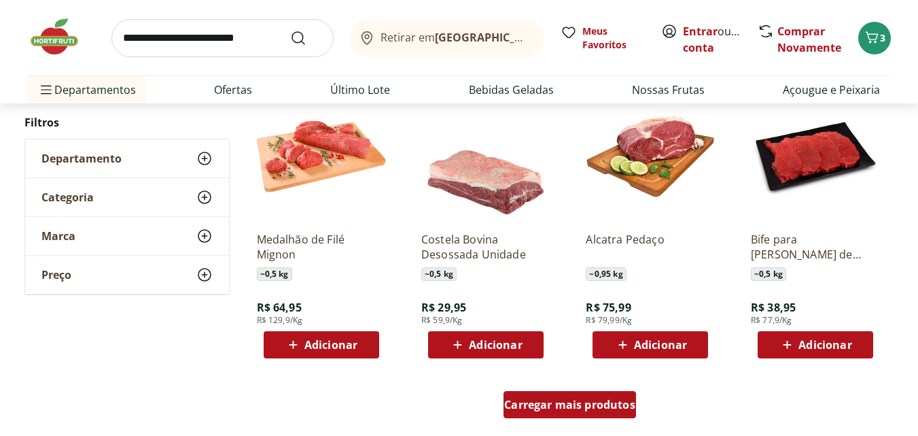
click at [560, 407] on span "Carregar mais produtos" at bounding box center [569, 404] width 131 height 11
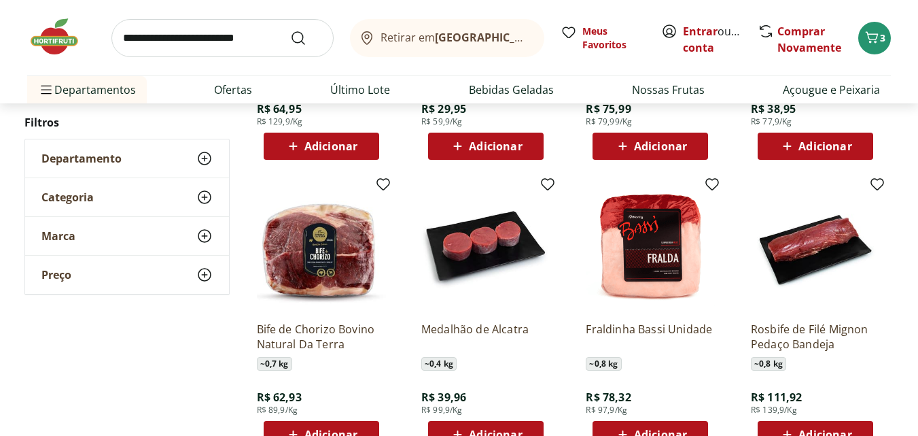
scroll to position [1835, 0]
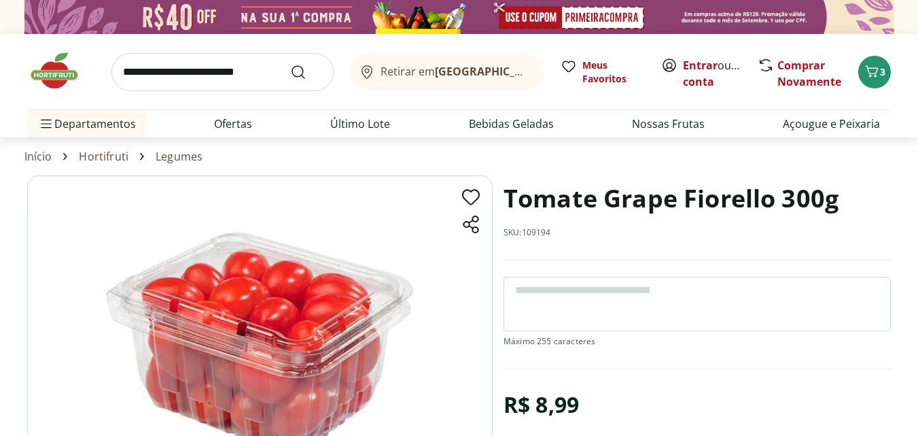
click at [546, 200] on h1 "Tomate Grape Fiorello 300g" at bounding box center [671, 198] width 335 height 46
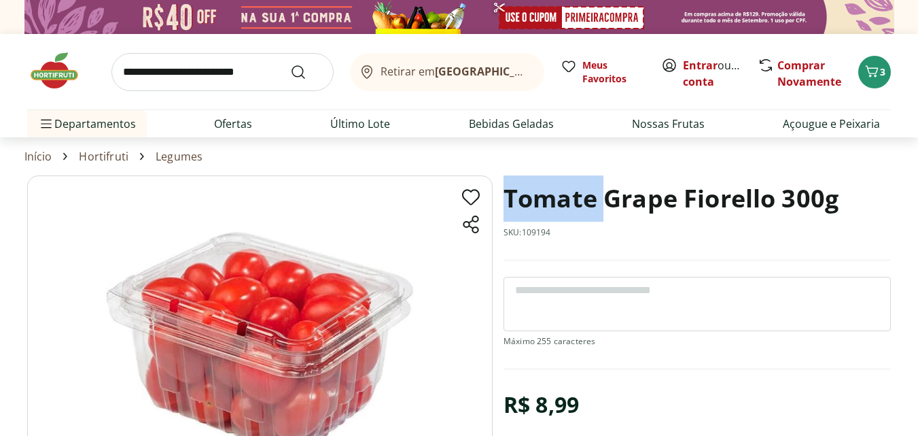
click at [546, 200] on h1 "Tomate Grape Fiorello 300g" at bounding box center [671, 198] width 335 height 46
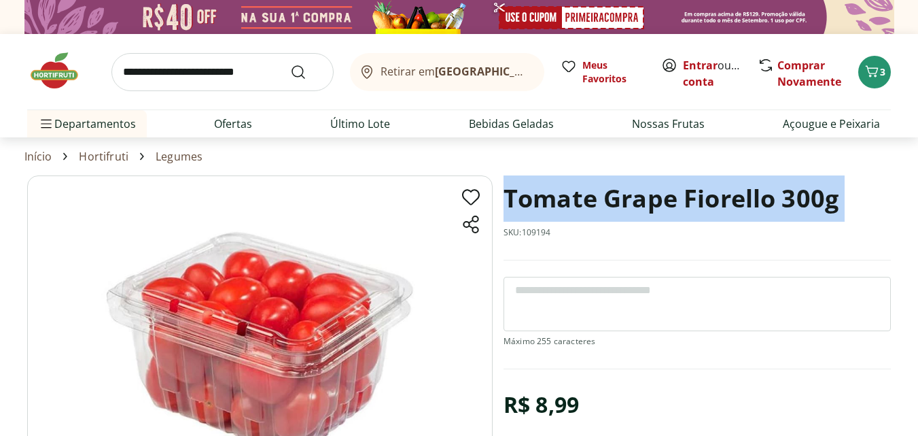
click at [546, 200] on h1 "Tomate Grape Fiorello 300g" at bounding box center [671, 198] width 335 height 46
copy h1 "Tomate Grape Fiorello 300g"
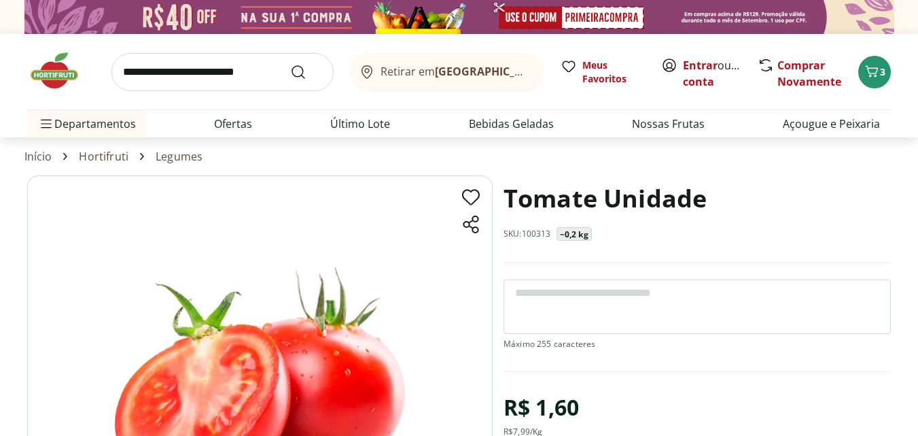
click at [538, 202] on h1 "Tomate Unidade" at bounding box center [605, 198] width 203 height 46
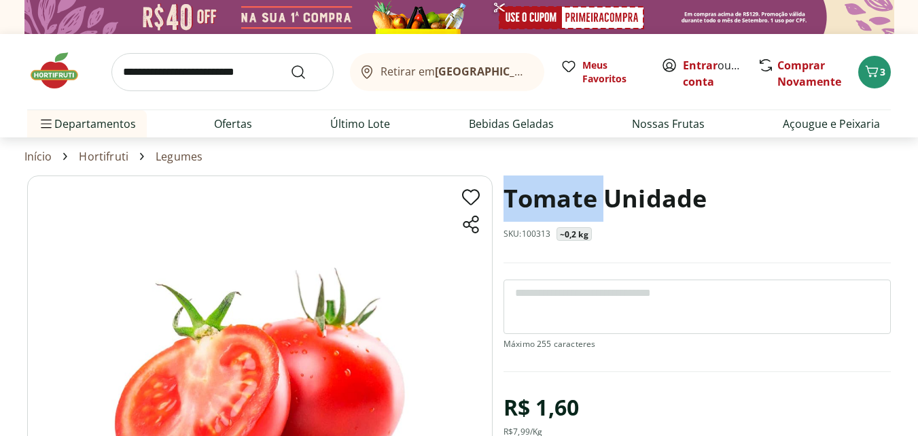
click at [538, 202] on h1 "Tomate Unidade" at bounding box center [605, 198] width 203 height 46
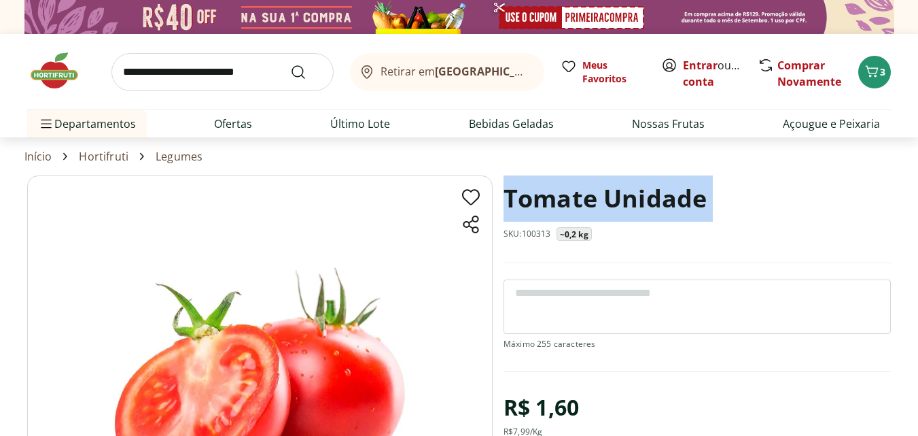
click at [538, 202] on h1 "Tomate Unidade" at bounding box center [605, 198] width 203 height 46
drag, startPoint x: 587, startPoint y: 190, endPoint x: 574, endPoint y: 190, distance: 13.6
click at [585, 190] on h1 "Tomate Unidade" at bounding box center [605, 198] width 203 height 46
click at [540, 189] on h1 "Tomate Unidade" at bounding box center [605, 198] width 203 height 46
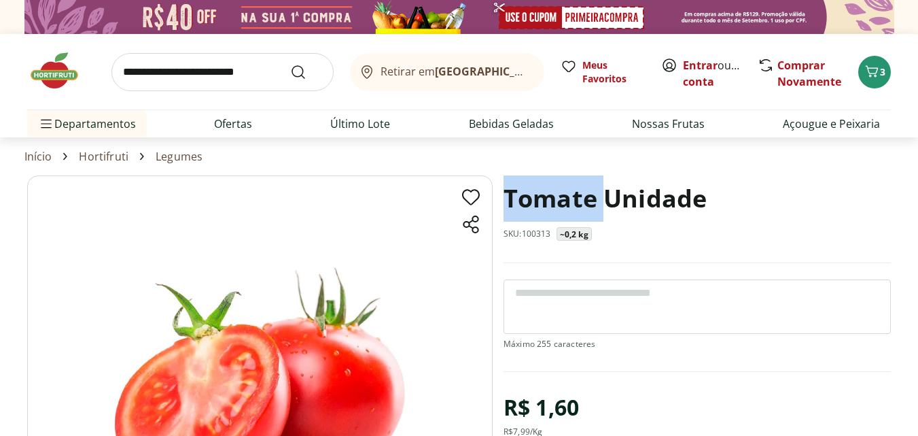
click at [540, 189] on h1 "Tomate Unidade" at bounding box center [605, 198] width 203 height 46
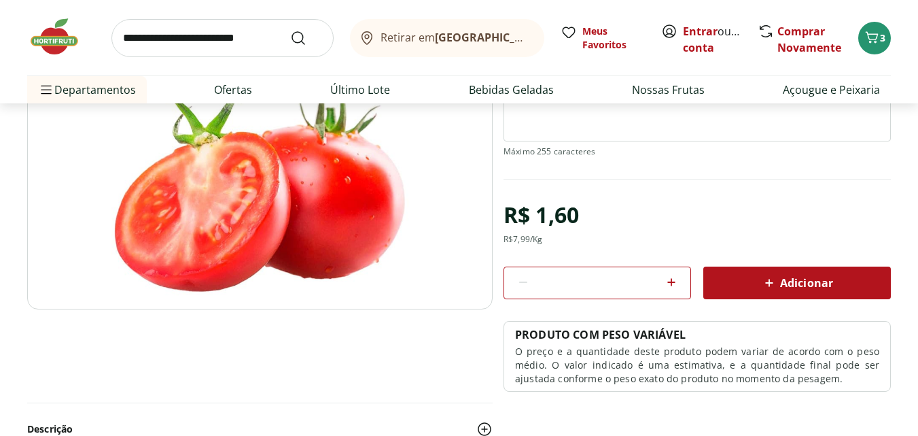
scroll to position [204, 0]
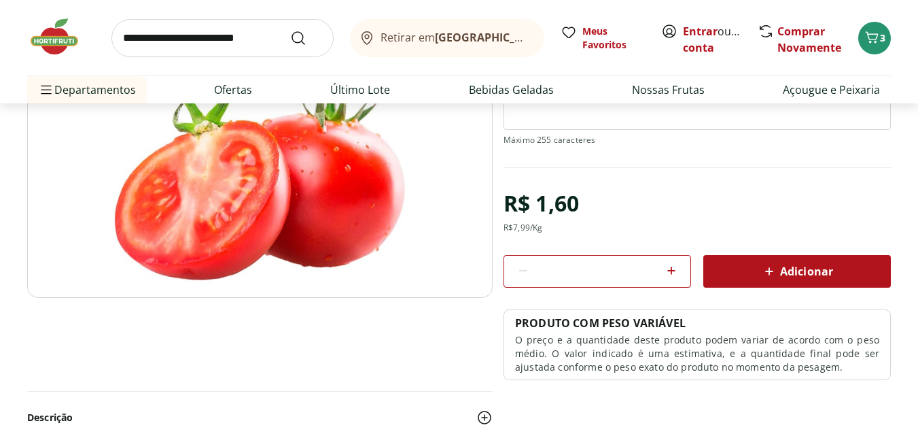
click at [529, 232] on div "R$ 7,99 /Kg" at bounding box center [523, 227] width 39 height 11
copy div "R$ 7,99 /Kg"
click at [214, 35] on input "search" at bounding box center [222, 38] width 222 height 38
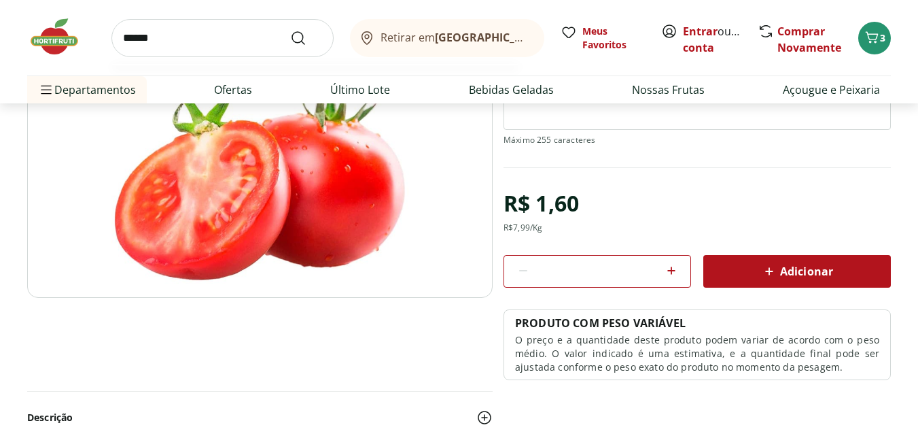
type input "******"
click at [290, 30] on button "Submit Search" at bounding box center [306, 38] width 33 height 16
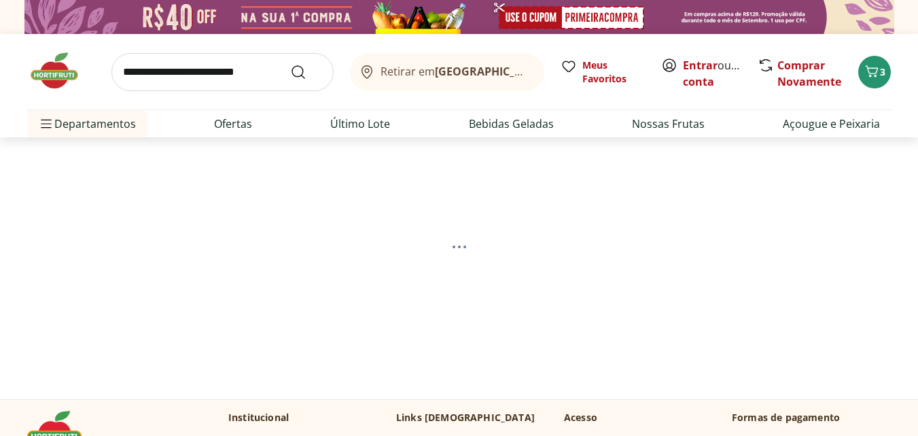
select select "**********"
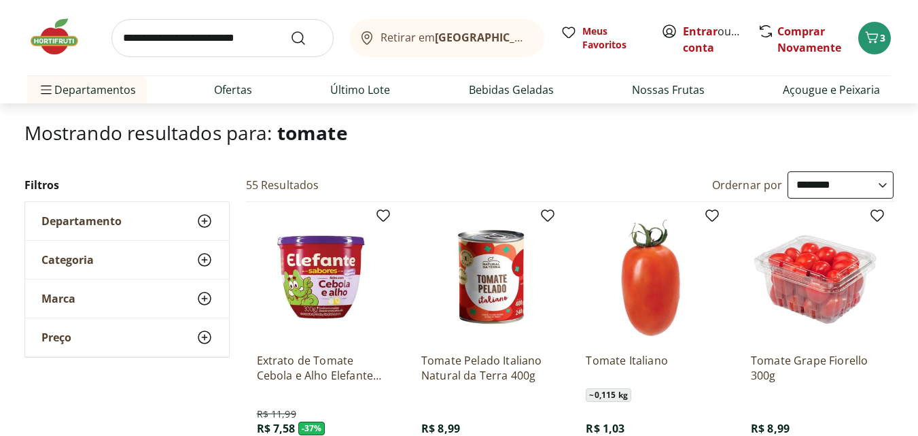
scroll to position [136, 0]
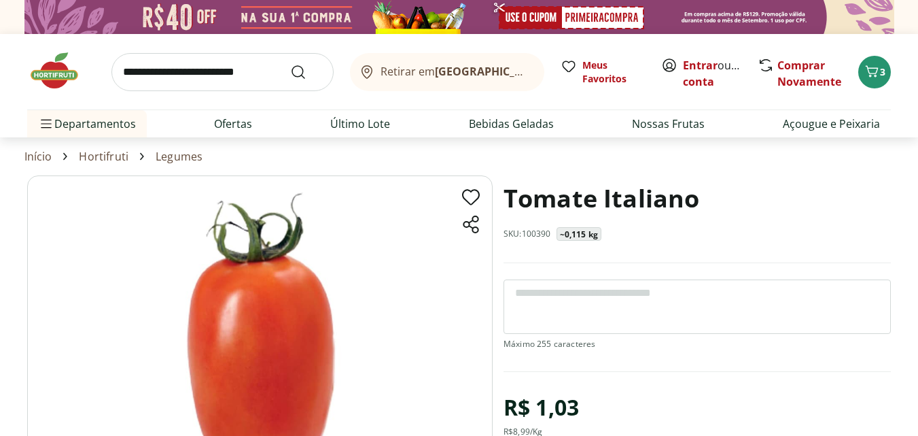
click at [610, 195] on h1 "Tomate Italiano" at bounding box center [602, 198] width 196 height 46
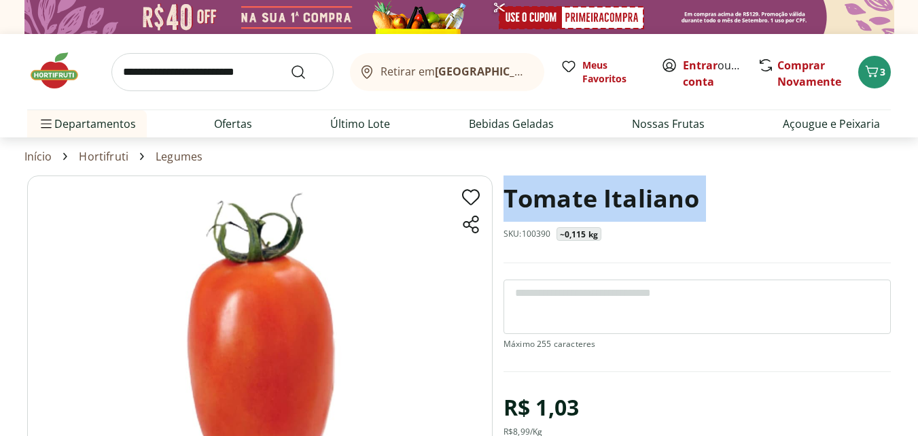
click at [610, 195] on h1 "Tomate Italiano" at bounding box center [602, 198] width 196 height 46
copy h1 "Tomate Italiano"
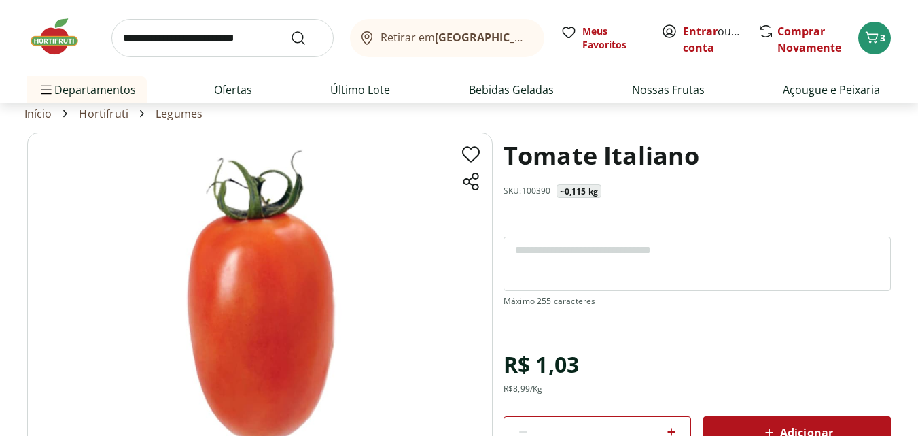
scroll to position [136, 0]
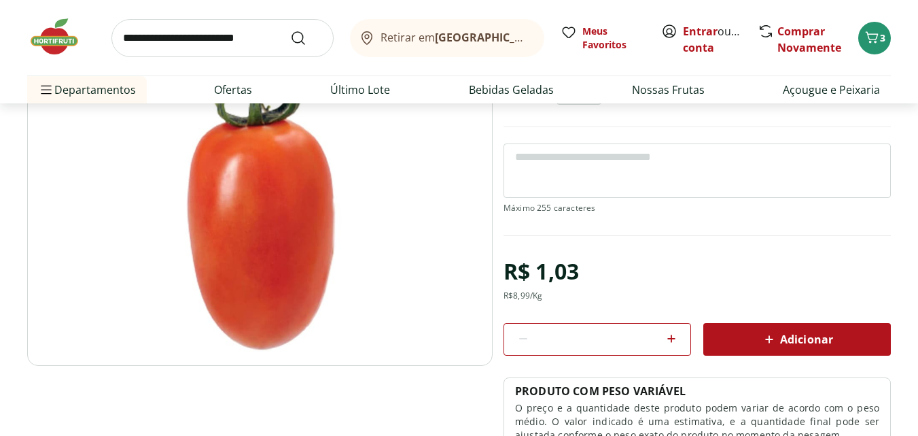
click at [521, 289] on div "R$ 1,03" at bounding box center [541, 271] width 75 height 38
click at [521, 292] on div "R$ 8,99 /Kg" at bounding box center [523, 295] width 39 height 11
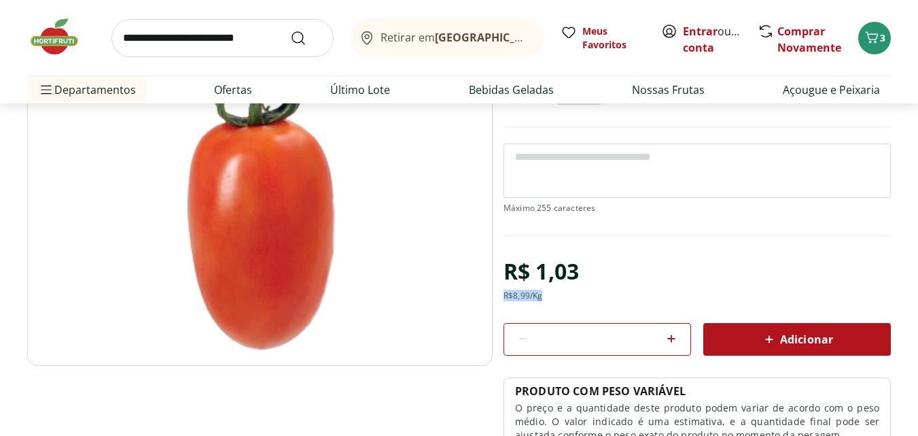
copy div "R$ 8,99 /Kg"
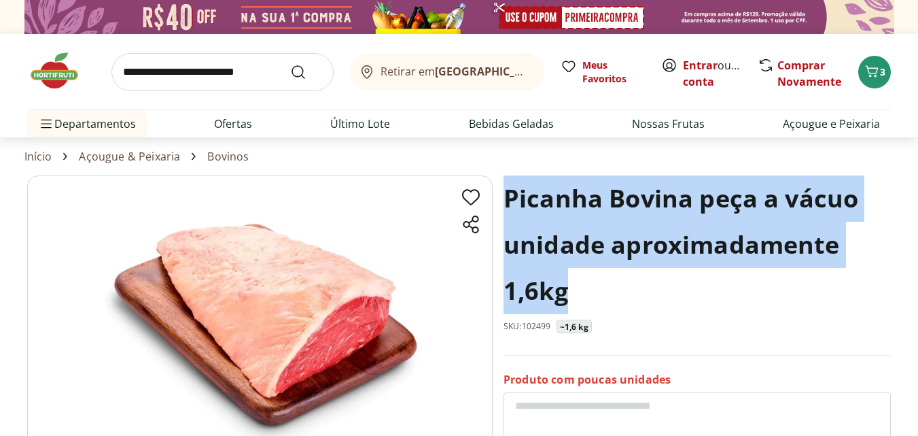
drag, startPoint x: 579, startPoint y: 285, endPoint x: 498, endPoint y: 203, distance: 115.3
click at [614, 205] on h1 "Picanha Bovina peça a vácuo unidade aproximadamente 1,6kg" at bounding box center [697, 244] width 387 height 139
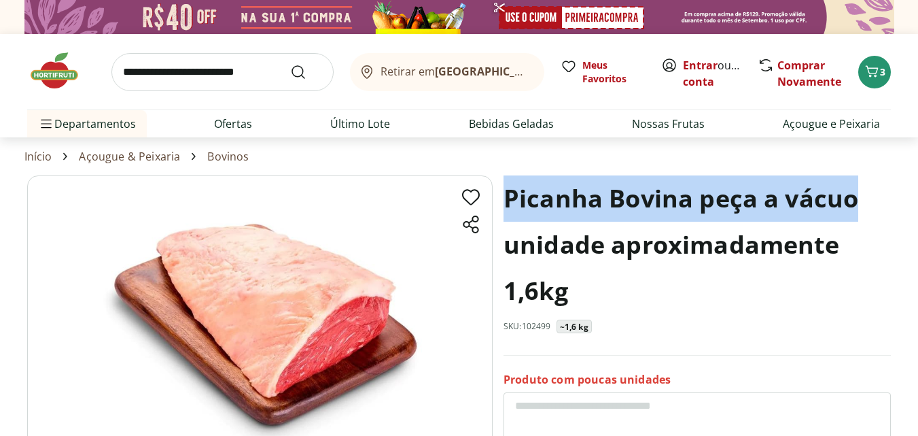
drag, startPoint x: 866, startPoint y: 198, endPoint x: 500, endPoint y: 184, distance: 365.9
copy h1 "Picanha Bovina peça a vácuo"
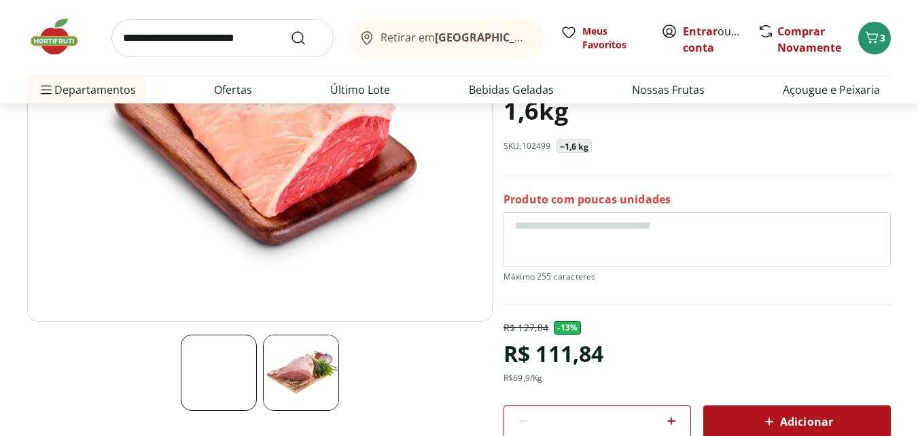
scroll to position [204, 0]
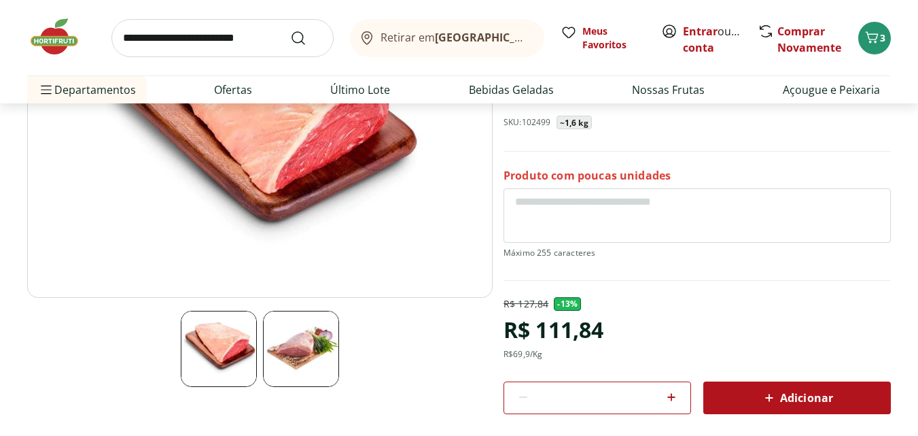
click at [521, 353] on div "R$ 69,9 /Kg" at bounding box center [523, 354] width 39 height 11
copy div "R$ 69,9 /Kg"
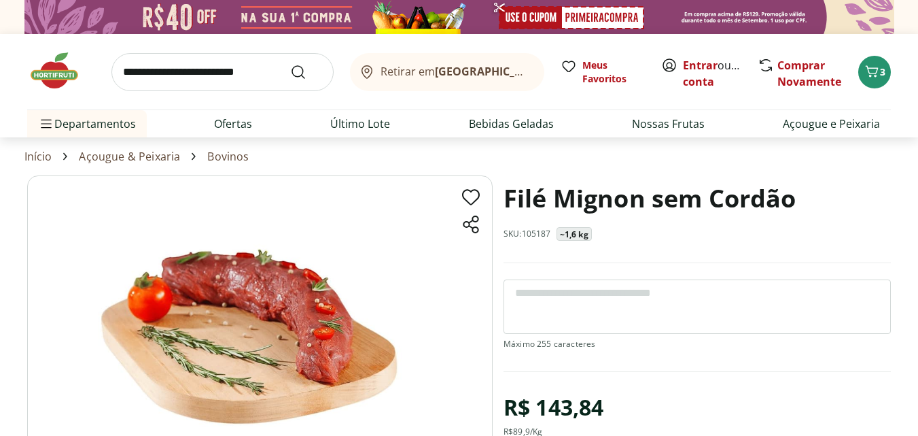
click at [551, 196] on h1 "Filé Mignon sem Cordão" at bounding box center [650, 198] width 293 height 46
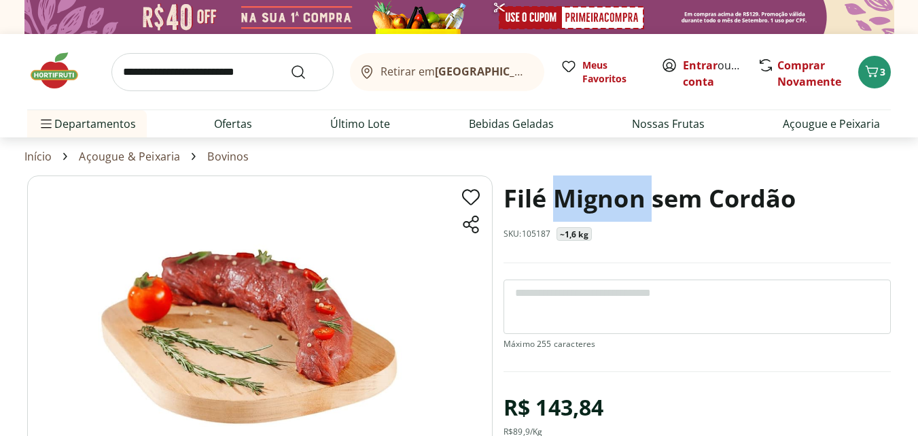
click at [551, 196] on h1 "Filé Mignon sem Cordão" at bounding box center [650, 198] width 293 height 46
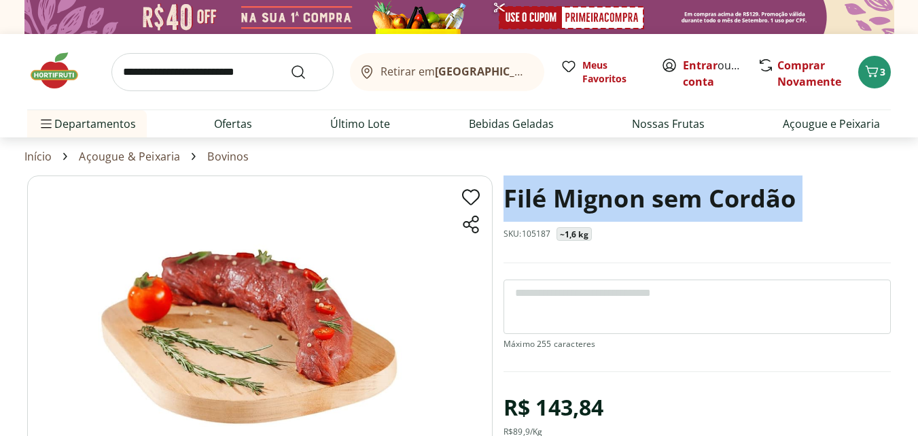
click at [551, 196] on h1 "Filé Mignon sem Cordão" at bounding box center [650, 198] width 293 height 46
copy h1 "Filé Mignon sem Cordão"
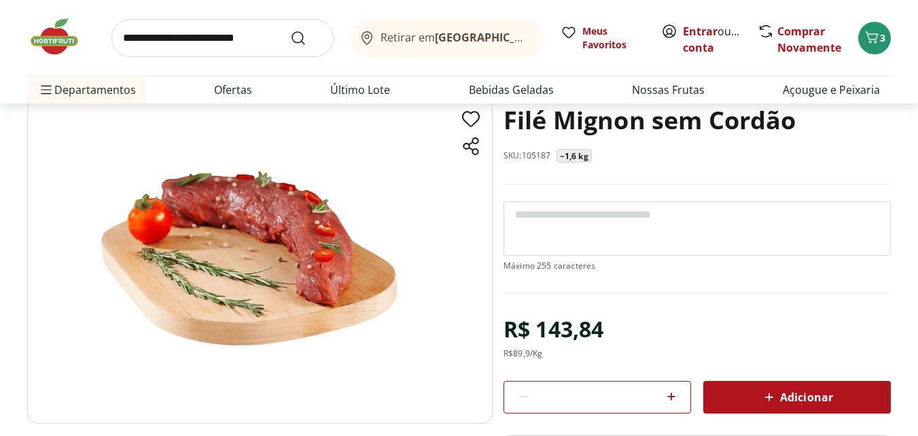
scroll to position [136, 0]
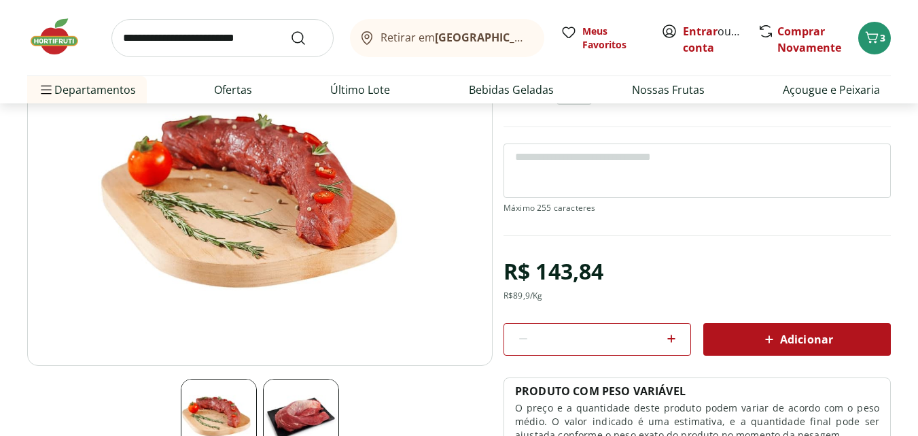
click at [523, 296] on div "R$ 89,9 /Kg" at bounding box center [523, 295] width 39 height 11
copy div "R$ 89,9 /Kg"
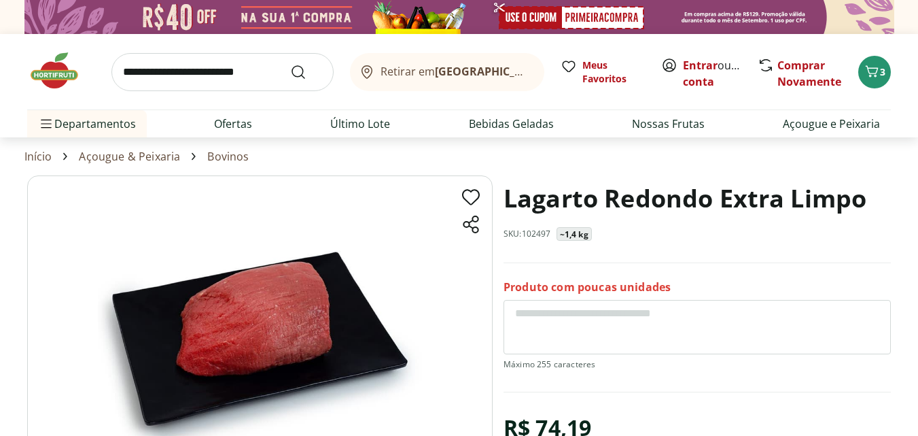
click at [576, 200] on h1 "Lagarto Redondo Extra Limpo" at bounding box center [685, 198] width 363 height 46
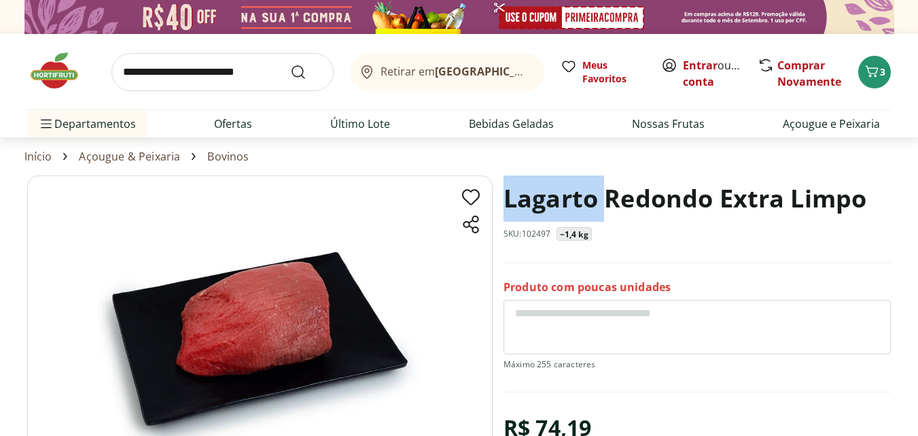
click at [576, 200] on h1 "Lagarto Redondo Extra Limpo" at bounding box center [685, 198] width 363 height 46
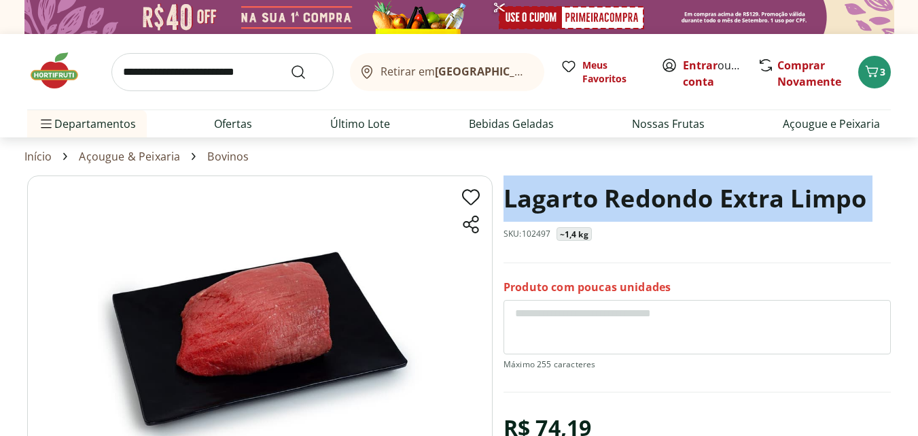
click at [576, 200] on h1 "Lagarto Redondo Extra Limpo" at bounding box center [685, 198] width 363 height 46
copy h1 "Lagarto Redondo Extra Limpo"
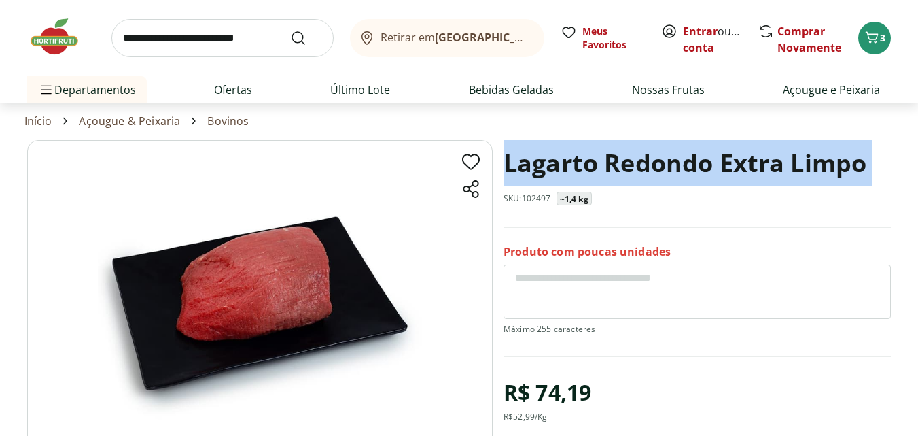
scroll to position [136, 0]
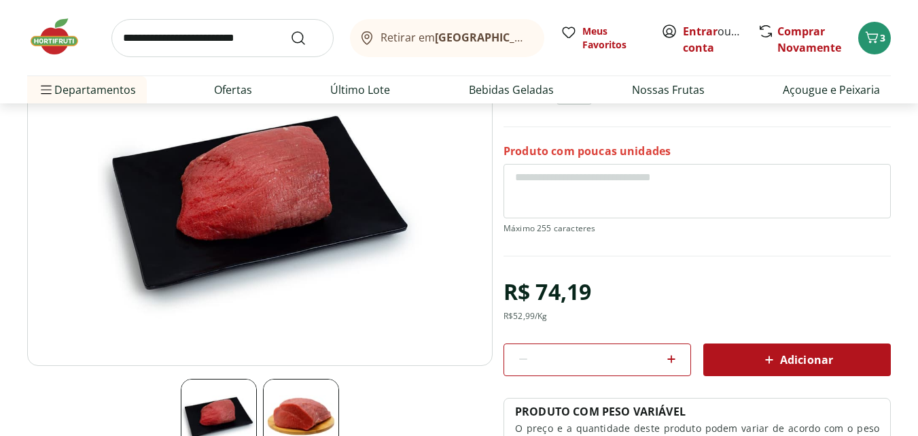
click at [550, 297] on div "R$ 74,19" at bounding box center [548, 292] width 88 height 38
click at [528, 315] on div "R$ 52,99 /Kg" at bounding box center [526, 316] width 44 height 11
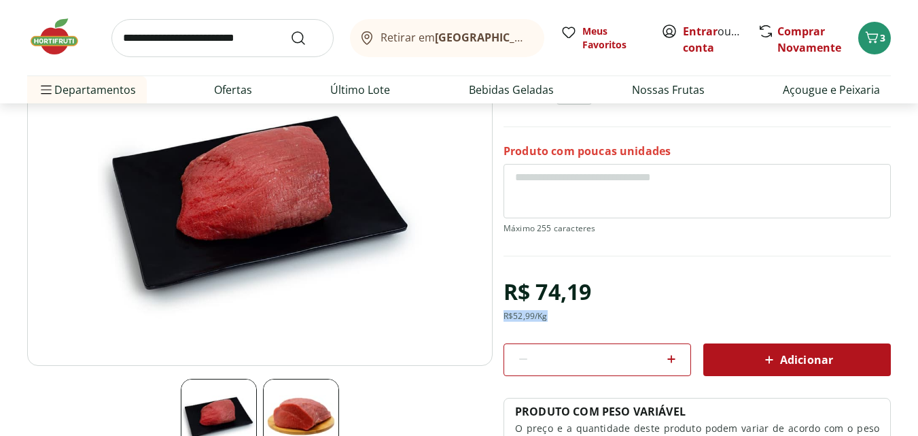
click at [528, 315] on div "R$ 52,99 /Kg" at bounding box center [526, 316] width 44 height 11
copy div "R$ 52,99 /Kg"
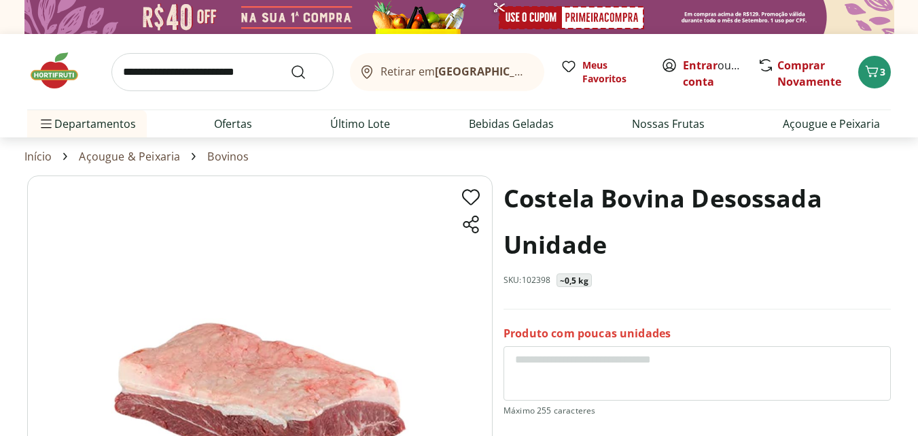
click at [567, 217] on h1 "Costela Bovina Desossada Unidade" at bounding box center [697, 221] width 387 height 92
click at [566, 217] on h1 "Costela Bovina Desossada Unidade" at bounding box center [697, 221] width 387 height 92
click at [560, 213] on h1 "Costela Bovina Desossada Unidade" at bounding box center [697, 221] width 387 height 92
click at [556, 205] on h1 "Costela Bovina Desossada Unidade" at bounding box center [697, 221] width 387 height 92
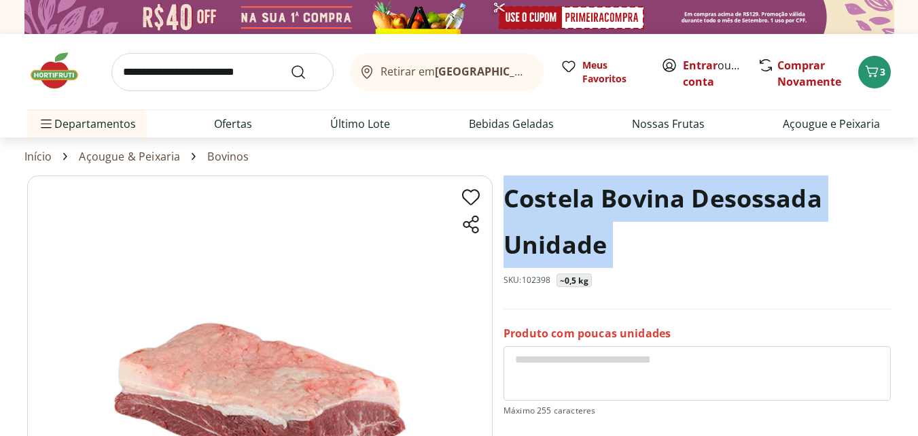
click at [556, 205] on h1 "Costela Bovina Desossada Unidade" at bounding box center [697, 221] width 387 height 92
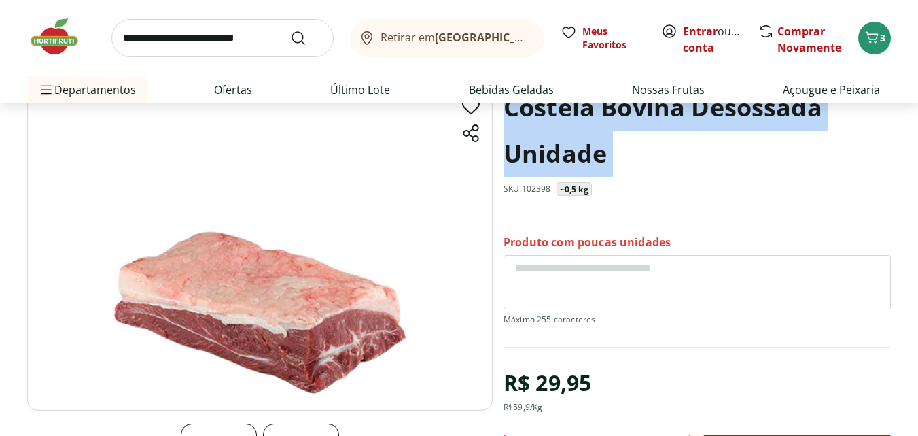
scroll to position [68, 0]
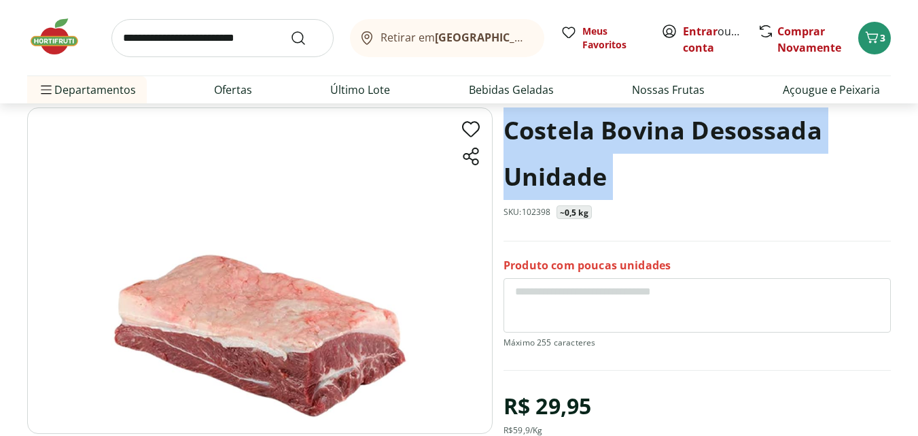
click at [597, 154] on h1 "Costela Bovina Desossada Unidade" at bounding box center [697, 153] width 387 height 92
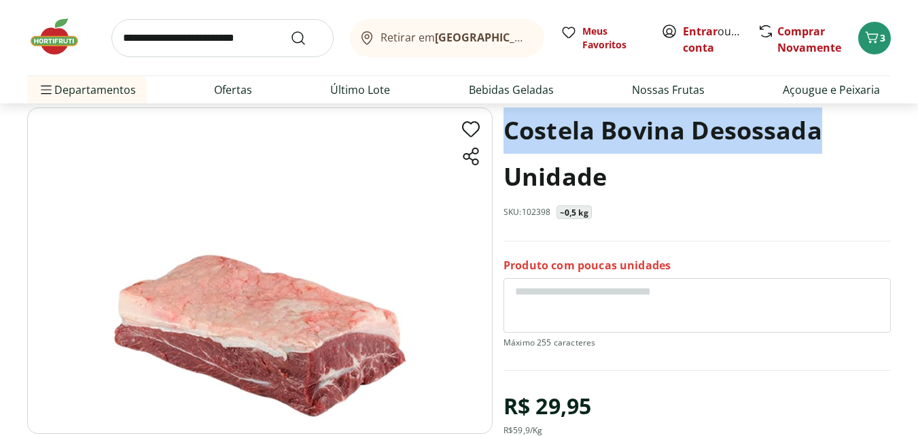
drag, startPoint x: 505, startPoint y: 128, endPoint x: 849, endPoint y: 132, distance: 344.6
click at [849, 132] on h1 "Costela Bovina Desossada Unidade" at bounding box center [697, 153] width 387 height 92
copy h1 "Costela Bovina Desossada"
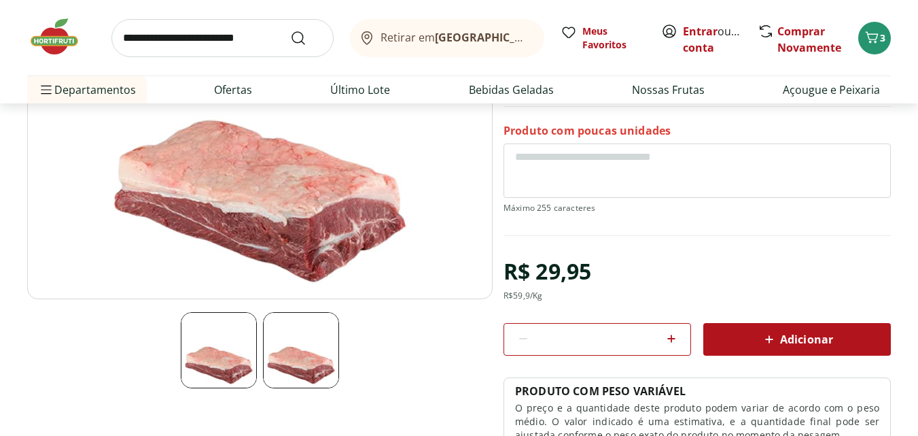
scroll to position [204, 0]
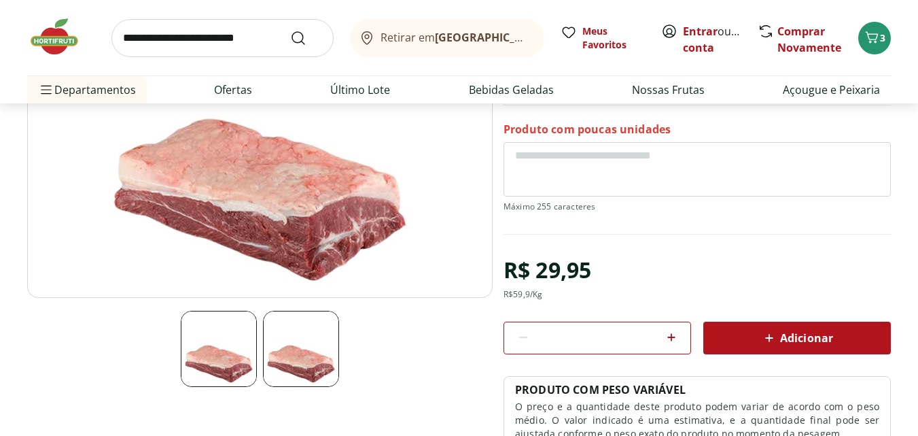
click at [517, 298] on div "R$ 59,9 /Kg" at bounding box center [523, 294] width 39 height 11
copy div "R$ 59,9 /Kg"
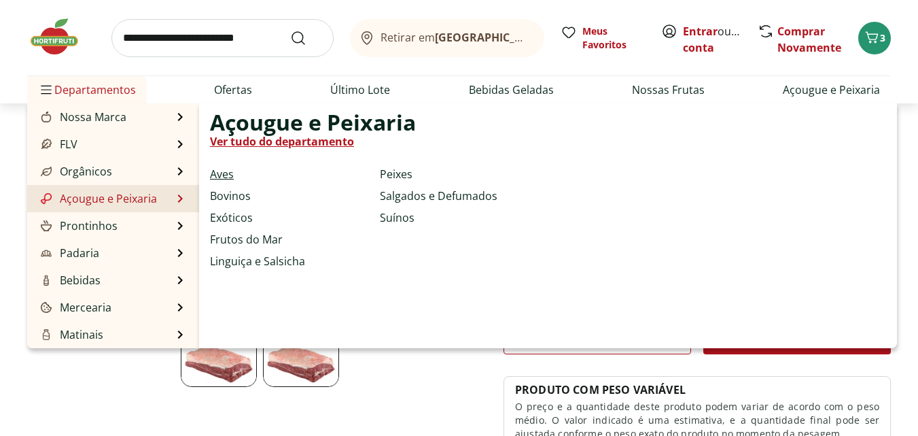
click at [222, 175] on link "Aves" at bounding box center [222, 174] width 24 height 16
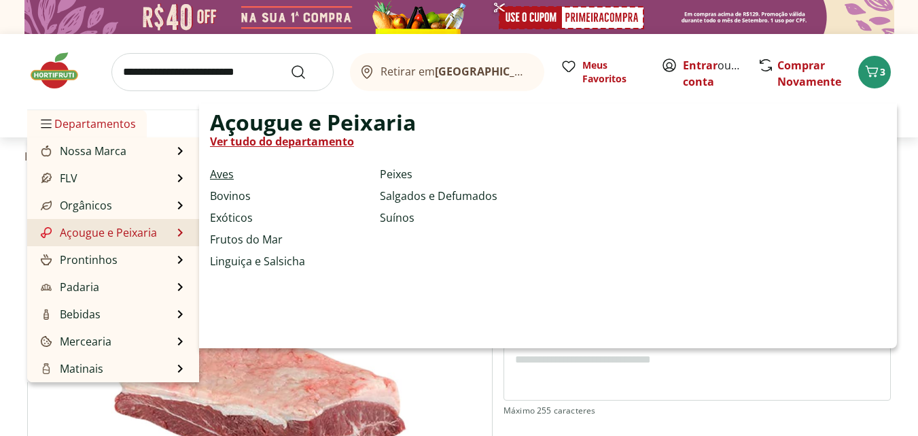
select select "**********"
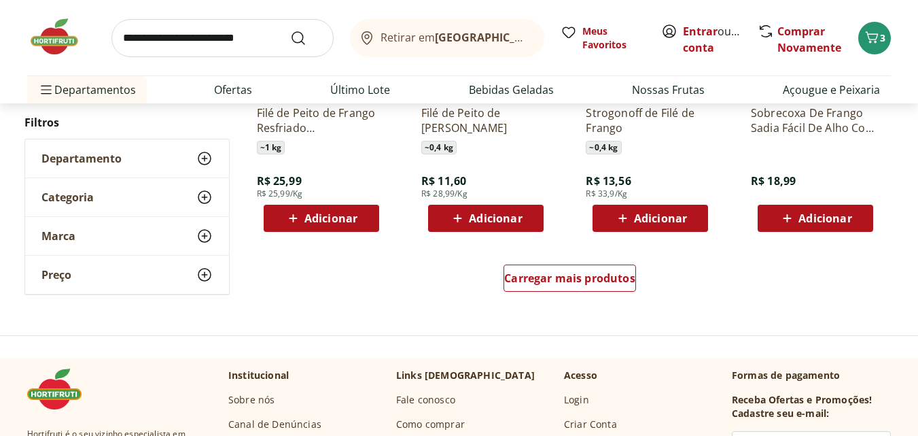
scroll to position [883, 0]
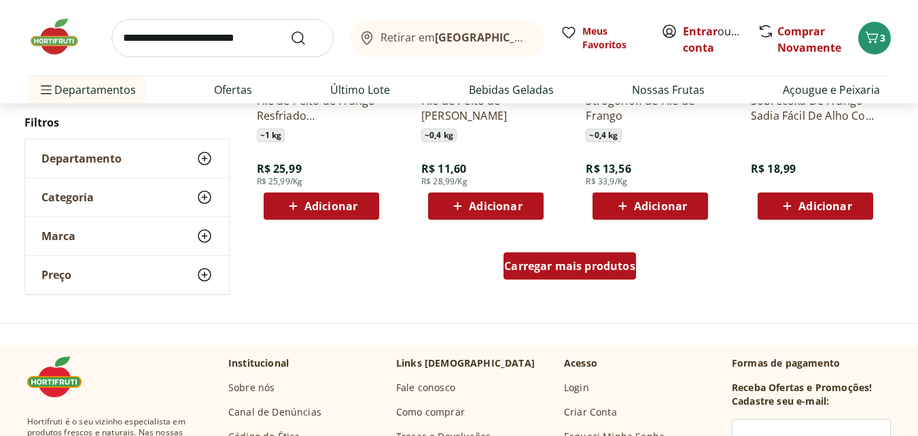
click at [624, 266] on span "Carregar mais produtos" at bounding box center [569, 265] width 131 height 11
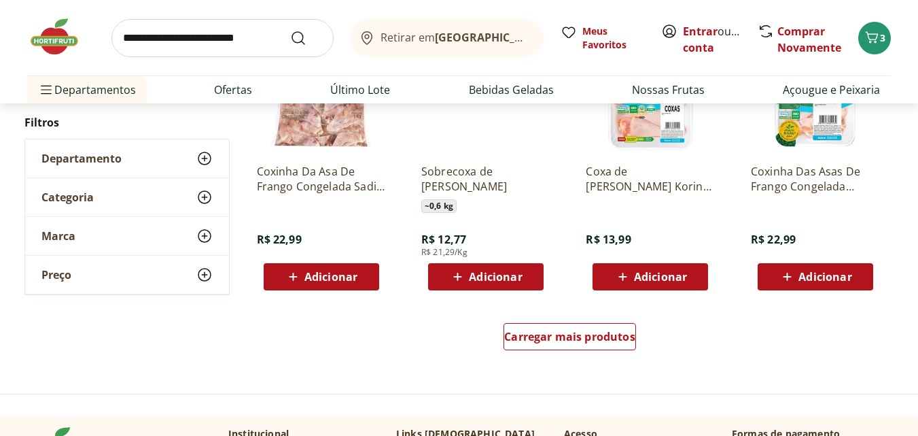
scroll to position [1767, 0]
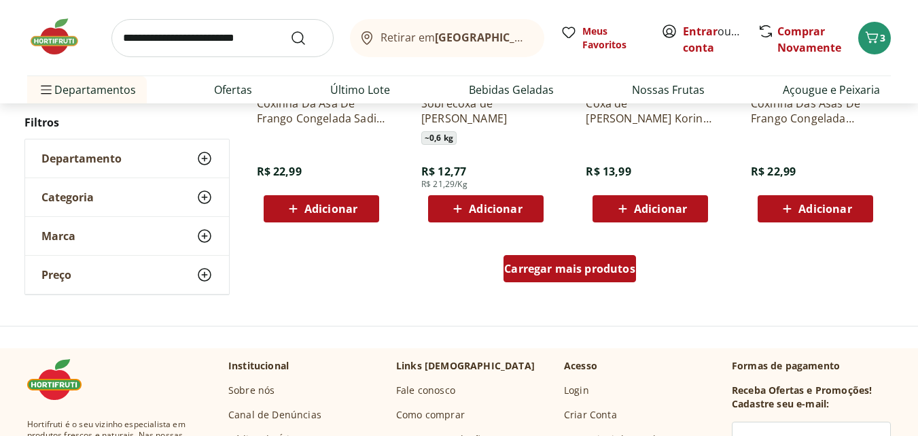
click at [544, 269] on span "Carregar mais produtos" at bounding box center [569, 268] width 131 height 11
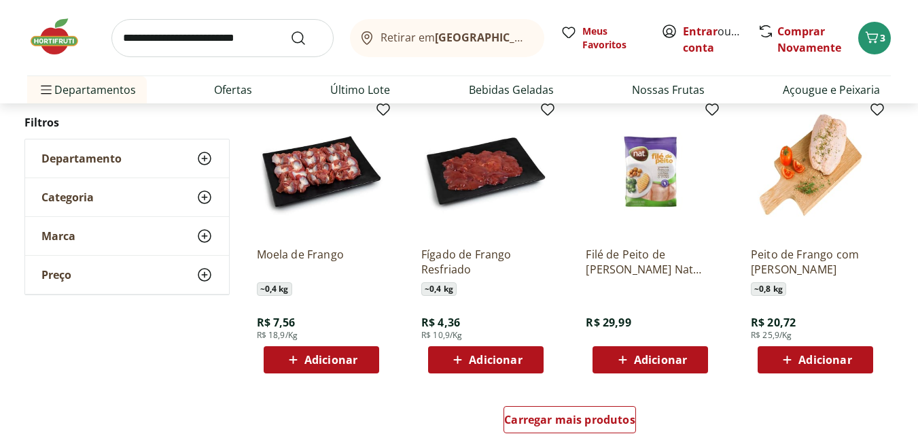
scroll to position [2514, 0]
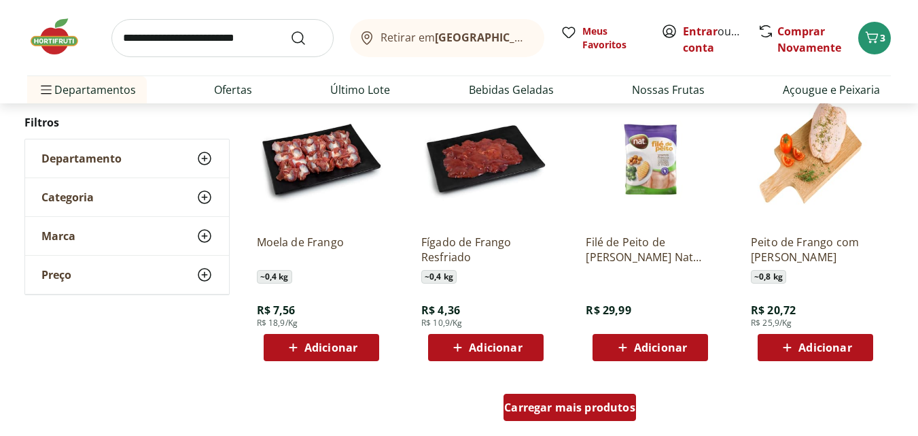
click at [567, 410] on span "Carregar mais produtos" at bounding box center [569, 407] width 131 height 11
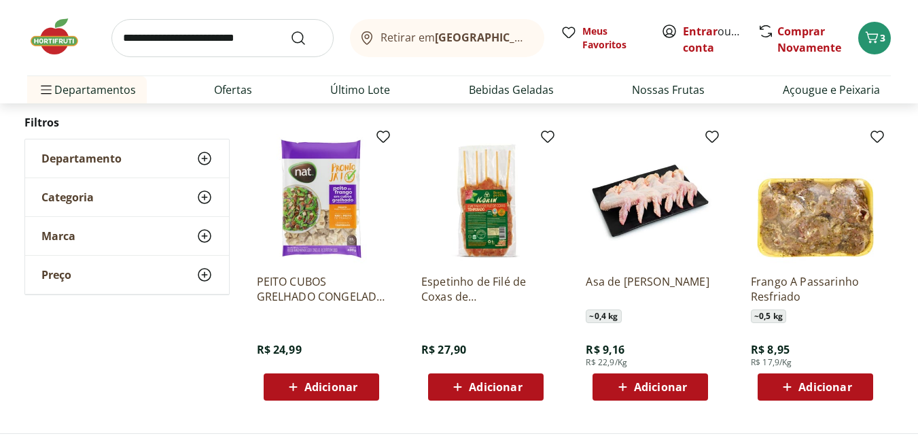
scroll to position [3398, 0]
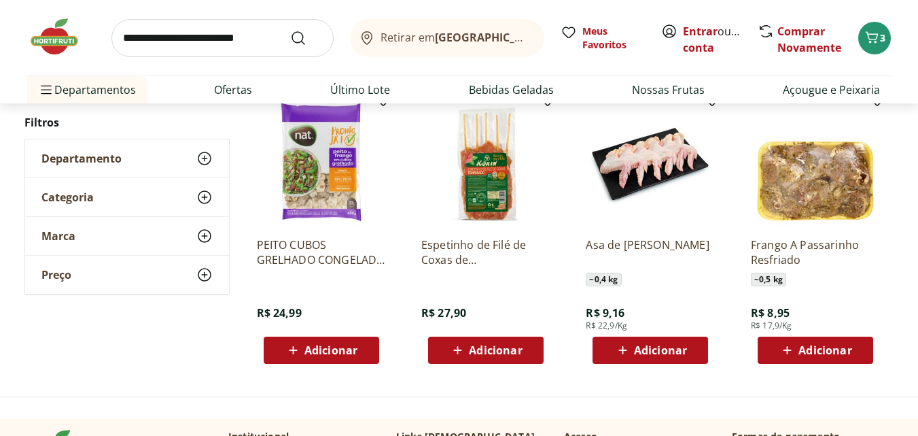
drag, startPoint x: 648, startPoint y: 169, endPoint x: 162, endPoint y: 368, distance: 524.7
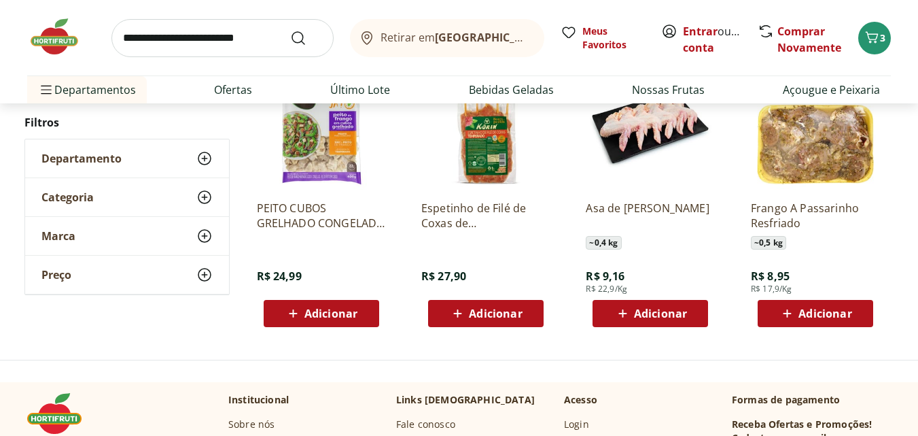
scroll to position [3330, 0]
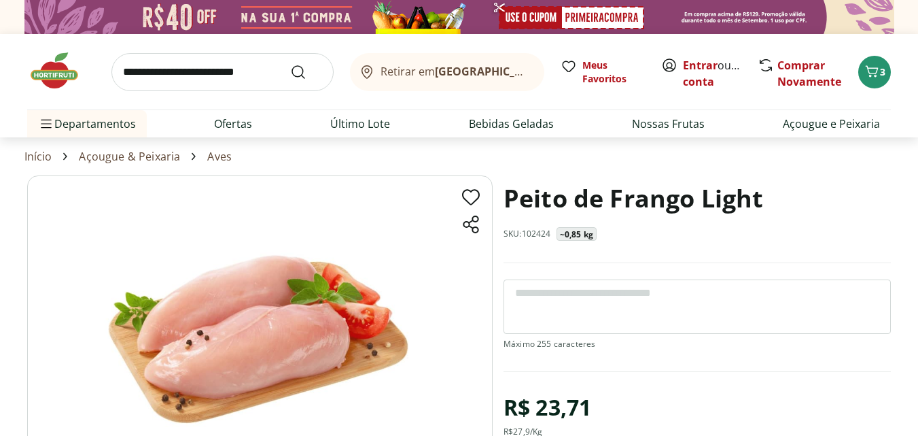
click at [544, 190] on h1 "Peito de Frango Light" at bounding box center [634, 198] width 260 height 46
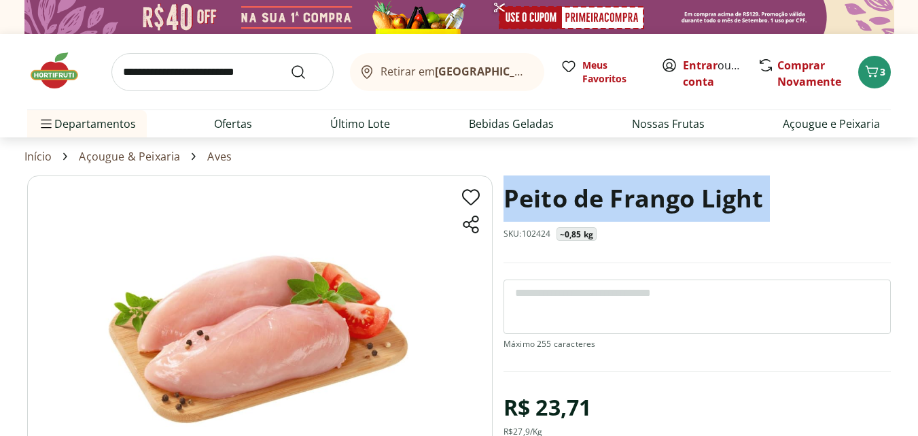
click at [544, 190] on h1 "Peito de Frango Light" at bounding box center [634, 198] width 260 height 46
copy h1 "Peito de Frango Light"
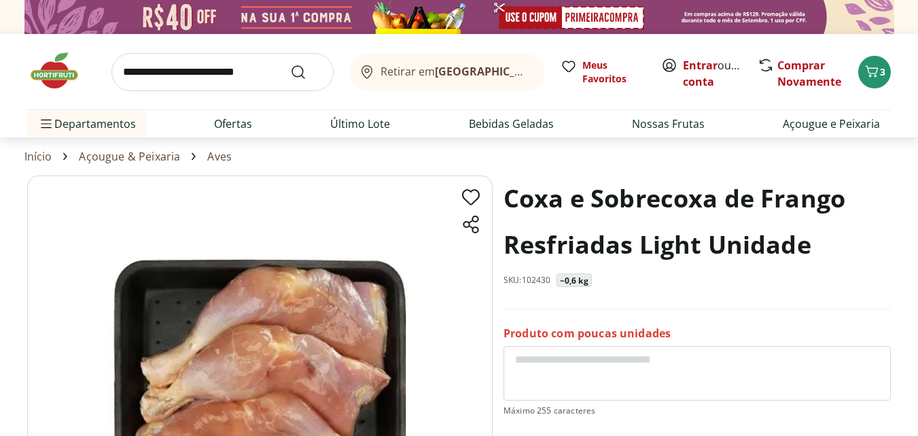
click at [620, 201] on h1 "Coxa e Sobrecoxa de Frango Resfriadas Light Unidade" at bounding box center [697, 221] width 387 height 92
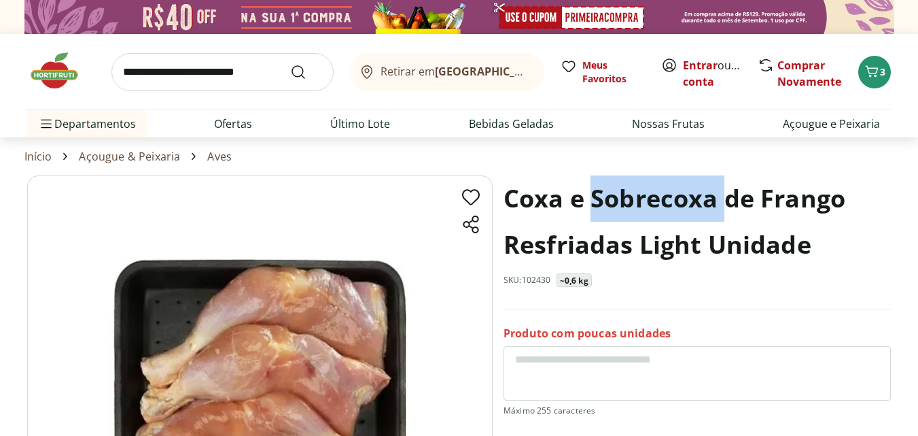
click at [620, 201] on h1 "Coxa e Sobrecoxa de Frango Resfriadas Light Unidade" at bounding box center [697, 221] width 387 height 92
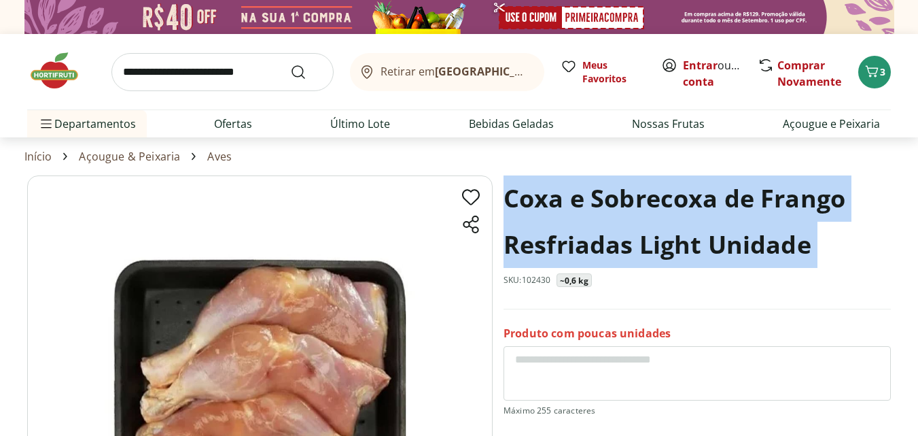
click at [620, 201] on h1 "Coxa e Sobrecoxa de Frango Resfriadas Light Unidade" at bounding box center [697, 221] width 387 height 92
copy h1 "Coxa e Sobrecoxa de Frango Resfriadas Light Unidade"
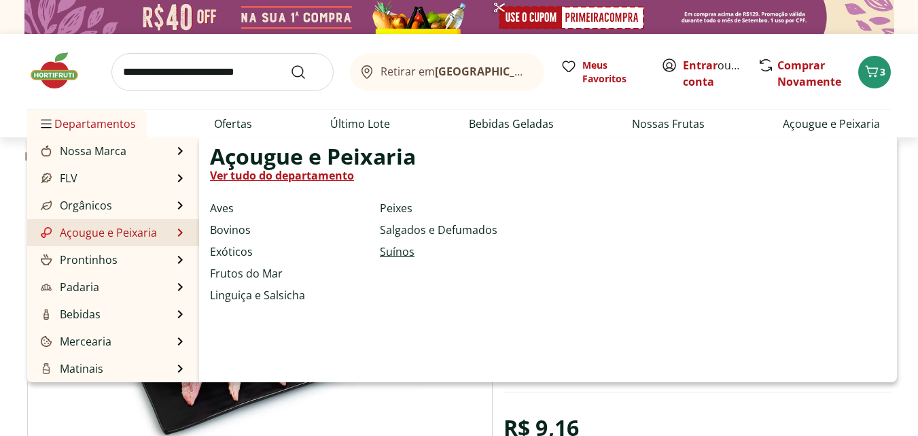
click at [396, 249] on link "Suínos" at bounding box center [397, 251] width 35 height 16
select select "**********"
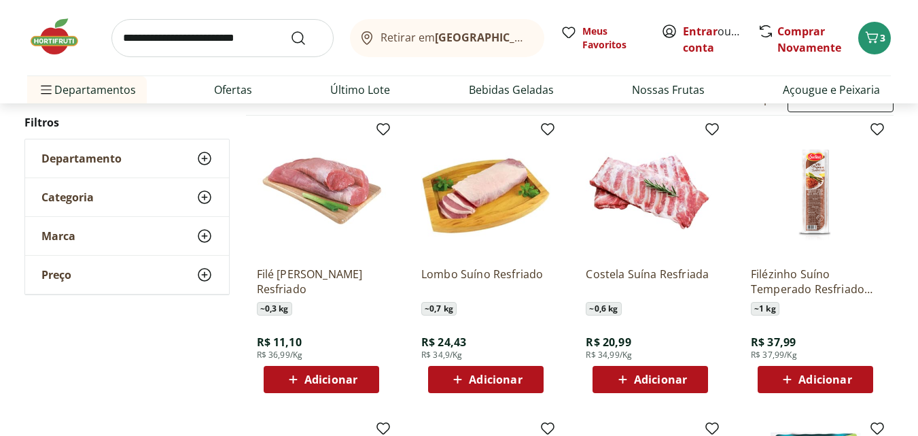
scroll to position [68, 0]
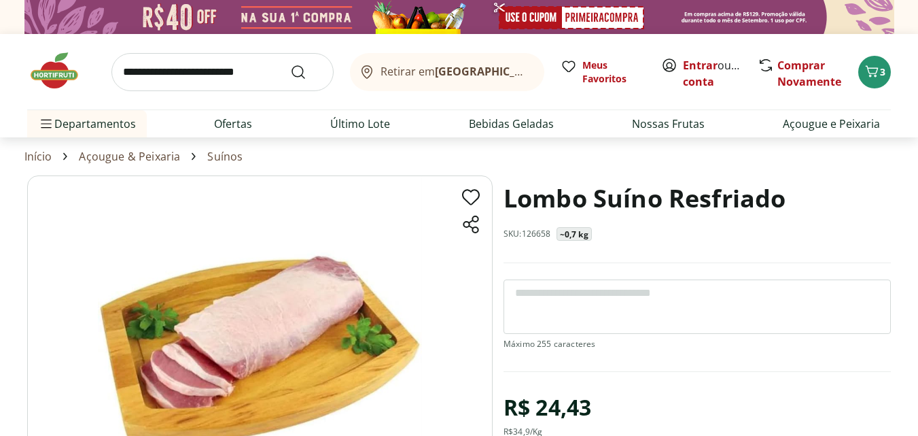
click at [561, 189] on h1 "Lombo Suíno Resfriado" at bounding box center [645, 198] width 282 height 46
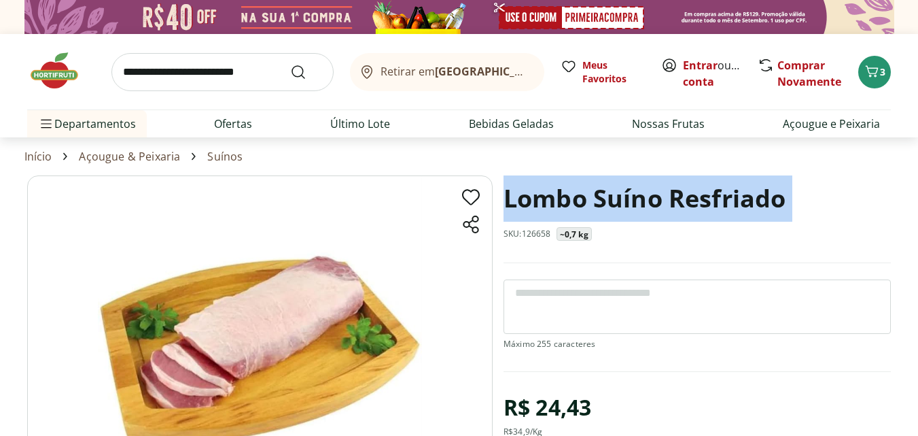
click at [561, 189] on h1 "Lombo Suíno Resfriado" at bounding box center [645, 198] width 282 height 46
copy h1 "Lombo Suíno Resfriado"
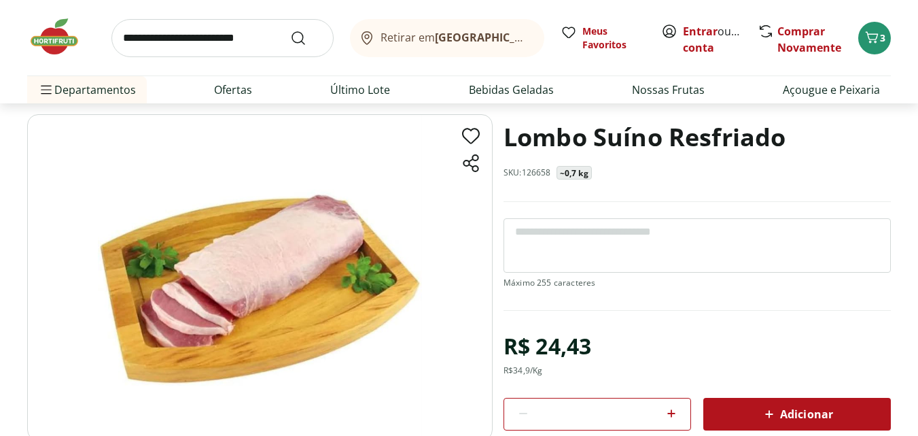
scroll to position [136, 0]
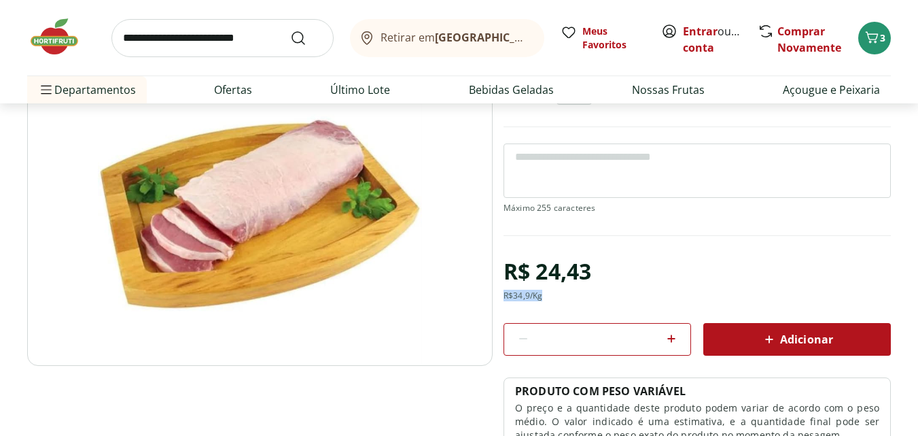
drag, startPoint x: 548, startPoint y: 295, endPoint x: 504, endPoint y: 300, distance: 45.1
click at [504, 300] on div "R$ 24,43 R$ 34,9 /Kg" at bounding box center [548, 276] width 88 height 49
copy div "R$ 34,9 /Kg"
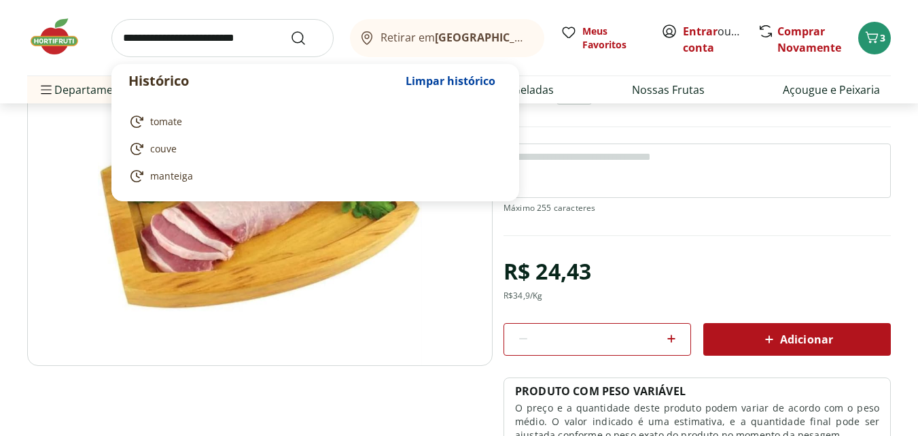
click at [196, 46] on input "search" at bounding box center [222, 38] width 222 height 38
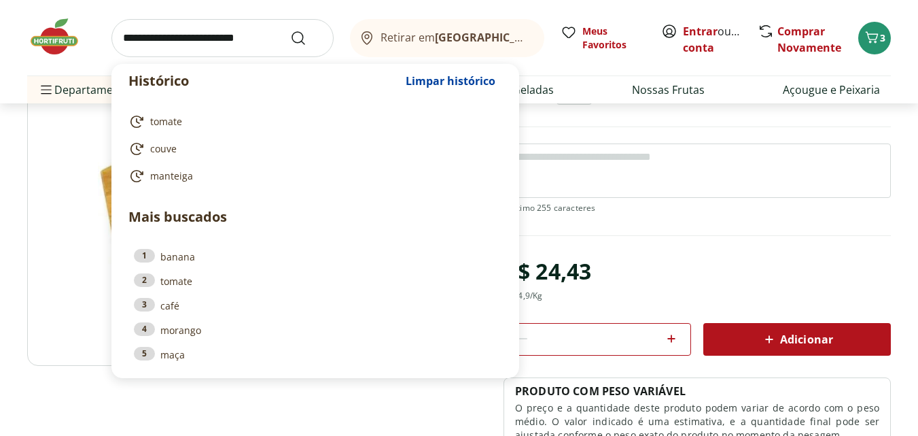
paste input "**********"
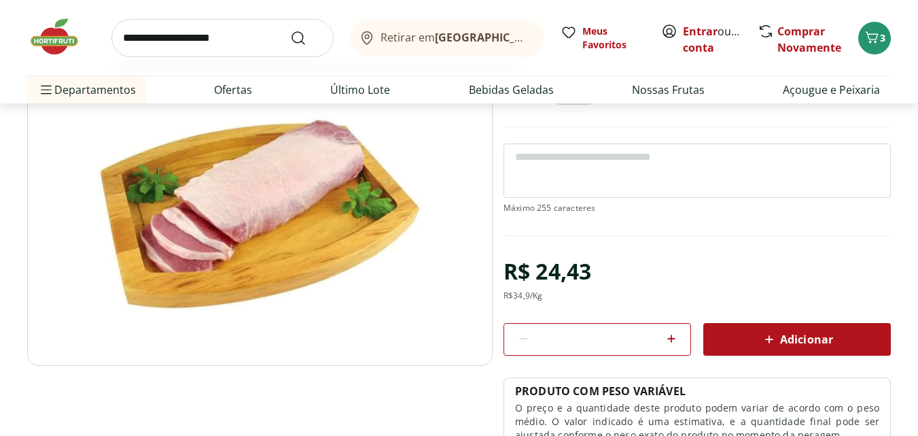
type input "**********"
click at [290, 30] on button "Submit Search" at bounding box center [306, 38] width 33 height 16
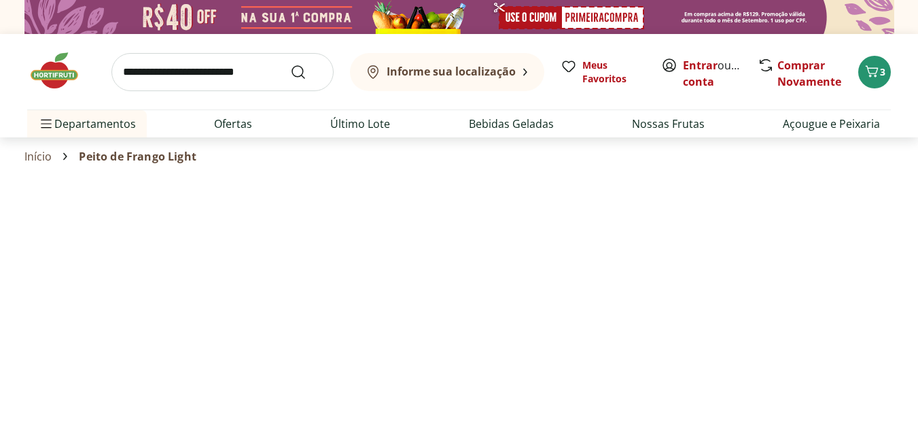
select select "**********"
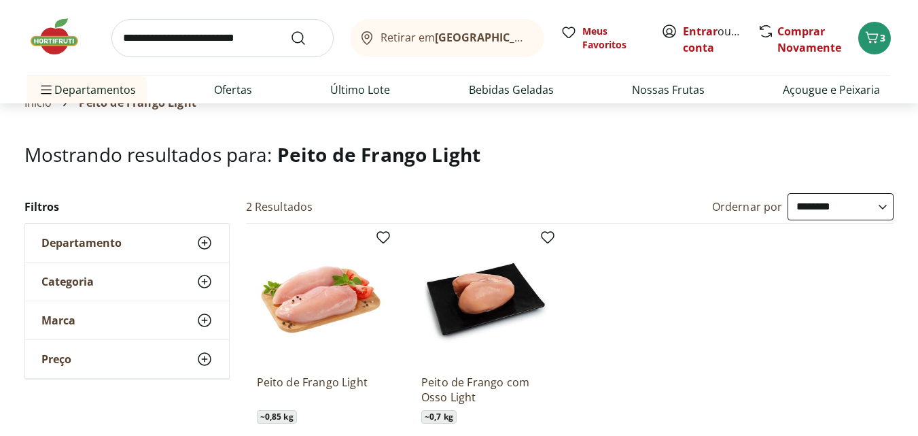
scroll to position [136, 0]
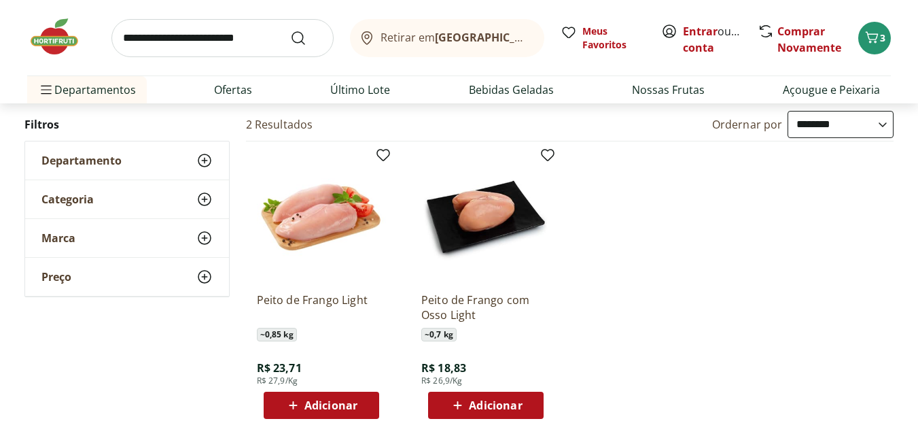
click at [340, 243] on img at bounding box center [321, 216] width 129 height 129
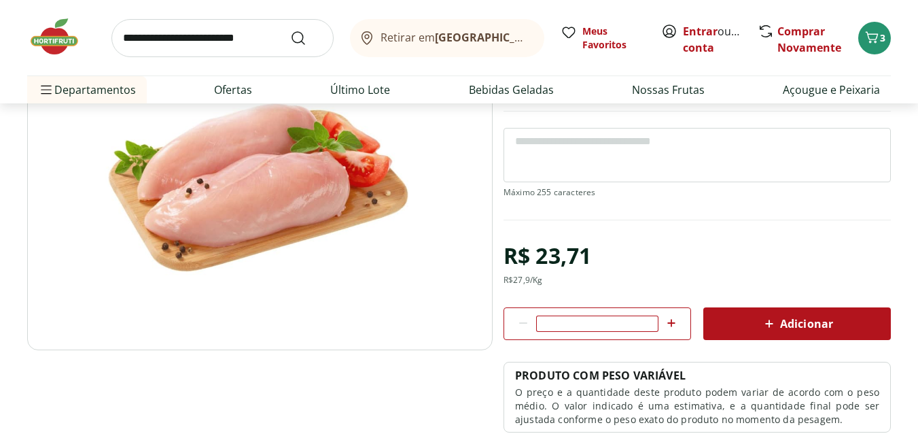
scroll to position [204, 0]
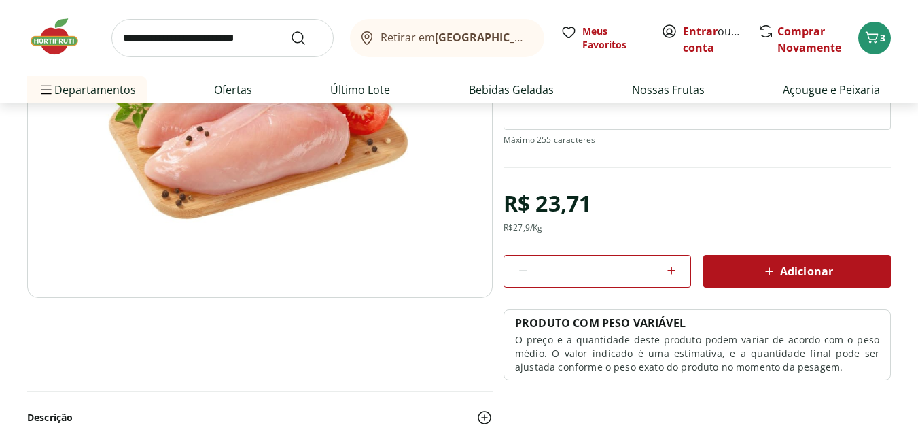
click at [536, 219] on div "R$ 23,71" at bounding box center [548, 203] width 88 height 38
click at [529, 226] on div "R$ 27,9 /Kg" at bounding box center [523, 227] width 39 height 11
copy div "R$ 27,9 /Kg"
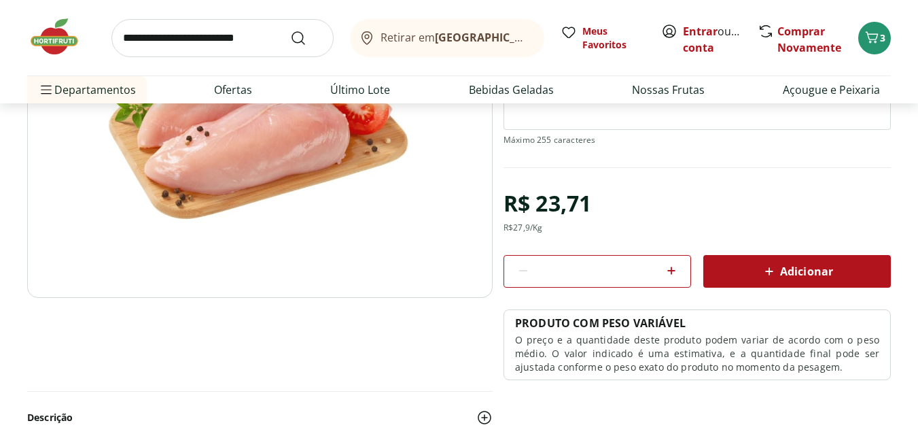
click at [206, 45] on input "search" at bounding box center [222, 38] width 222 height 38
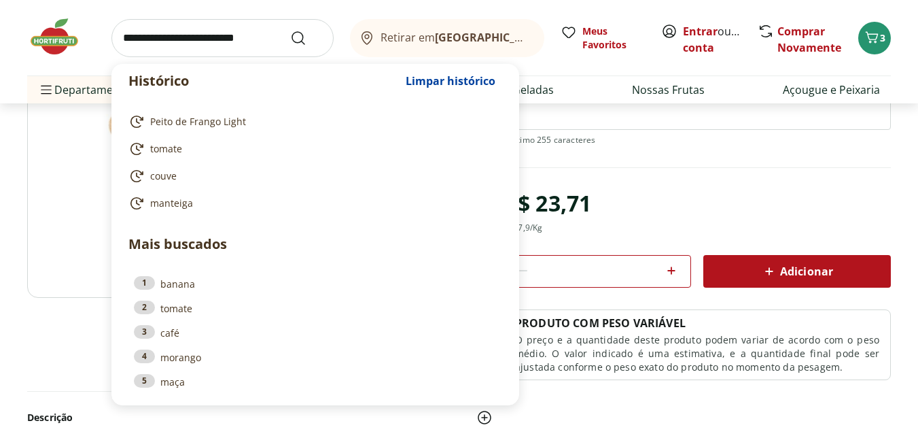
paste input "**********"
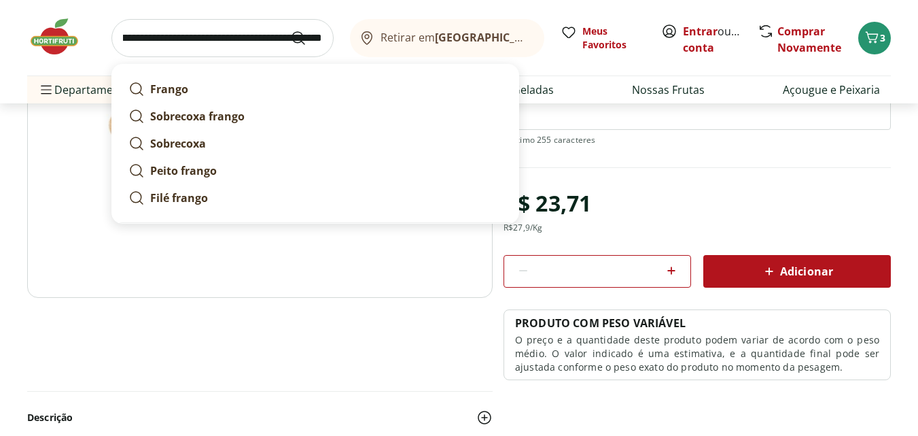
scroll to position [0, 73]
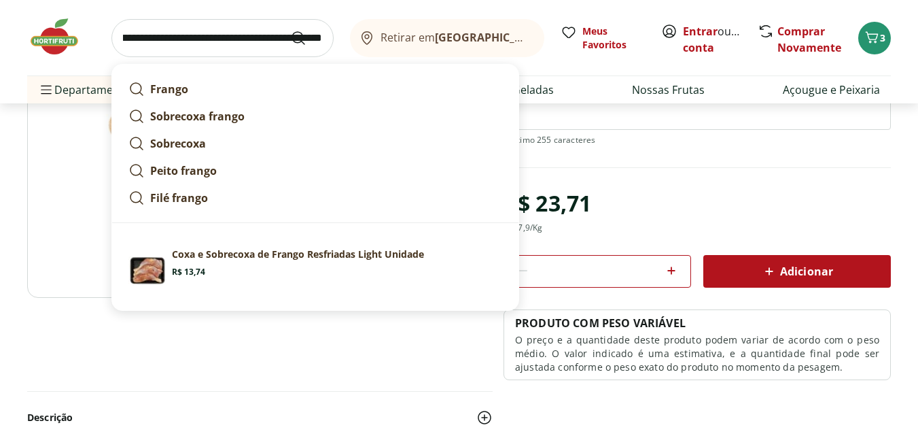
type input "**********"
click at [290, 30] on button "Submit Search" at bounding box center [306, 38] width 33 height 16
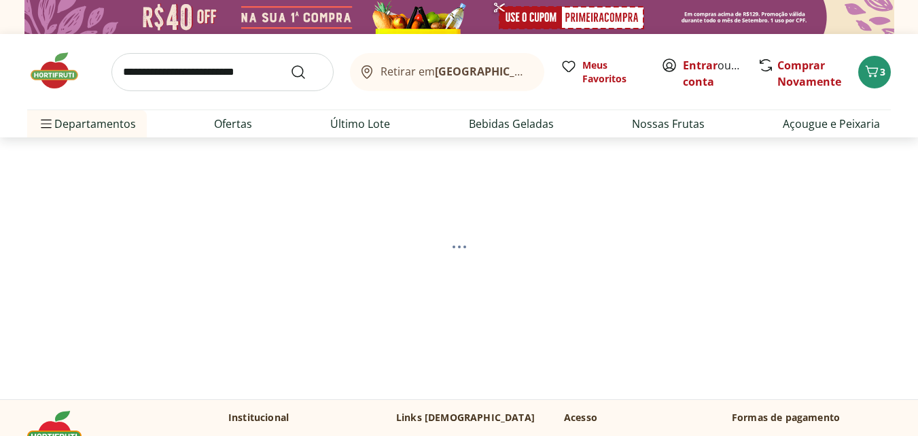
select select "**********"
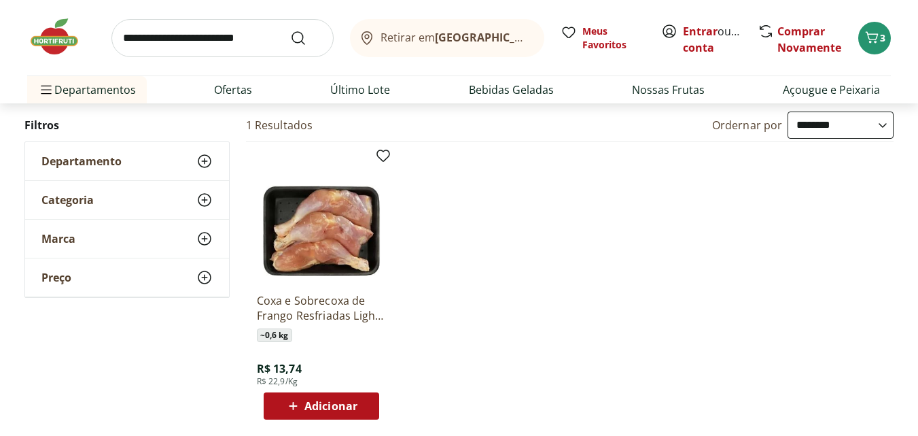
scroll to position [136, 0]
click at [331, 246] on img at bounding box center [321, 216] width 129 height 129
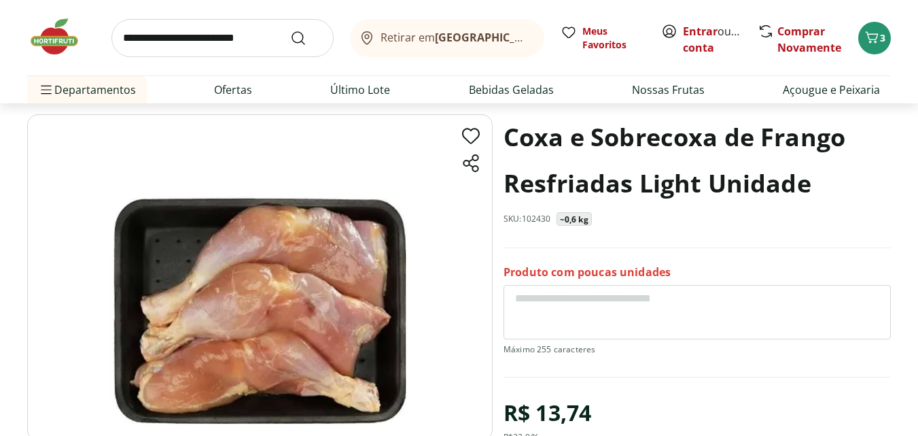
scroll to position [136, 0]
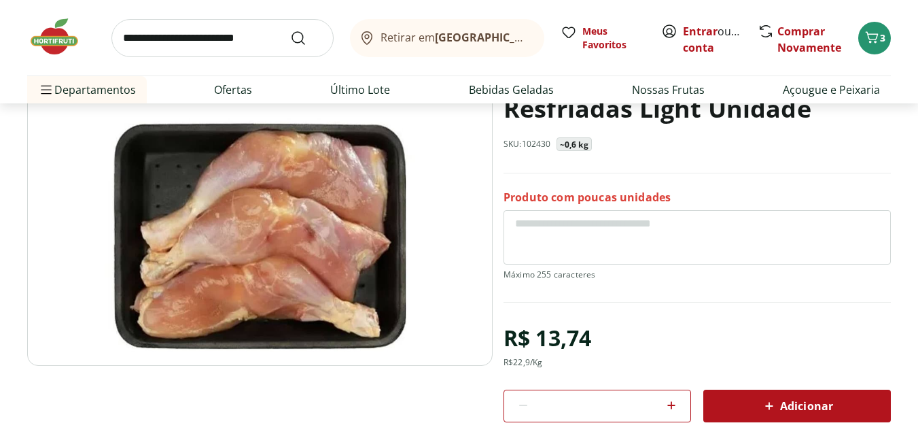
click at [553, 330] on div "R$ 13,74" at bounding box center [548, 338] width 88 height 38
click at [529, 353] on div "R$ 13,74" at bounding box center [548, 338] width 88 height 38
drag, startPoint x: 529, startPoint y: 353, endPoint x: 525, endPoint y: 360, distance: 8.2
click at [527, 355] on div "R$ 13,74" at bounding box center [548, 338] width 88 height 38
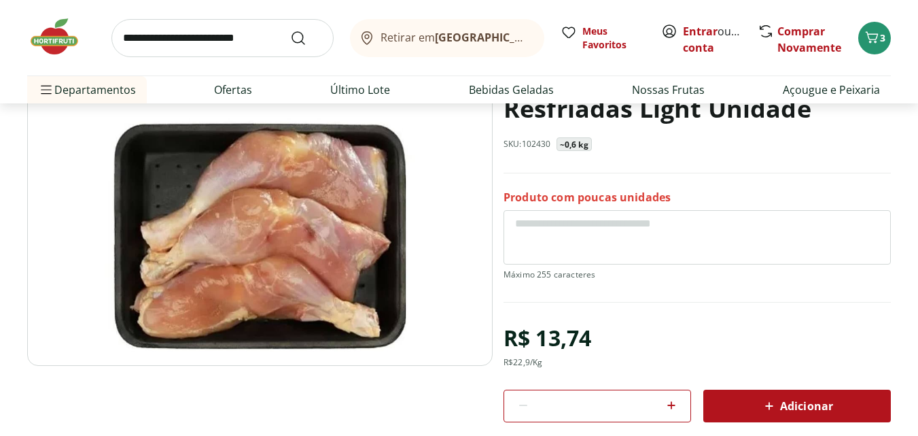
click at [525, 361] on div "R$ 22,9 /Kg" at bounding box center [523, 362] width 39 height 11
click at [525, 363] on div "R$ 22,9 /Kg" at bounding box center [523, 362] width 39 height 11
copy div "R$ 22,9 /Kg"
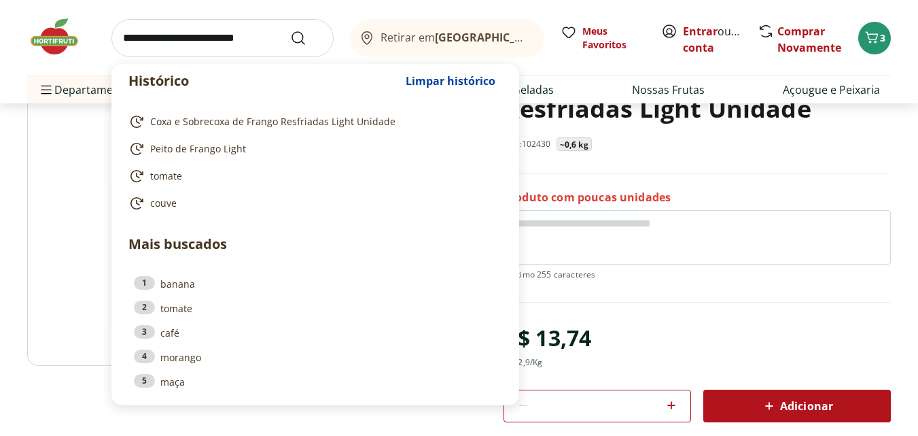
click at [157, 40] on input "search" at bounding box center [222, 38] width 222 height 38
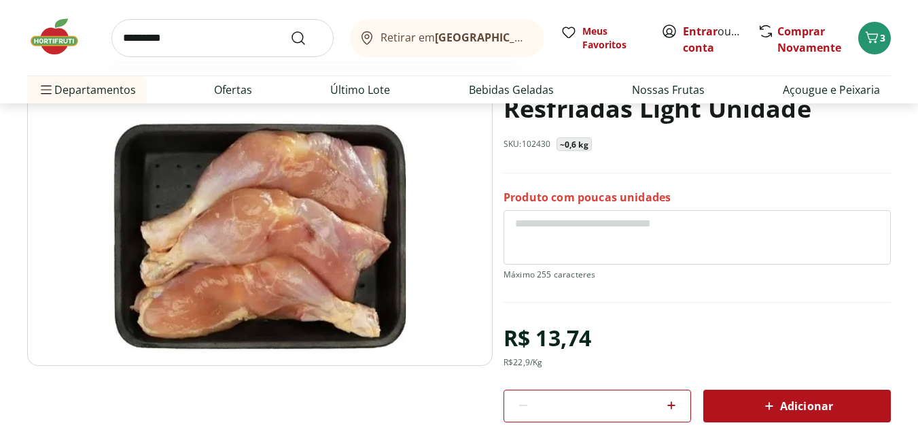
type input "*********"
click at [290, 30] on button "Submit Search" at bounding box center [306, 38] width 33 height 16
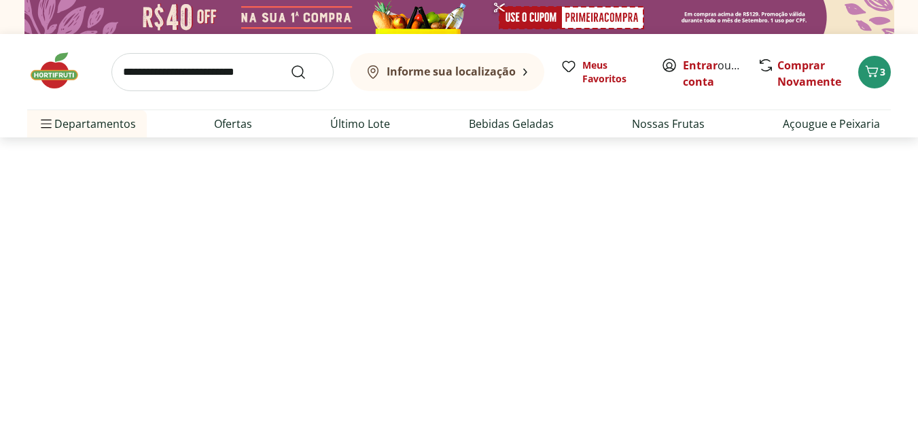
select select "**********"
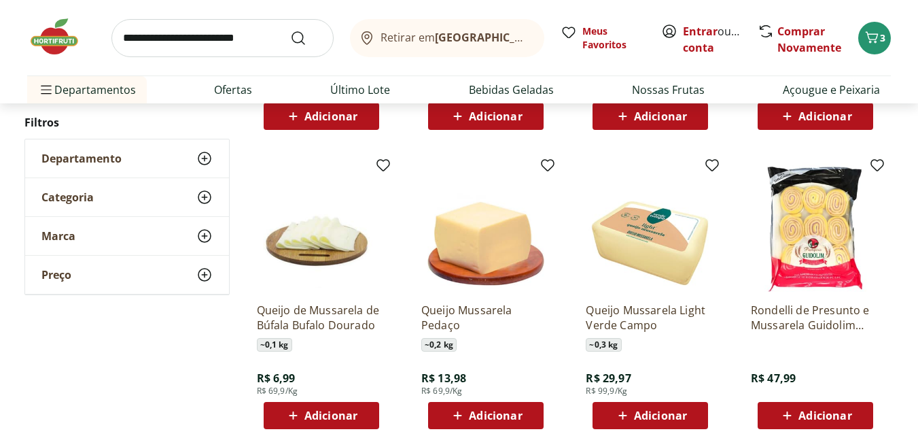
scroll to position [748, 0]
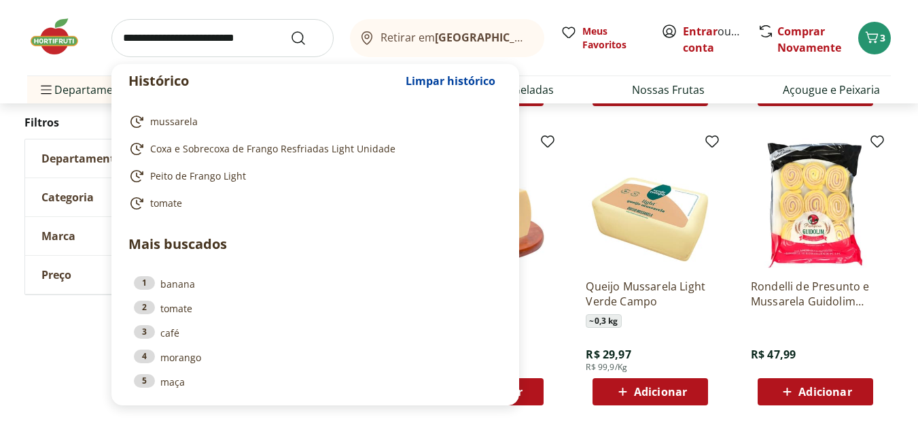
click at [221, 43] on input "search" at bounding box center [222, 38] width 222 height 38
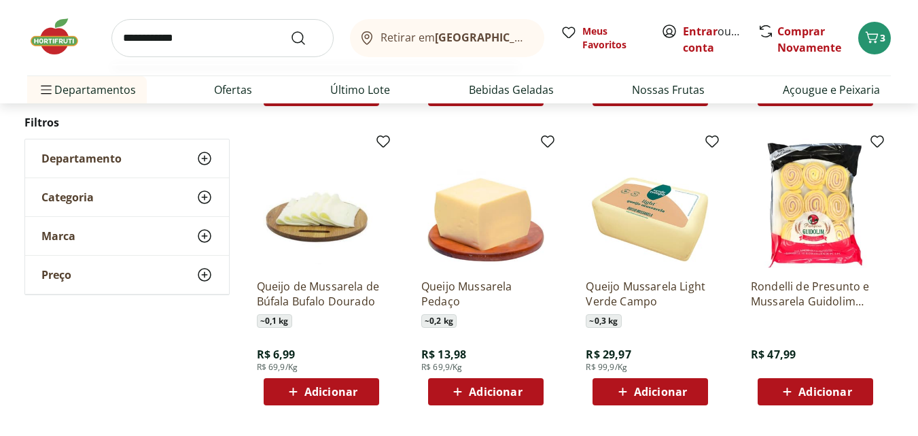
type input "**********"
click at [290, 30] on button "Submit Search" at bounding box center [306, 38] width 33 height 16
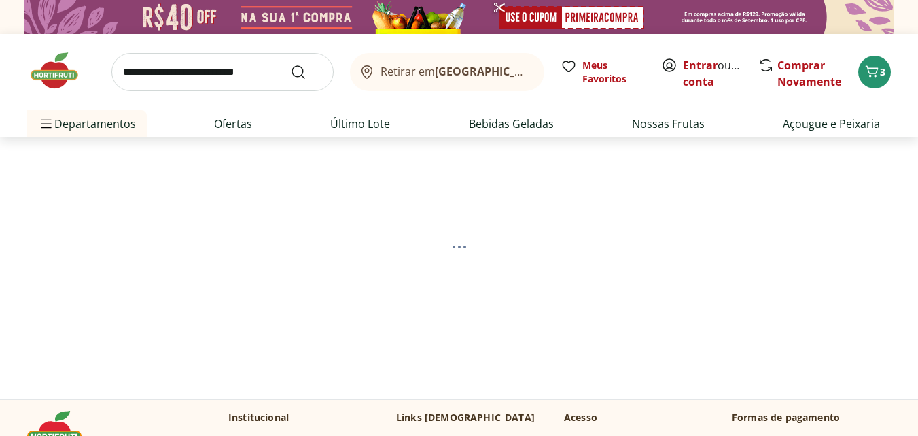
select select "**********"
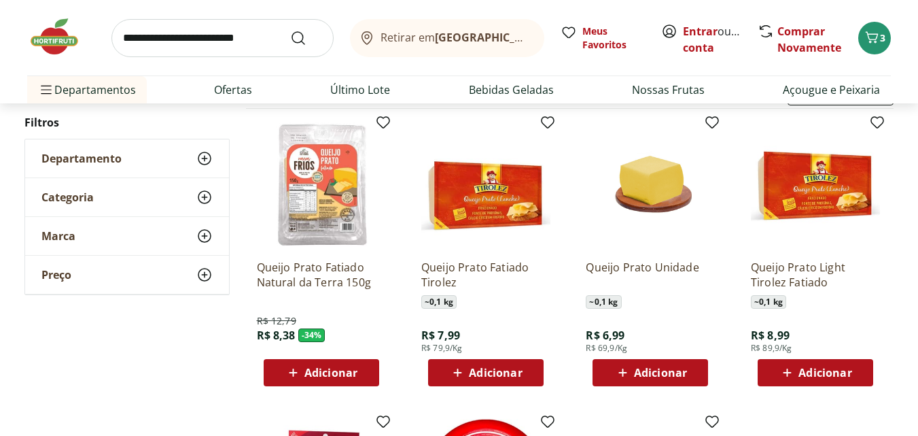
scroll to position [68, 0]
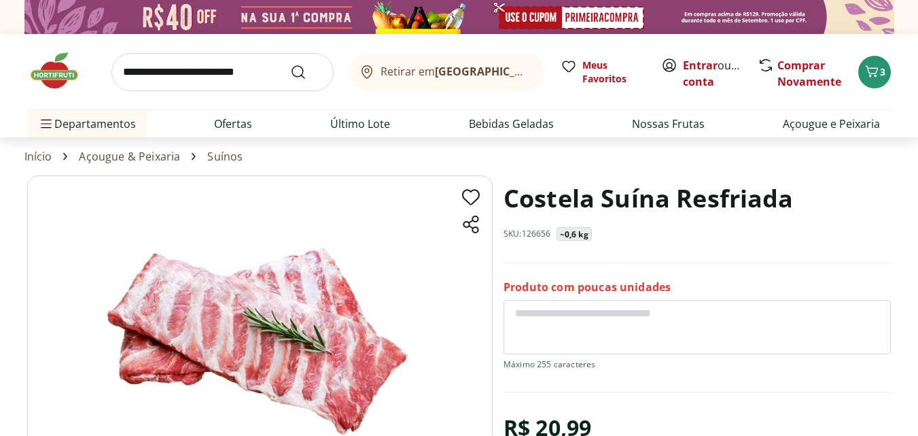
click at [546, 186] on h1 "Costela Suína Resfriada" at bounding box center [649, 198] width 290 height 46
click at [547, 186] on h1 "Costela Suína Resfriada" at bounding box center [649, 198] width 290 height 46
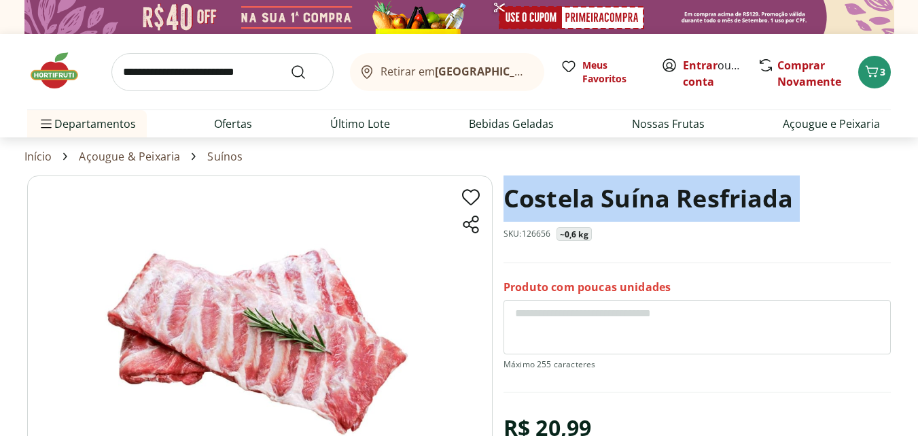
click at [547, 186] on h1 "Costela Suína Resfriada" at bounding box center [649, 198] width 290 height 46
copy h1 "Costela Suína Resfriada"
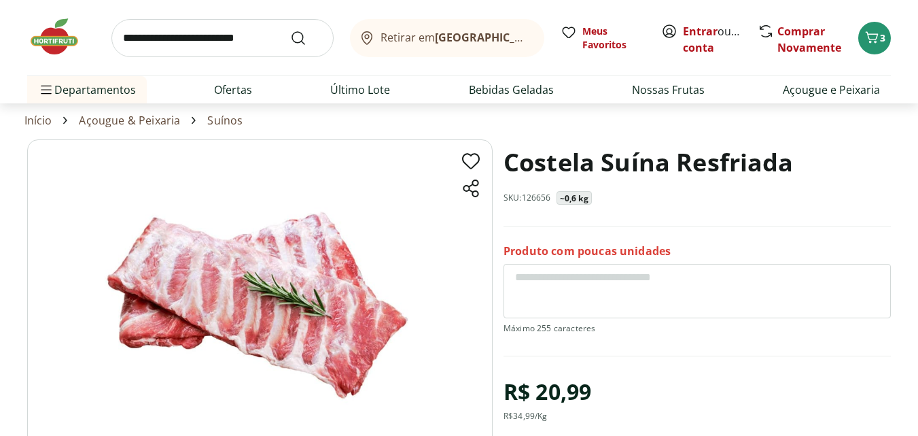
scroll to position [68, 0]
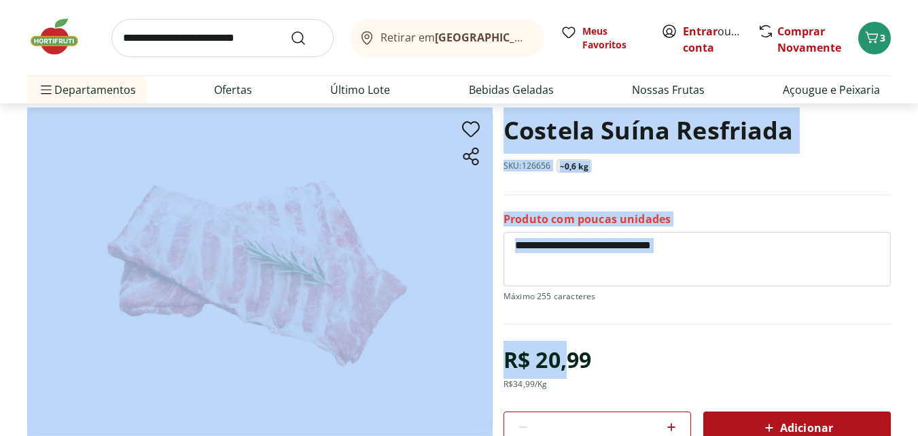
drag, startPoint x: 557, startPoint y: 381, endPoint x: 544, endPoint y: 381, distance: 12.9
click at [491, 383] on section "Costela Suína Resfriada SKU: 126656 ~0,6 kg Produto com poucas unidades R$ 20,9…" at bounding box center [459, 355] width 864 height 497
click at [557, 379] on div "R$ 20,99 R$ 34,99 /Kg" at bounding box center [548, 364] width 88 height 49
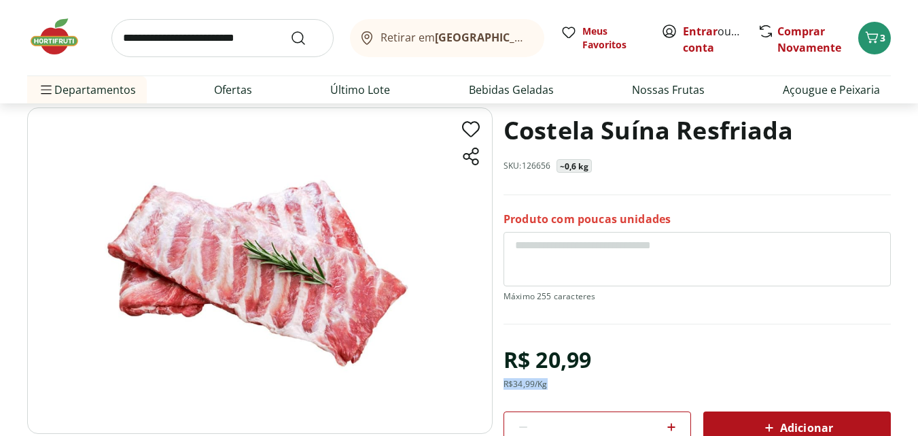
drag, startPoint x: 552, startPoint y: 383, endPoint x: 502, endPoint y: 383, distance: 50.3
click at [502, 383] on section "Costela Suína Resfriada SKU: 126656 ~0,6 kg Produto com poucas unidades R$ 20,9…" at bounding box center [459, 355] width 864 height 497
copy div "R$ 34,99 /Kg"
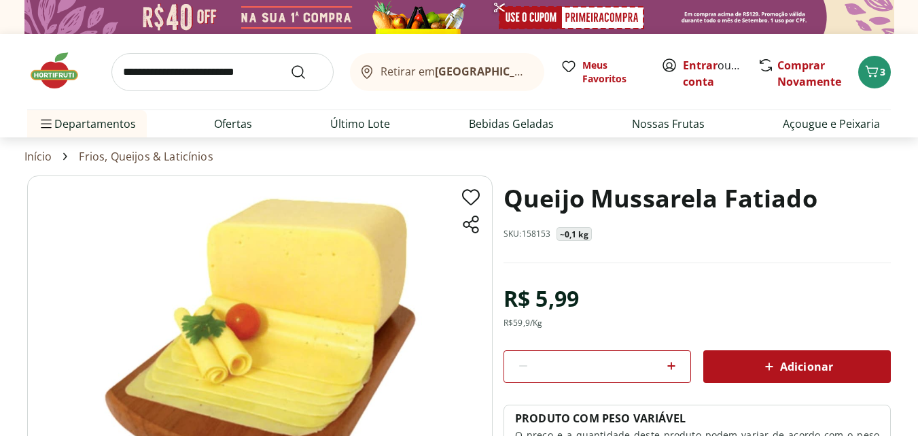
click at [654, 192] on h1 "Queijo Mussarela Fatiado" at bounding box center [661, 198] width 314 height 46
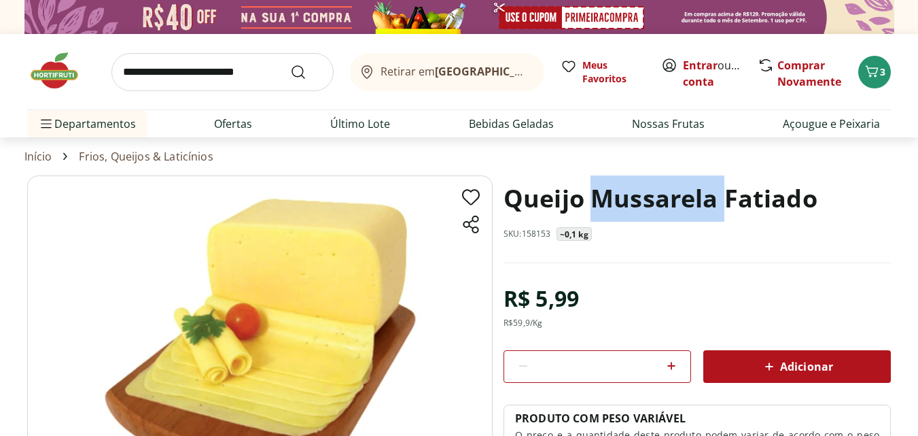
click at [654, 192] on h1 "Queijo Mussarela Fatiado" at bounding box center [661, 198] width 314 height 46
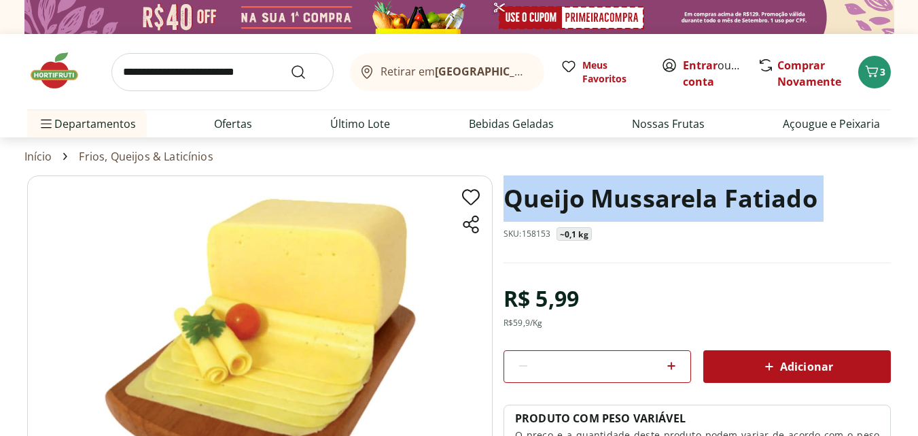
click at [654, 192] on h1 "Queijo Mussarela Fatiado" at bounding box center [661, 198] width 314 height 46
copy h1 "Queijo Mussarela Fatiado"
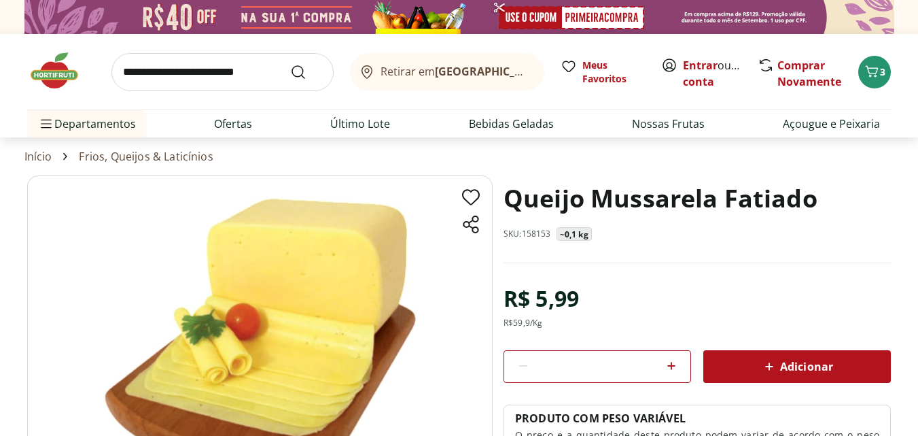
click at [532, 304] on div "R$ 5,99" at bounding box center [541, 298] width 75 height 38
copy div "R$ 5,99"
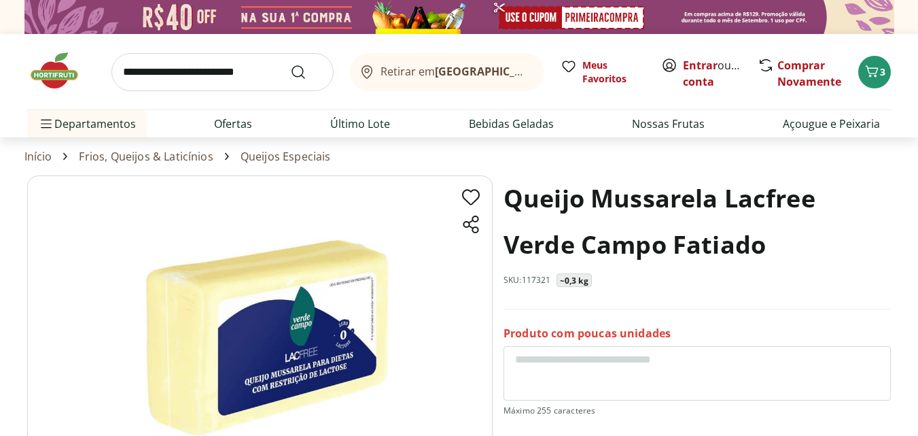
click at [566, 209] on h1 "Queijo Mussarela Lacfree Verde Campo Fatiado" at bounding box center [697, 221] width 387 height 92
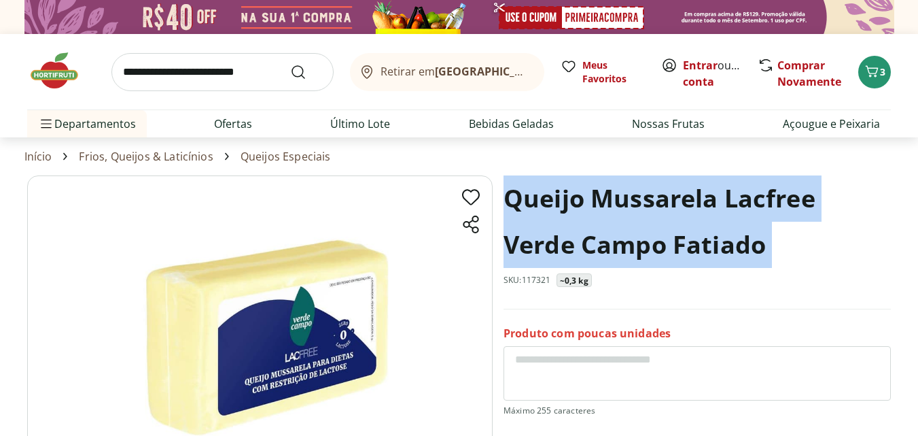
click at [566, 209] on h1 "Queijo Mussarela Lacfree Verde Campo Fatiado" at bounding box center [697, 221] width 387 height 92
copy h1 "Queijo Mussarela Lacfree Verde Campo Fatiado"
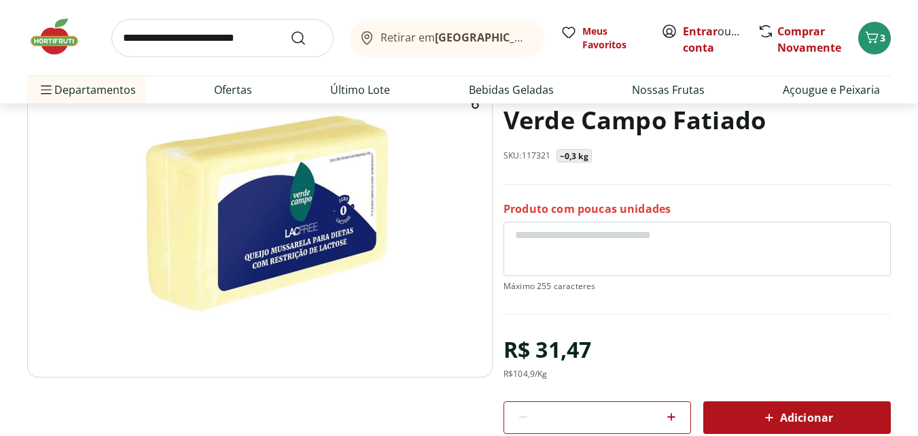
scroll to position [136, 0]
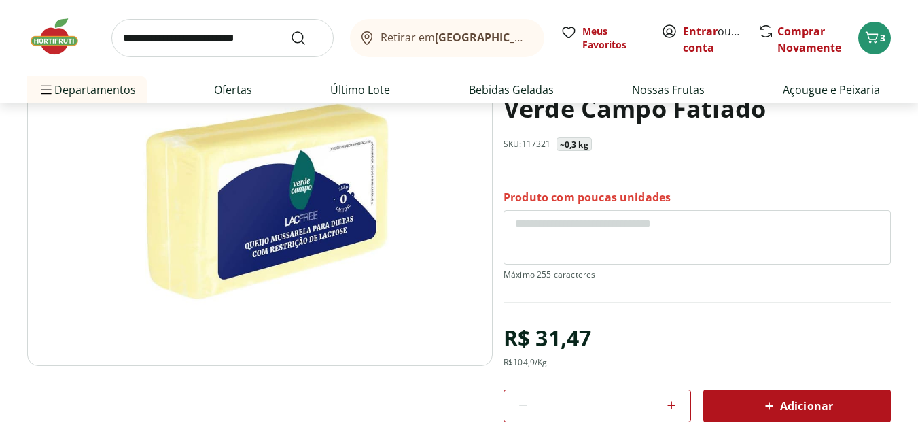
click at [542, 332] on div "R$ 31,47" at bounding box center [548, 338] width 88 height 38
click at [599, 335] on div "R$ 31,47 R$ 104,9 /Kg * Adicionar PRODUTO COM PESO VARIÁVEL O preço e a quantid…" at bounding box center [697, 417] width 387 height 196
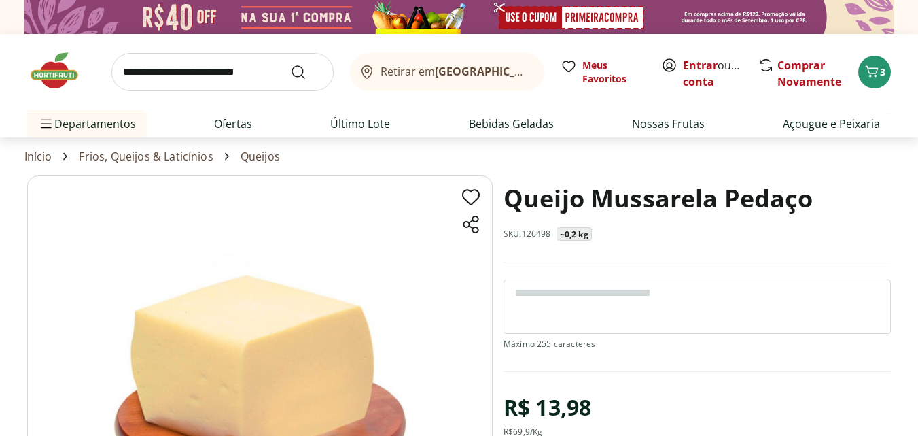
click at [517, 200] on h1 "Queijo Mussarela Pedaço" at bounding box center [659, 198] width 310 height 46
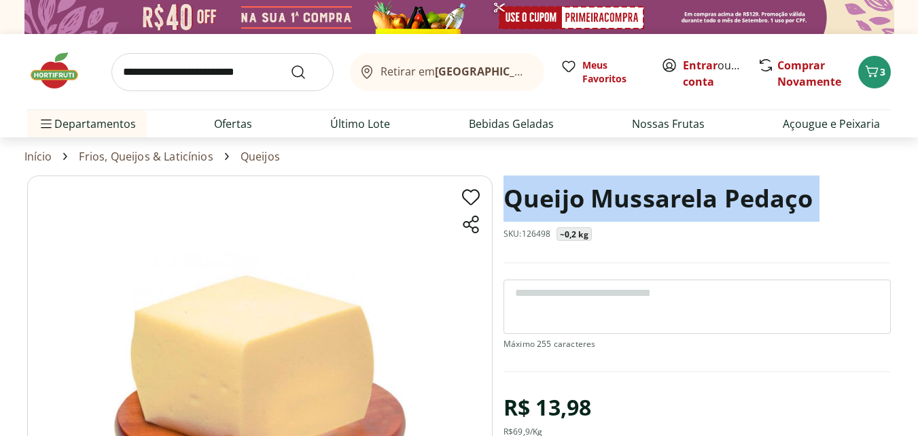
click at [517, 200] on h1 "Queijo Mussarela Pedaço" at bounding box center [659, 198] width 310 height 46
copy h1 "Queijo Mussarela Pedaço"
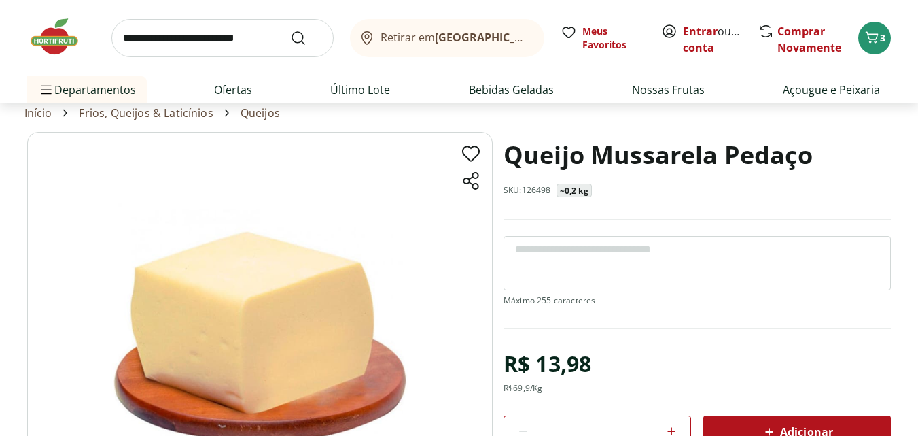
scroll to position [68, 0]
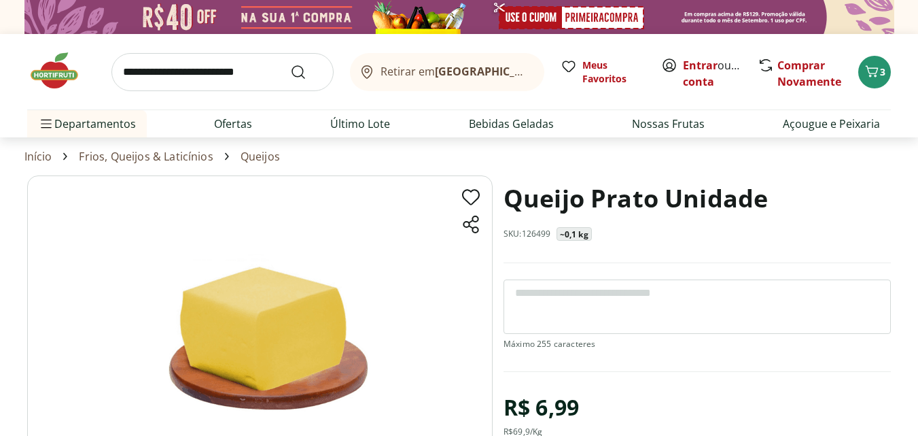
click at [561, 205] on h1 "Queijo Prato Unidade" at bounding box center [636, 198] width 264 height 46
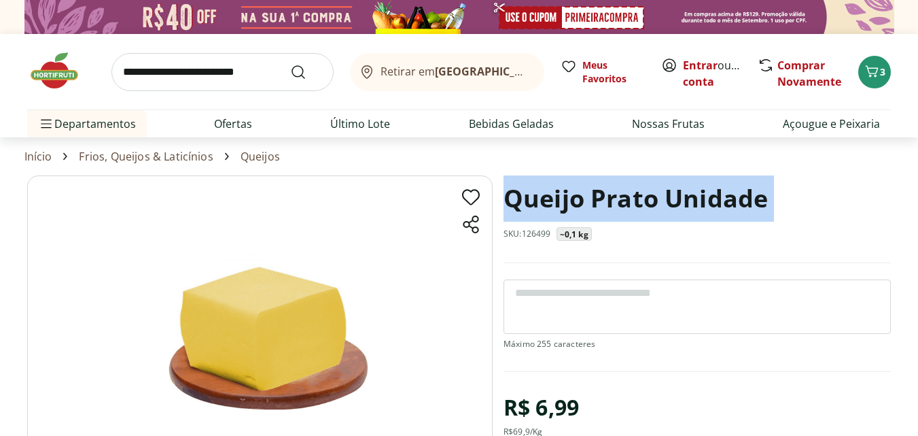
click at [561, 205] on h1 "Queijo Prato Unidade" at bounding box center [636, 198] width 264 height 46
click at [554, 194] on h1 "Queijo Prato Unidade" at bounding box center [636, 198] width 264 height 46
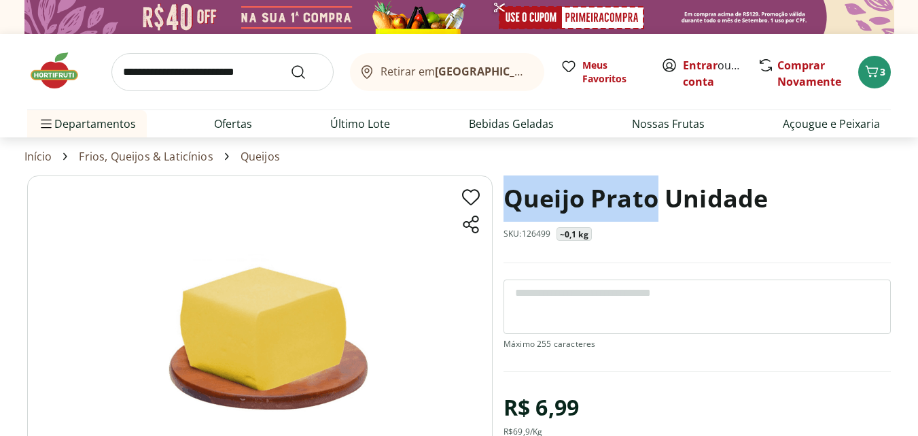
drag, startPoint x: 512, startPoint y: 198, endPoint x: 656, endPoint y: 198, distance: 144.1
click at [656, 198] on h1 "Queijo Prato Unidade" at bounding box center [636, 198] width 264 height 46
copy h1 "Queijo Prato"
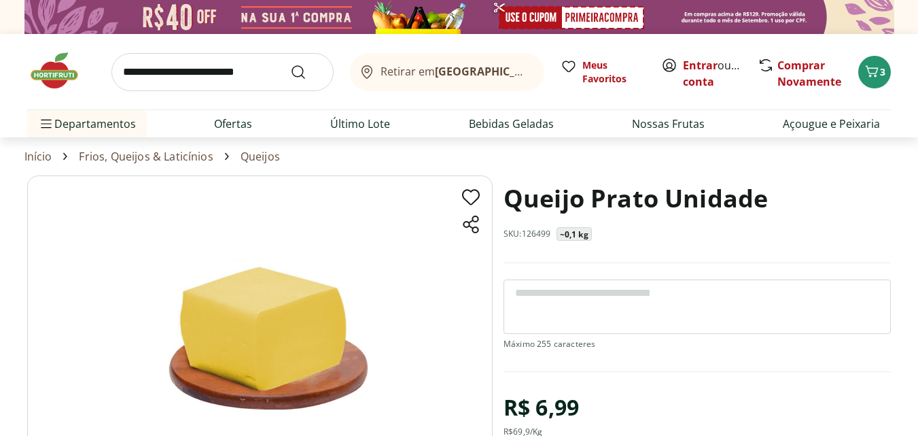
scroll to position [68, 0]
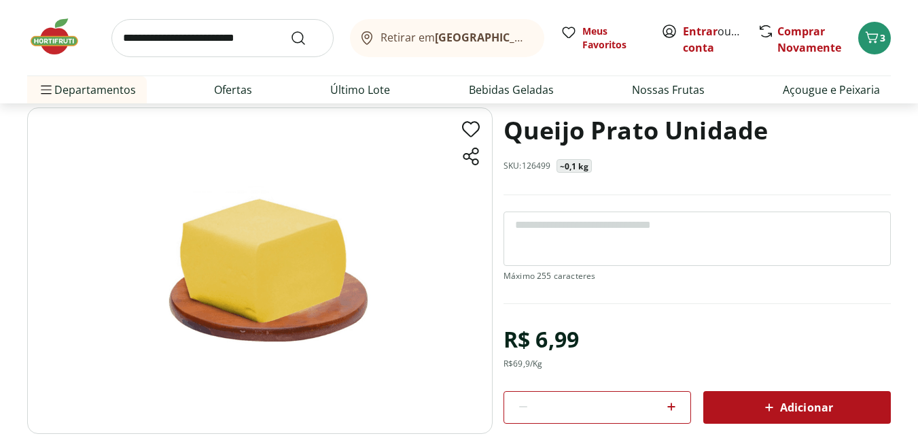
click at [177, 41] on input "search" at bounding box center [222, 38] width 222 height 38
type input "**********"
click at [290, 30] on button "Submit Search" at bounding box center [306, 38] width 33 height 16
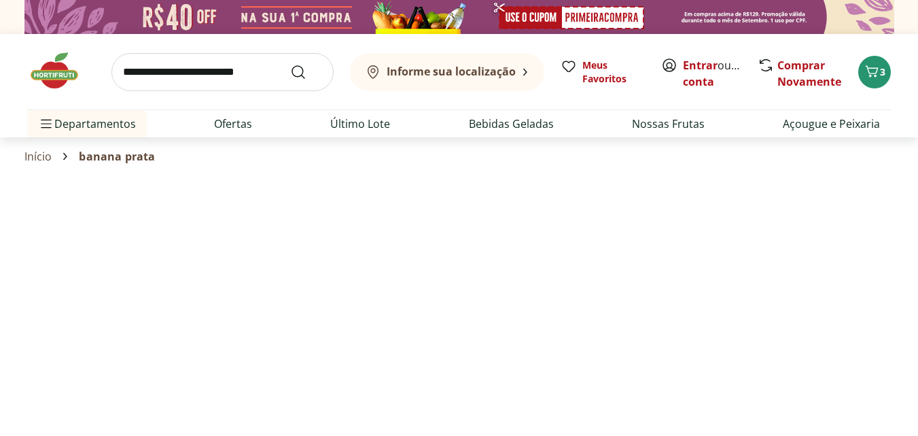
select select "**********"
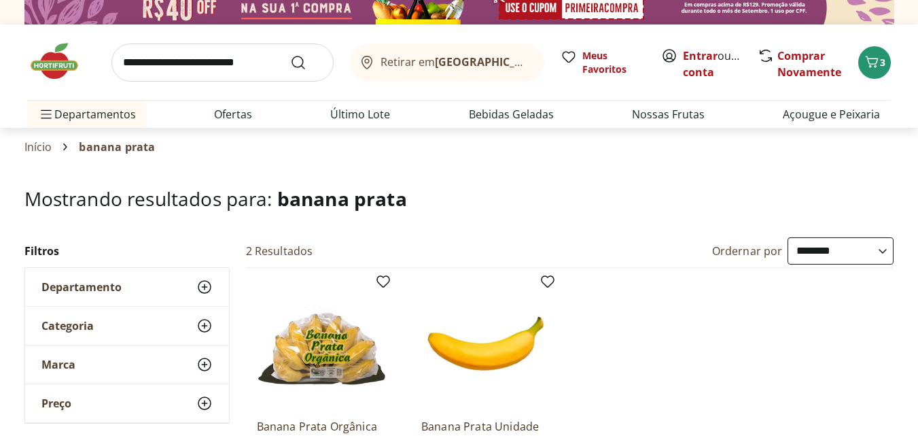
scroll to position [136, 0]
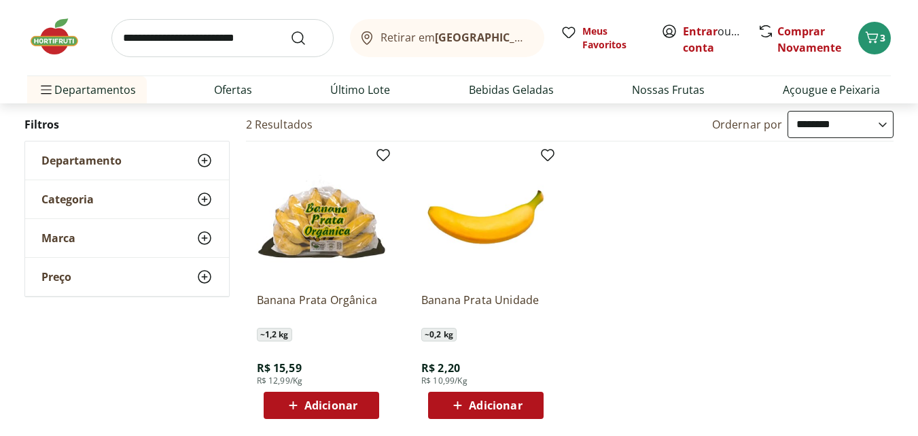
click at [145, 34] on input "search" at bounding box center [222, 38] width 222 height 38
type input "**********"
click at [290, 30] on button "Submit Search" at bounding box center [306, 38] width 33 height 16
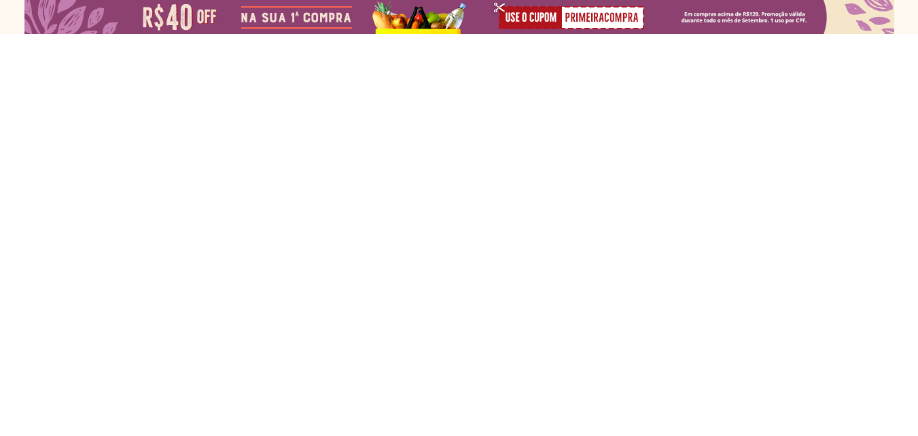
select select "**********"
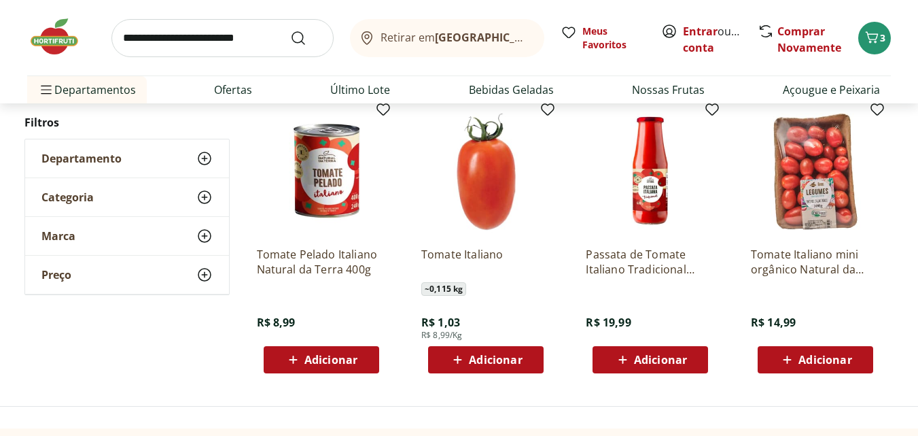
scroll to position [204, 0]
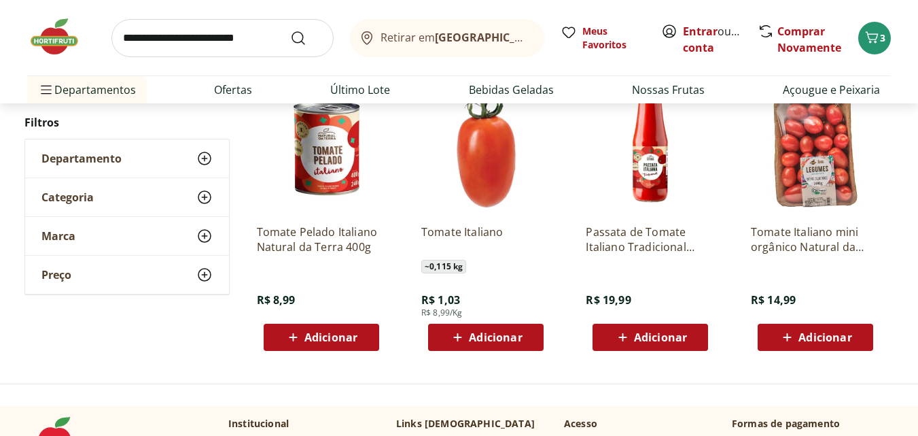
click at [247, 37] on input "search" at bounding box center [222, 38] width 222 height 38
type input "********"
click at [290, 30] on button "Submit Search" at bounding box center [306, 38] width 33 height 16
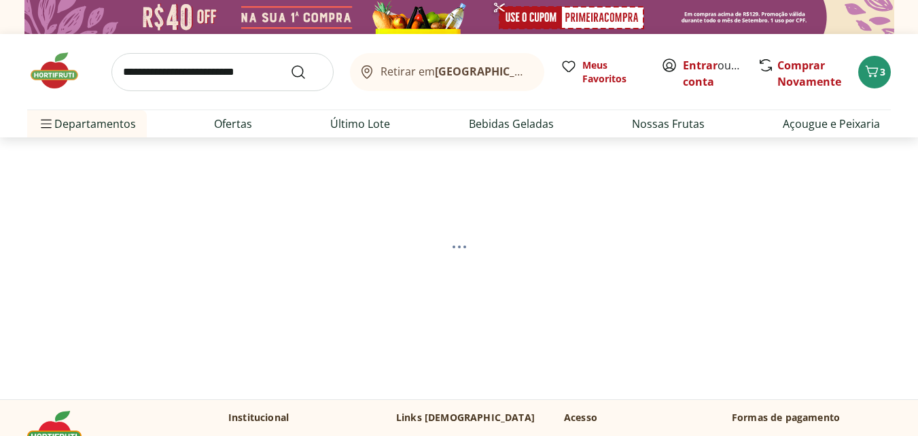
select select "**********"
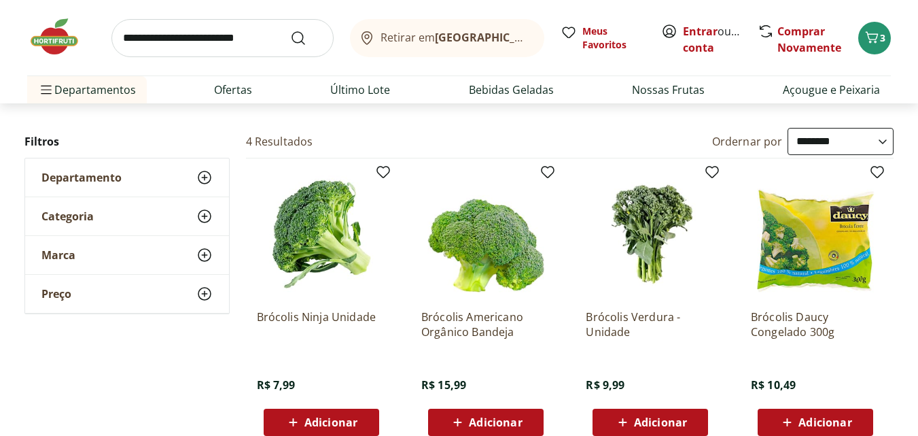
scroll to position [136, 0]
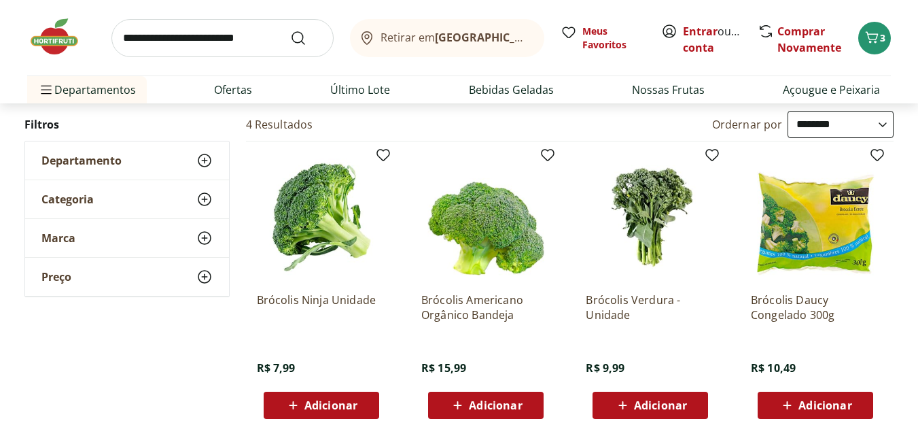
click at [253, 36] on input "search" at bounding box center [222, 38] width 222 height 38
type input "*******"
click at [290, 30] on button "Submit Search" at bounding box center [306, 38] width 33 height 16
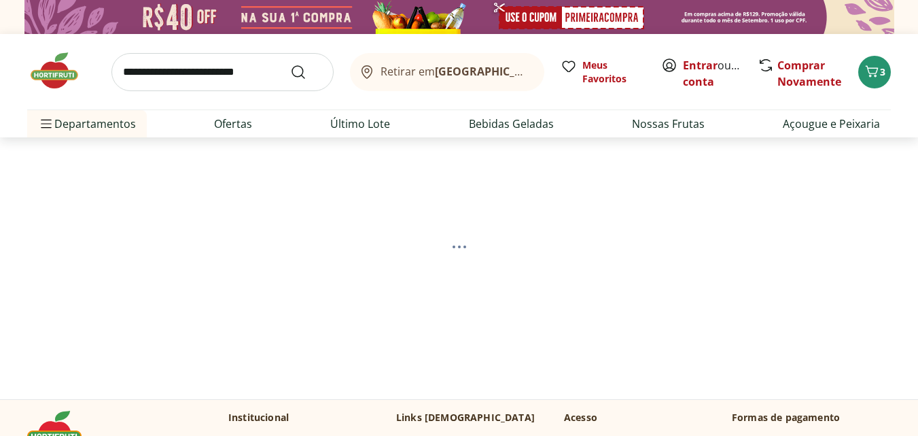
select select "**********"
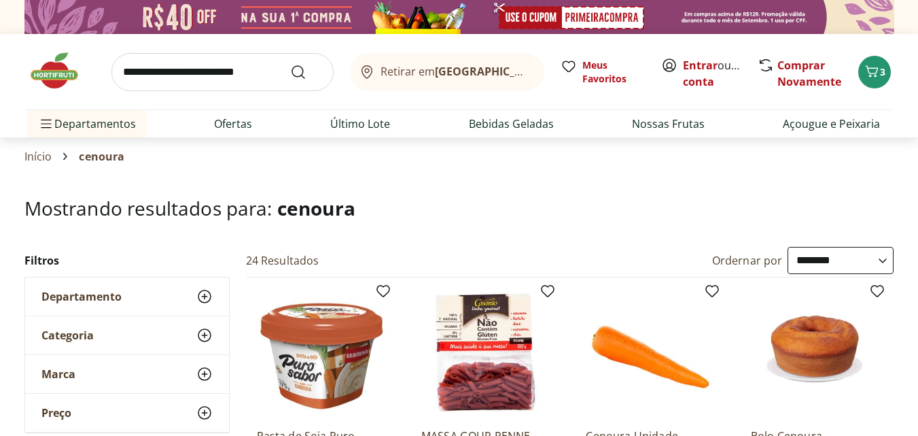
scroll to position [136, 0]
